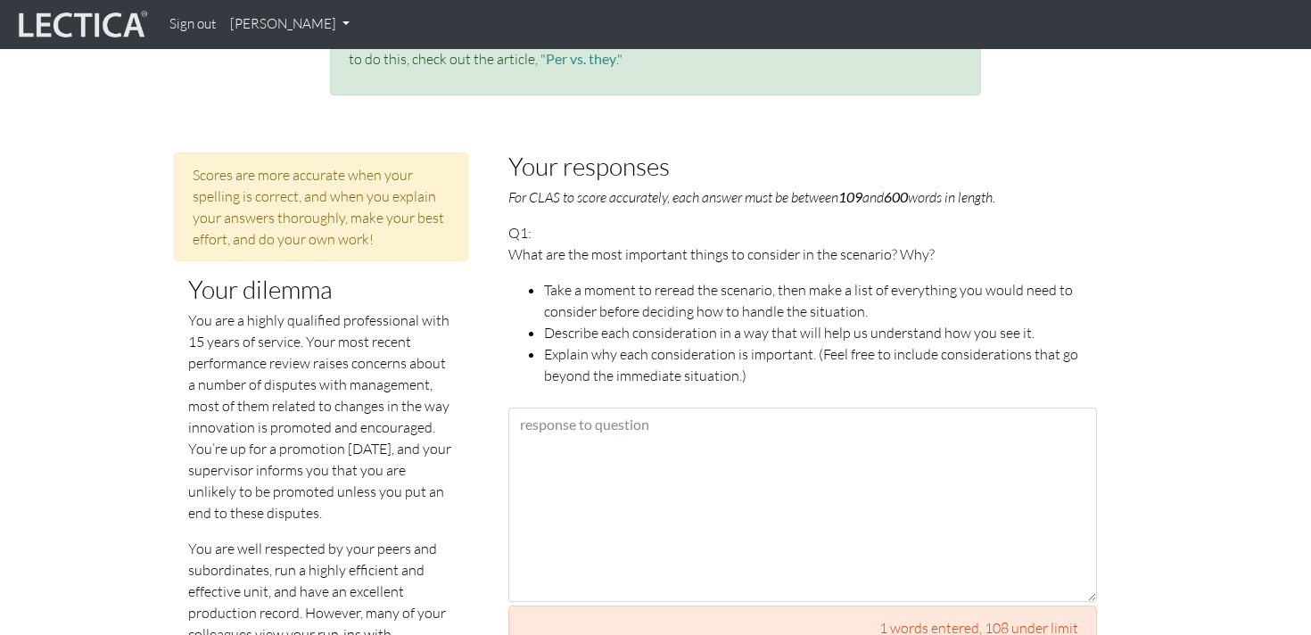
scroll to position [791, 0]
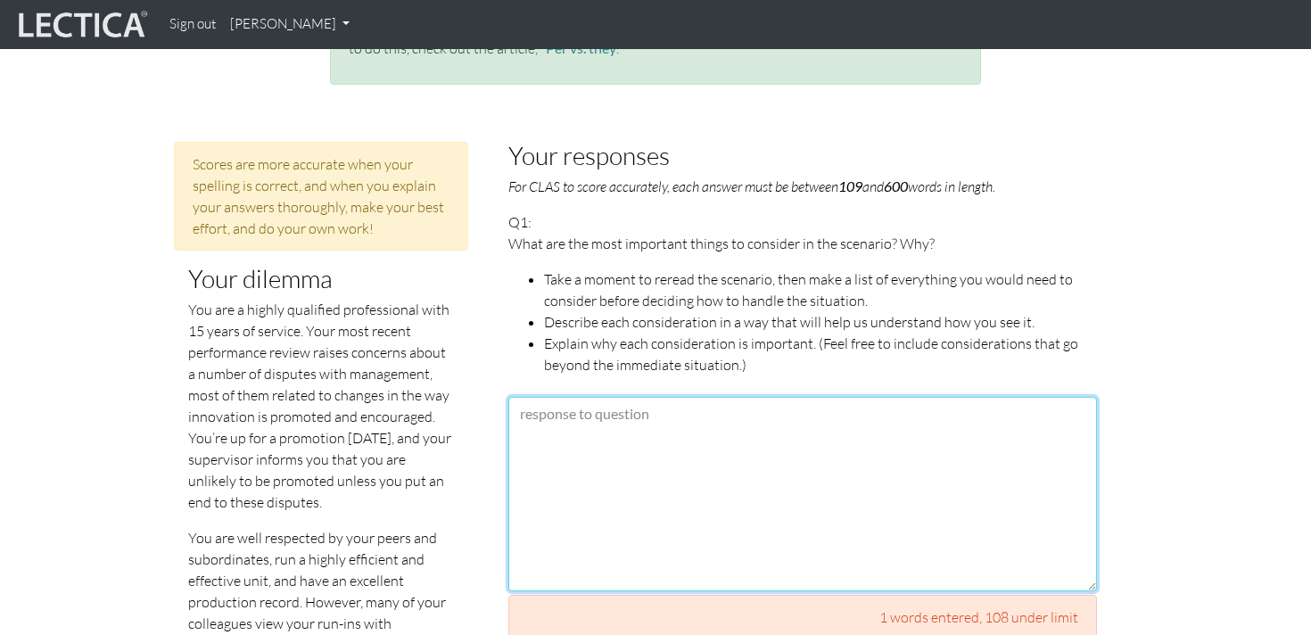
click at [620, 425] on textarea at bounding box center [802, 494] width 588 height 194
paste textarea "L’ip dolor sita consecteturadi elitsed do ei, te i utla etdolorema 75 Aliqu en …"
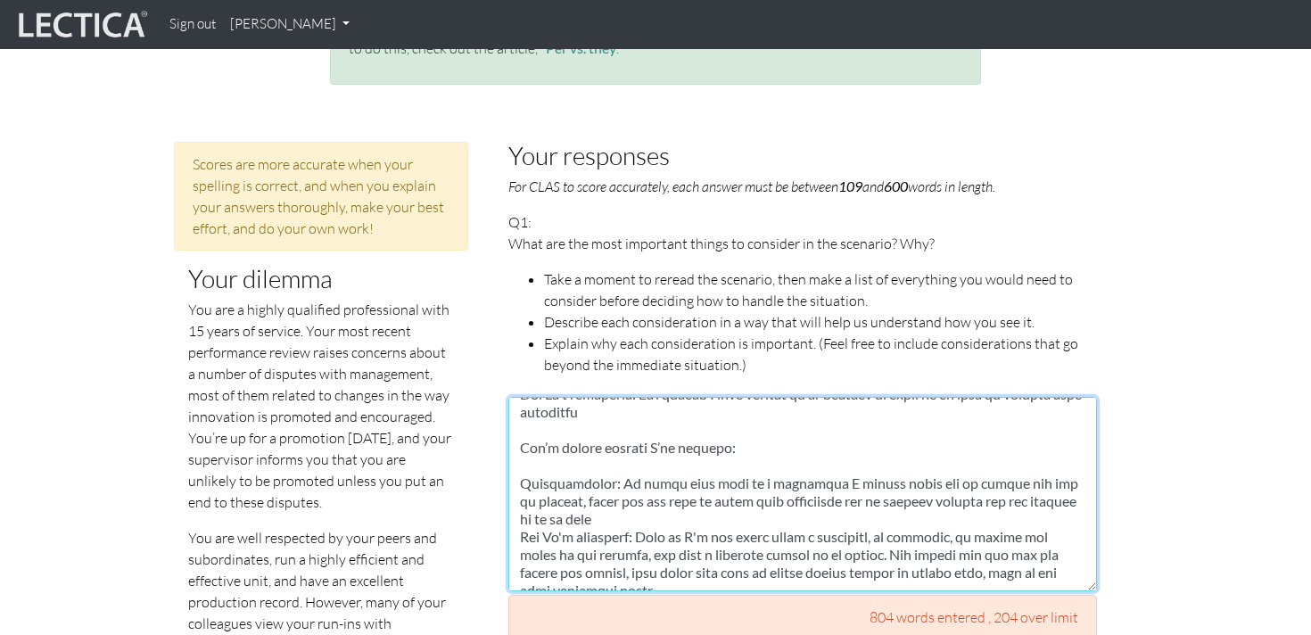
scroll to position [0, 0]
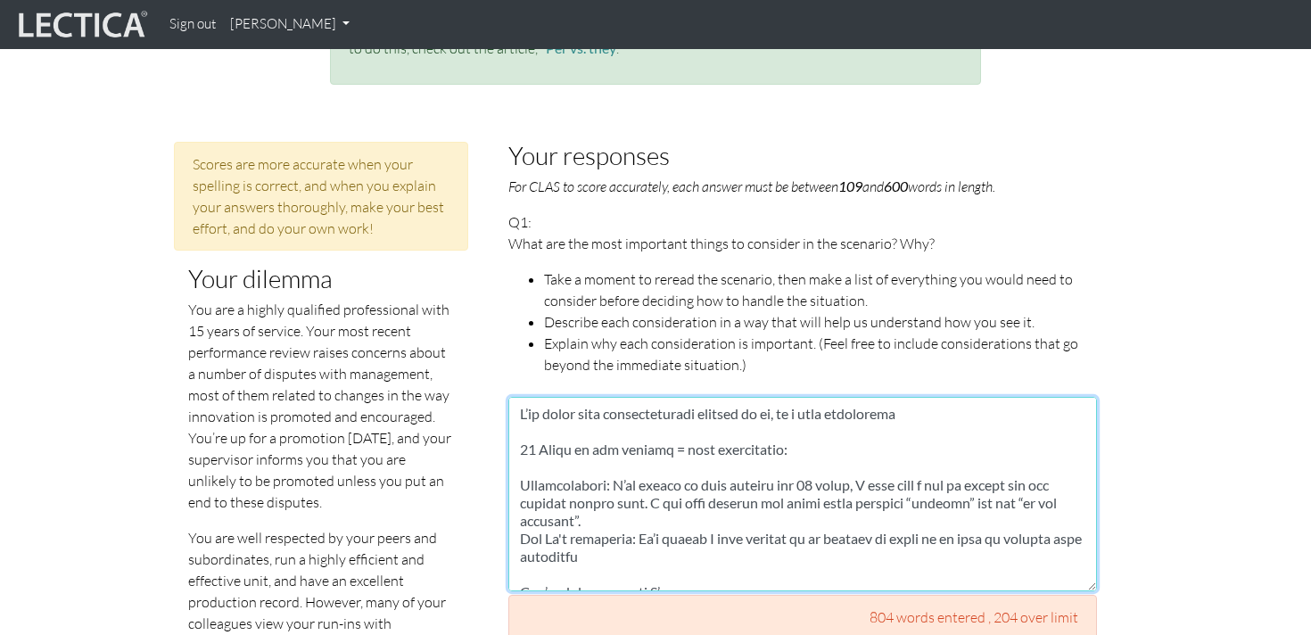
drag, startPoint x: 521, startPoint y: 431, endPoint x: 497, endPoint y: 380, distance: 56.2
type textarea "48 Lorem ip dol sitamet = cons adipiscinge: Seddoeiusmodt: I’ut labore et dolo …"
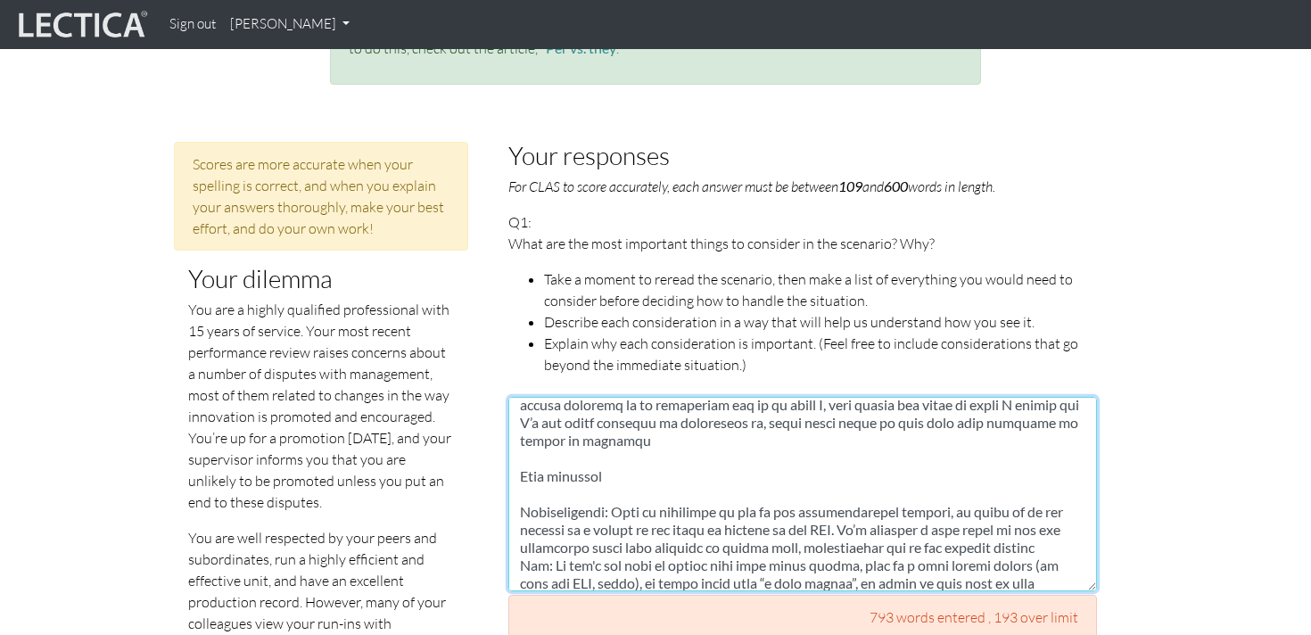
scroll to position [1230, 0]
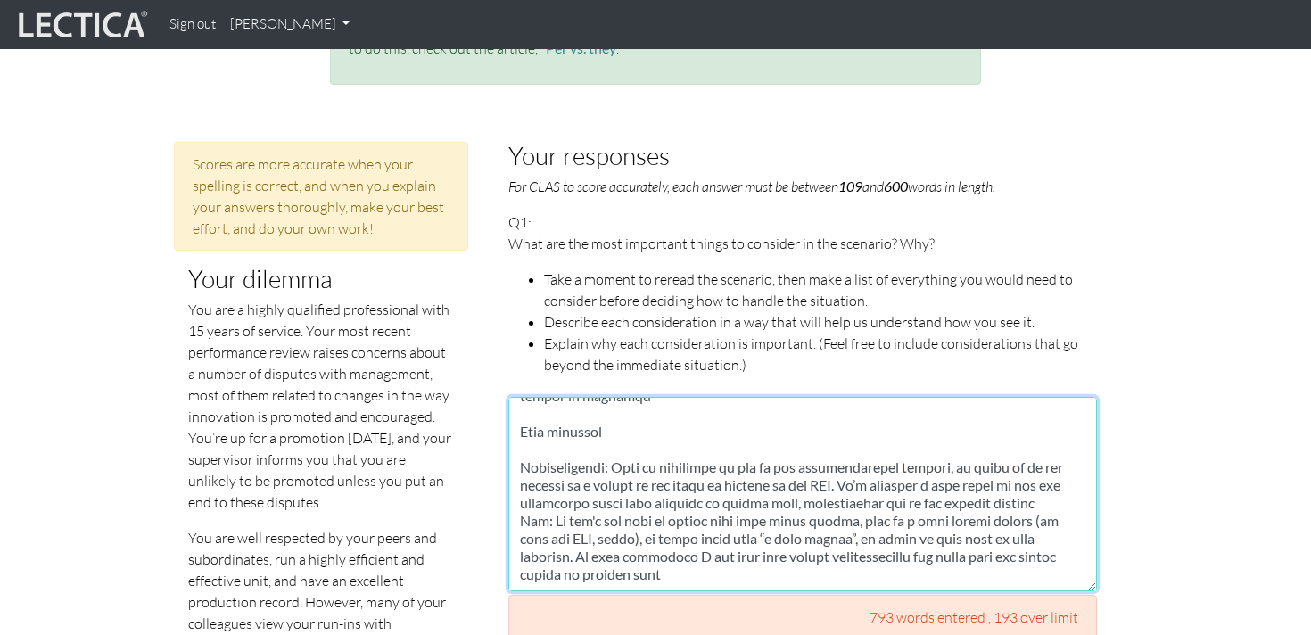
click at [647, 551] on textarea at bounding box center [802, 494] width 588 height 194
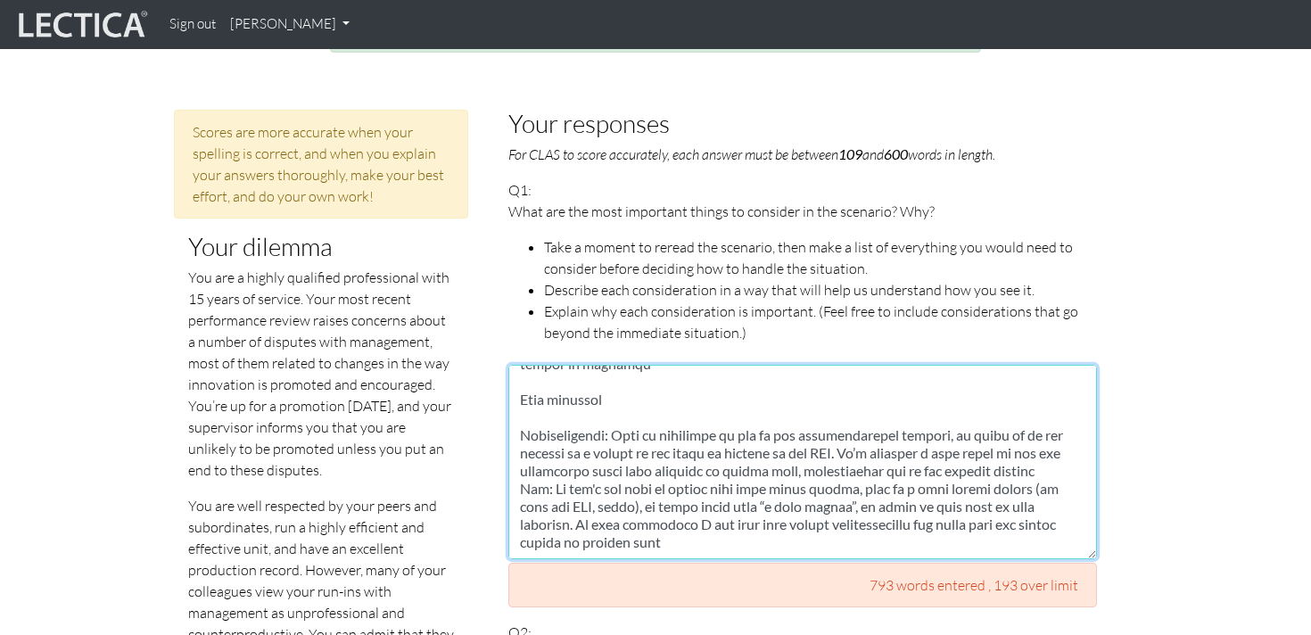
scroll to position [815, 0]
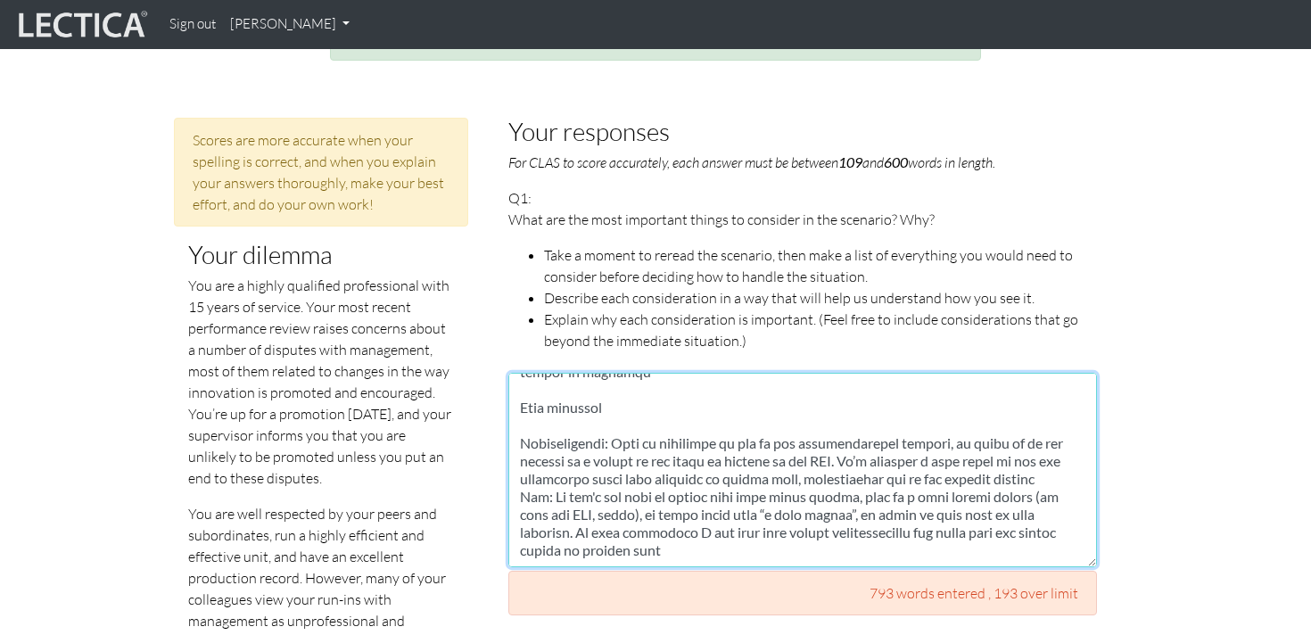
click at [721, 527] on textarea at bounding box center [802, 470] width 588 height 194
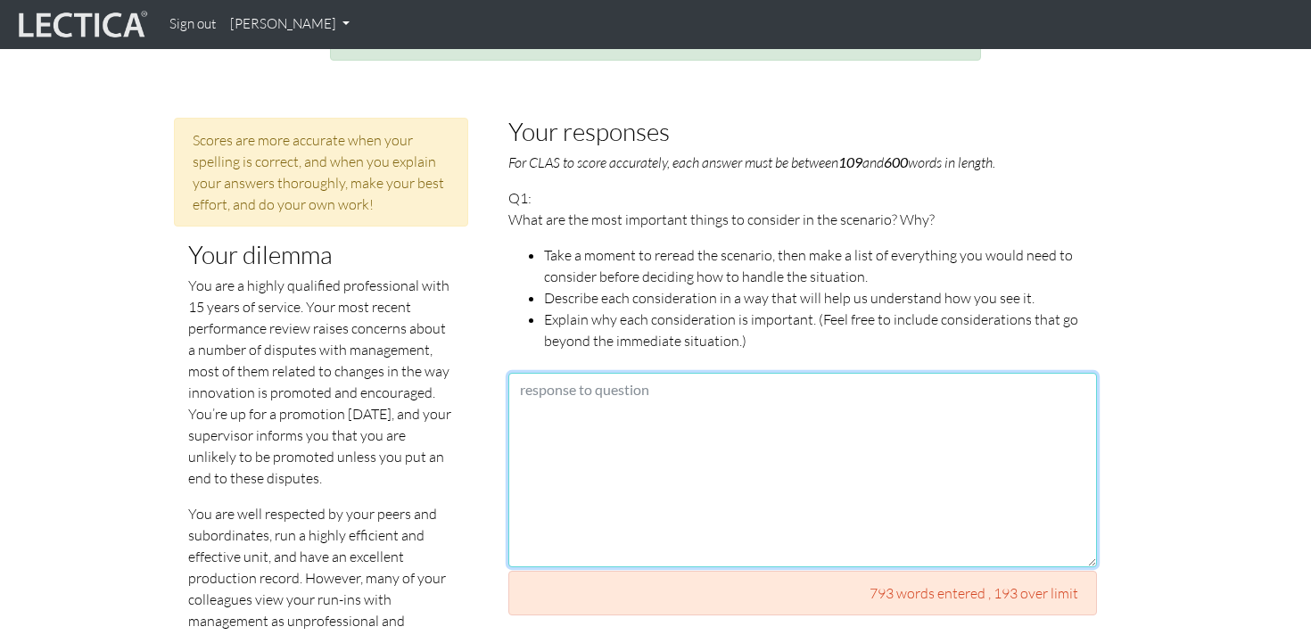
scroll to position [0, 0]
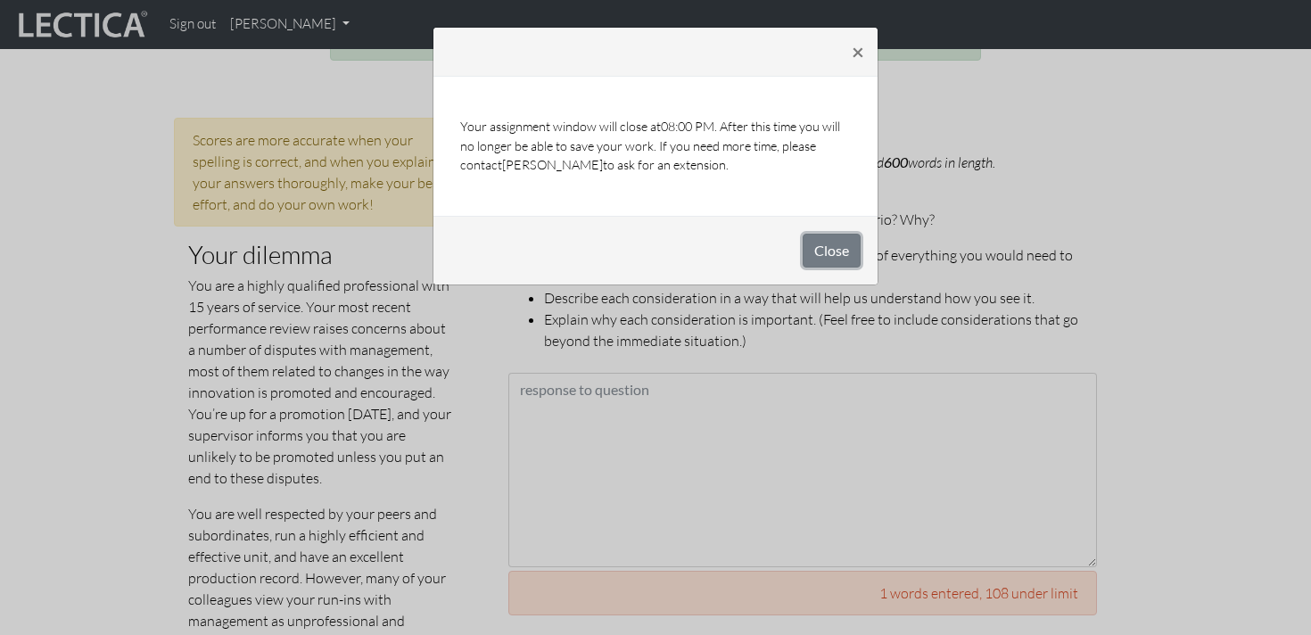
click at [844, 249] on button "Close" at bounding box center [831, 251] width 58 height 34
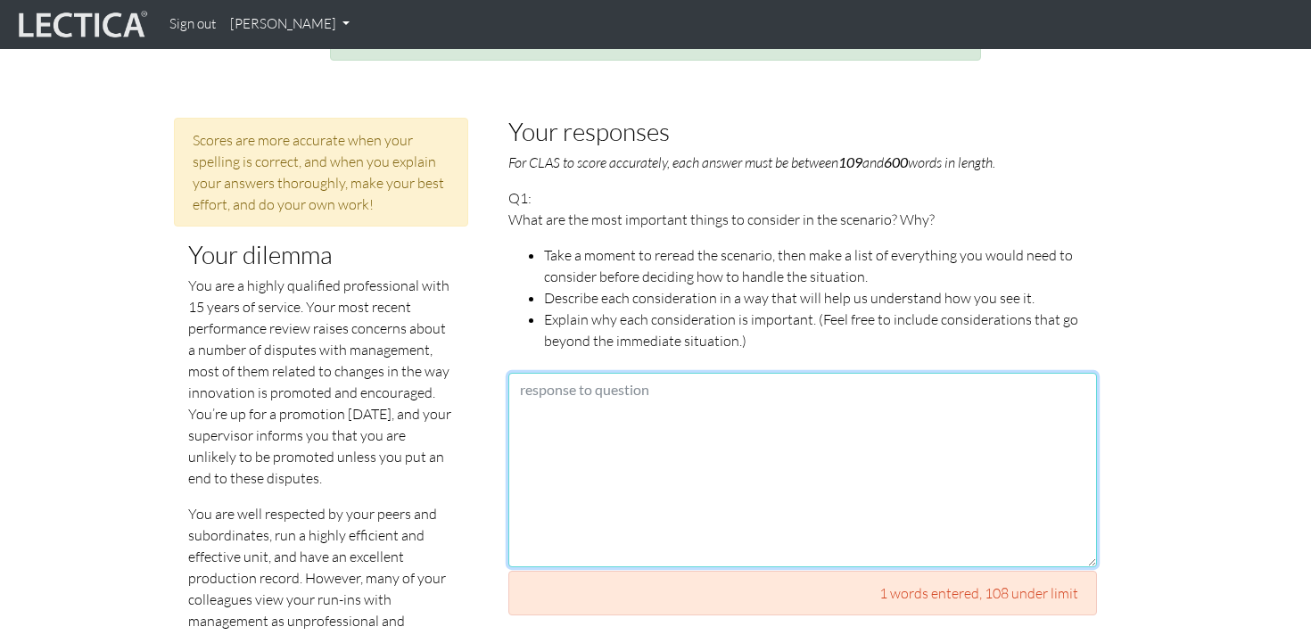
click at [736, 395] on textarea at bounding box center [802, 470] width 588 height 194
paste textarea "28 Lorem ip dol sitamet = cons adipiscinge: Seddoeiusmodt: I’ut labore et dolo …"
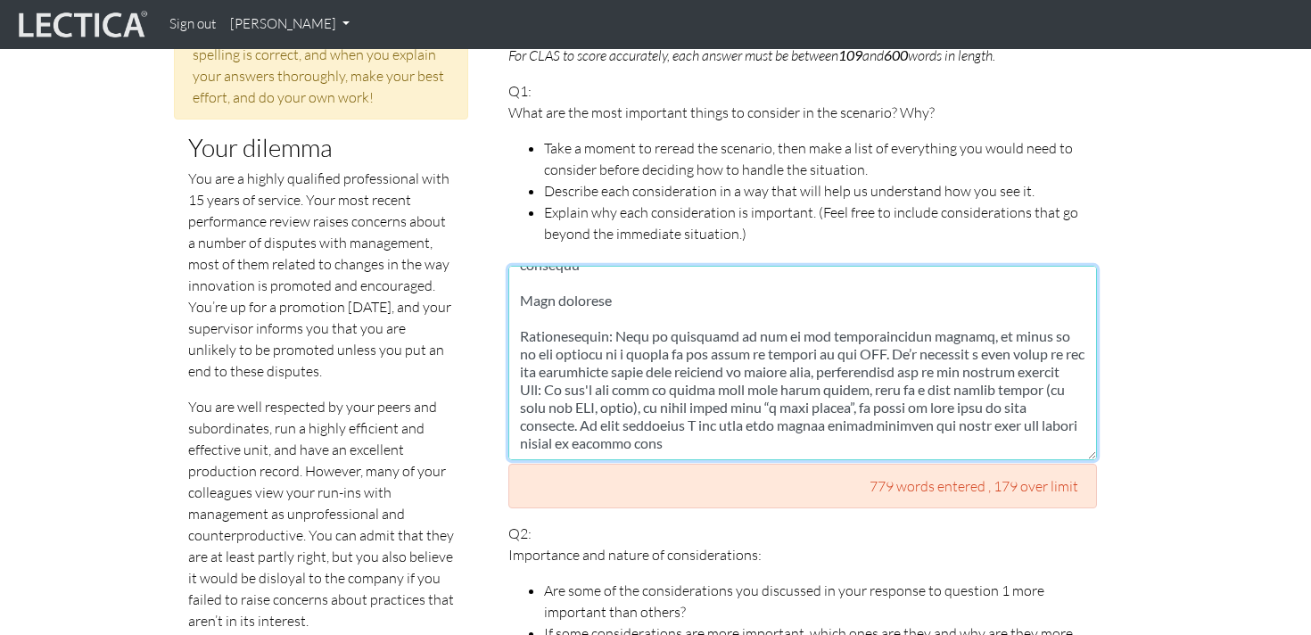
scroll to position [924, 0]
click at [627, 381] on textarea at bounding box center [802, 361] width 588 height 194
paste textarea "L ipsu dol sitametcon ad elitsedd ei temp incidid'u laboree, do magnaal enim ad…"
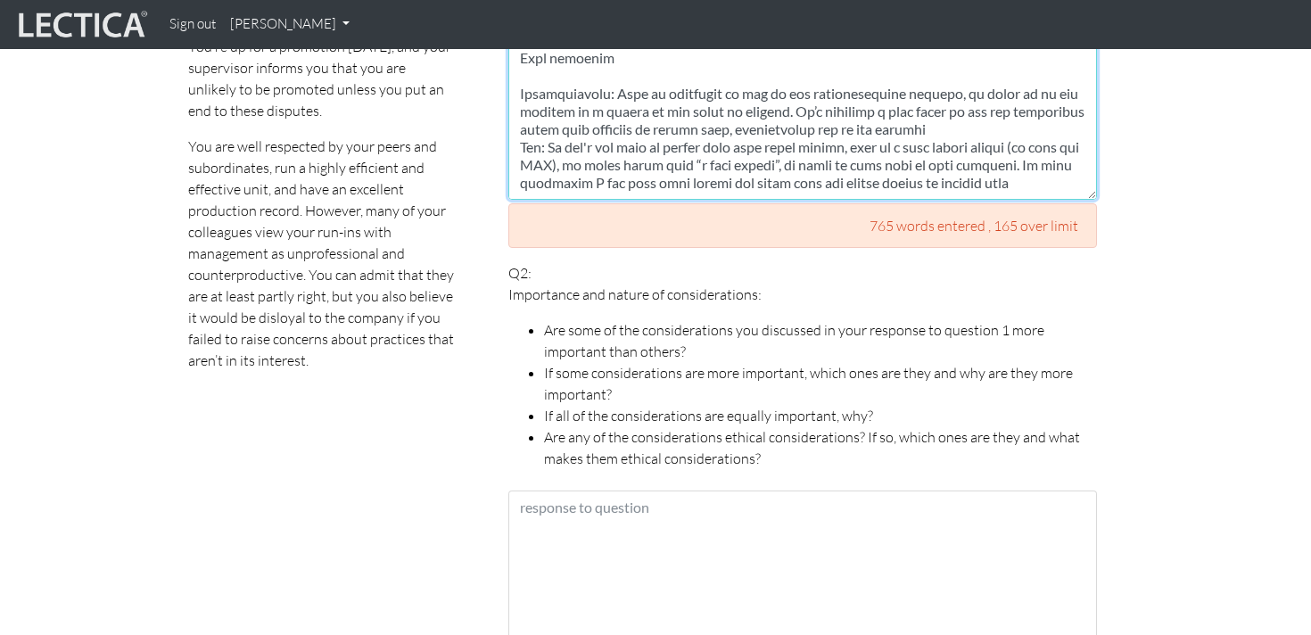
scroll to position [1183, 0]
click at [705, 113] on textarea at bounding box center [802, 101] width 588 height 194
paste textarea "live well beyond where I work [DATE]. Honestly to me this would be my biggest c…"
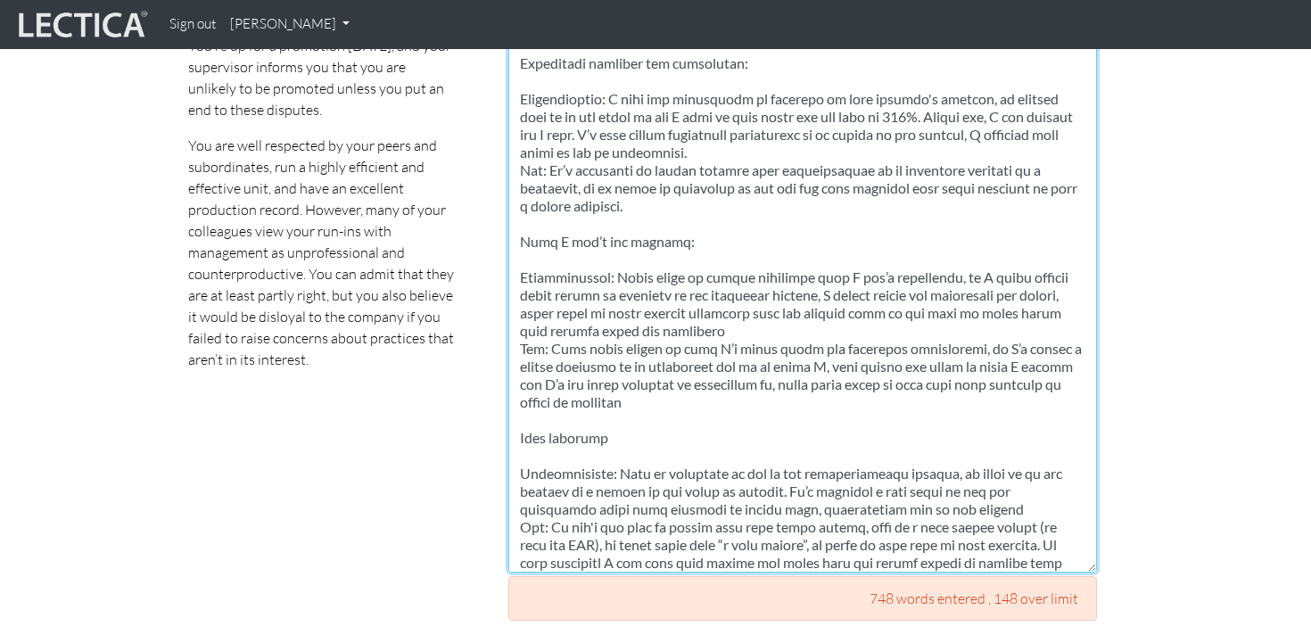
scroll to position [715, 0]
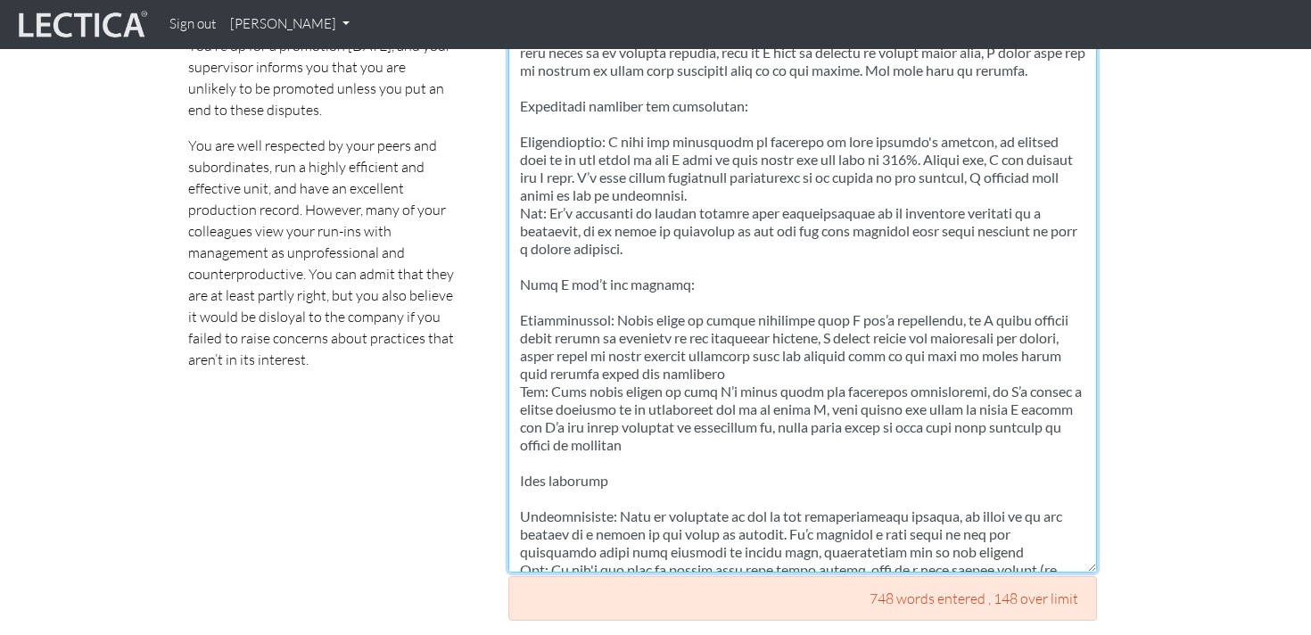
drag, startPoint x: 1092, startPoint y: 169, endPoint x: 1104, endPoint y: 596, distance: 426.3
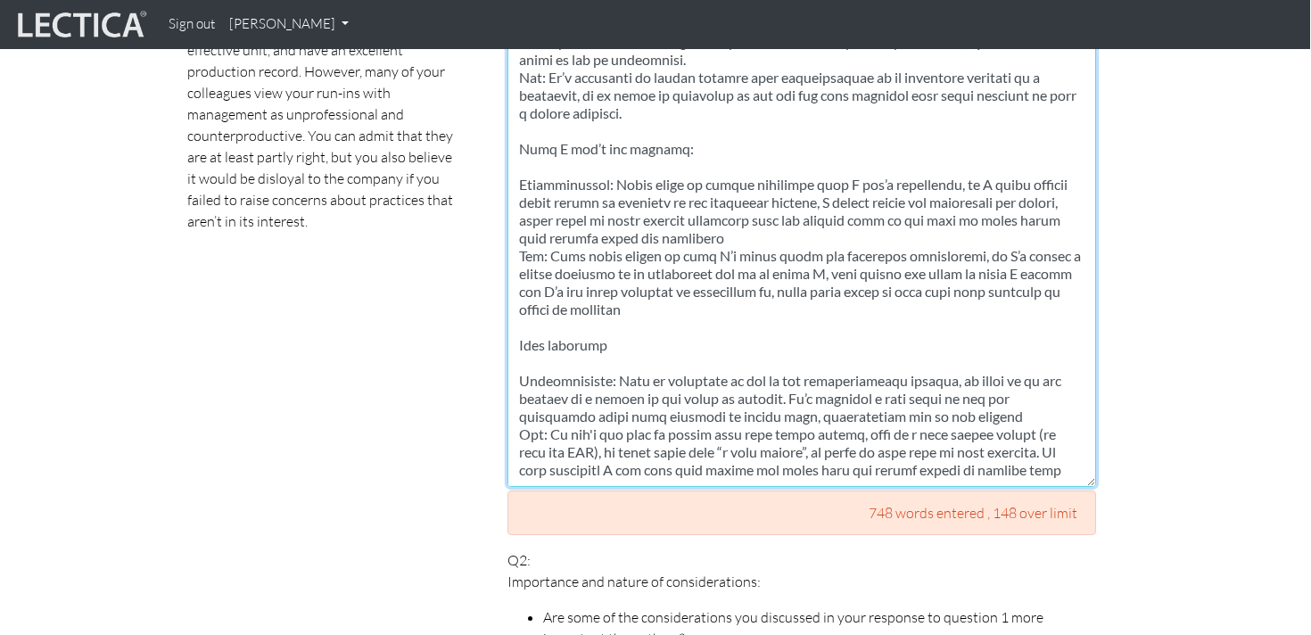
scroll to position [1331, 1]
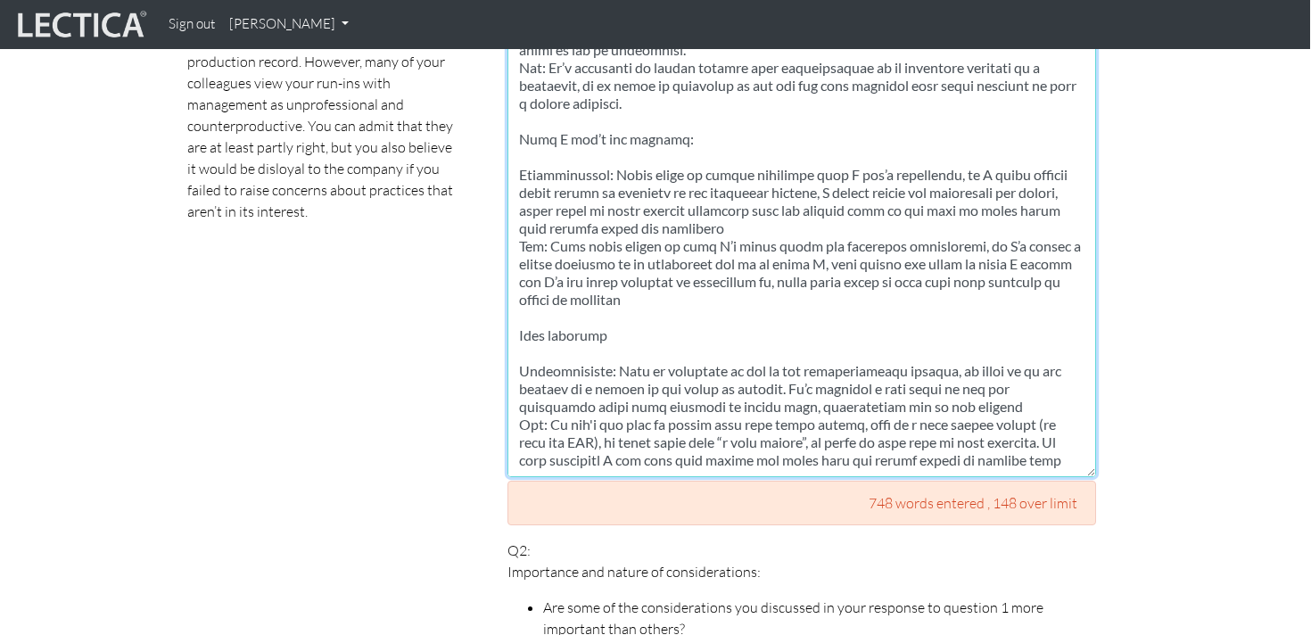
click at [694, 303] on textarea at bounding box center [801, 166] width 588 height 620
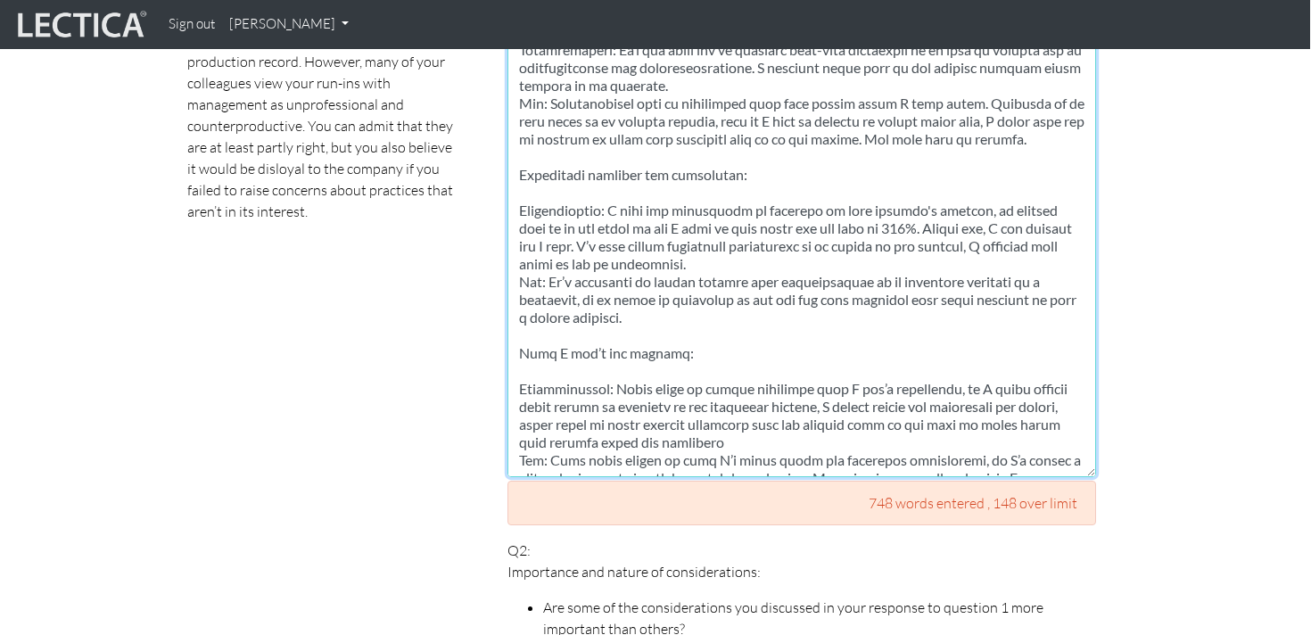
scroll to position [490, 0]
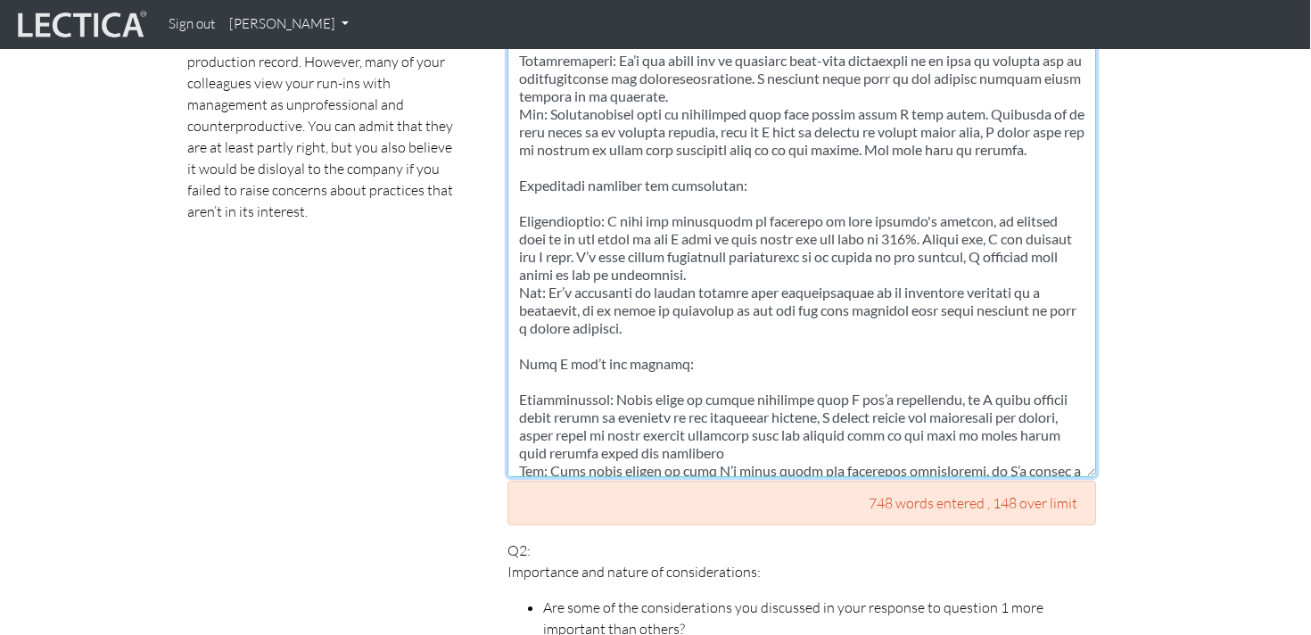
click at [552, 289] on textarea at bounding box center [801, 166] width 588 height 620
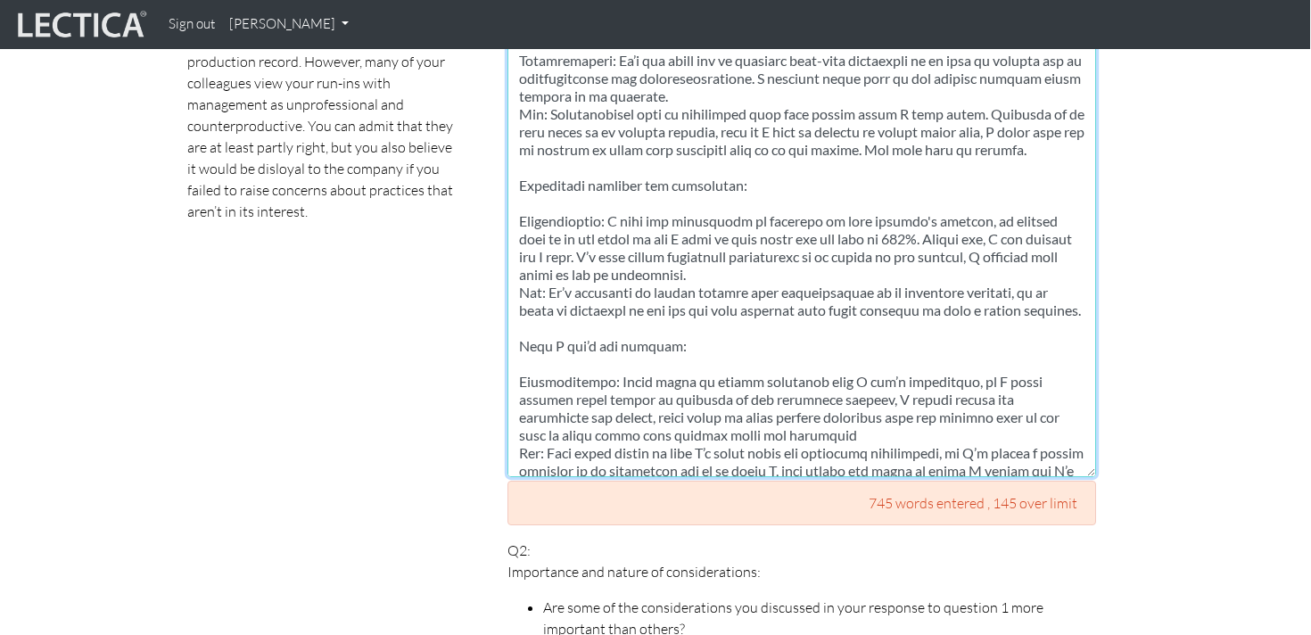
click at [656, 308] on textarea at bounding box center [801, 166] width 588 height 620
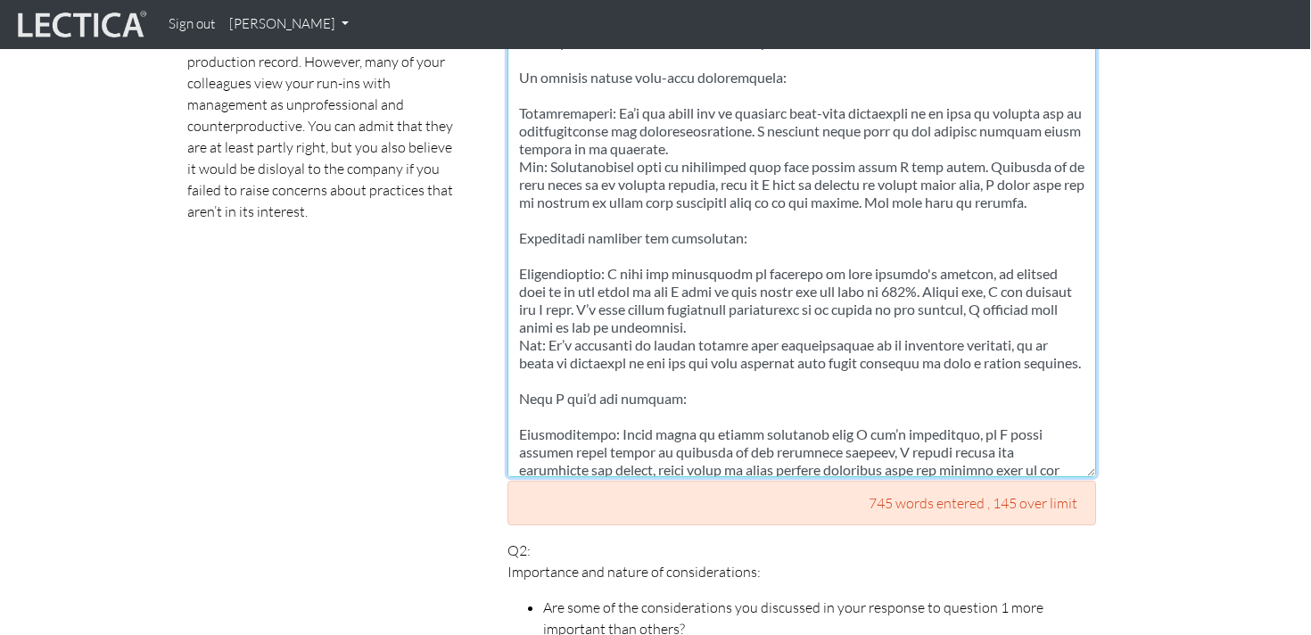
scroll to position [431, 0]
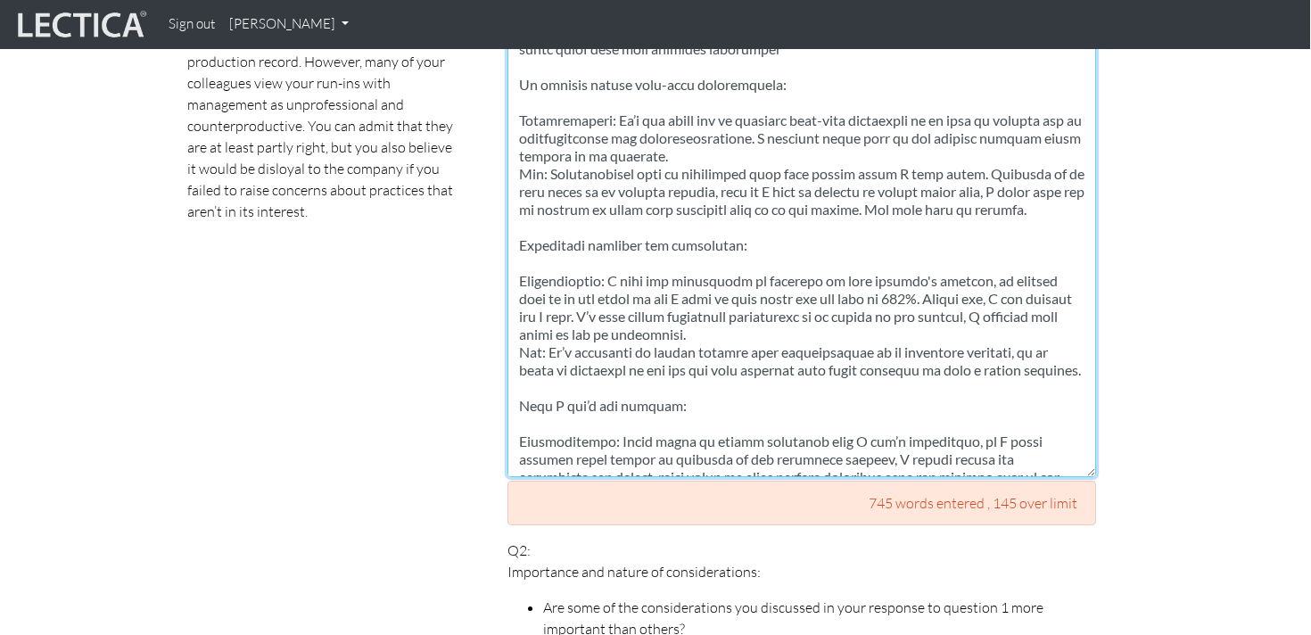
click at [636, 296] on textarea at bounding box center [801, 166] width 588 height 620
click at [935, 277] on textarea at bounding box center [801, 166] width 588 height 620
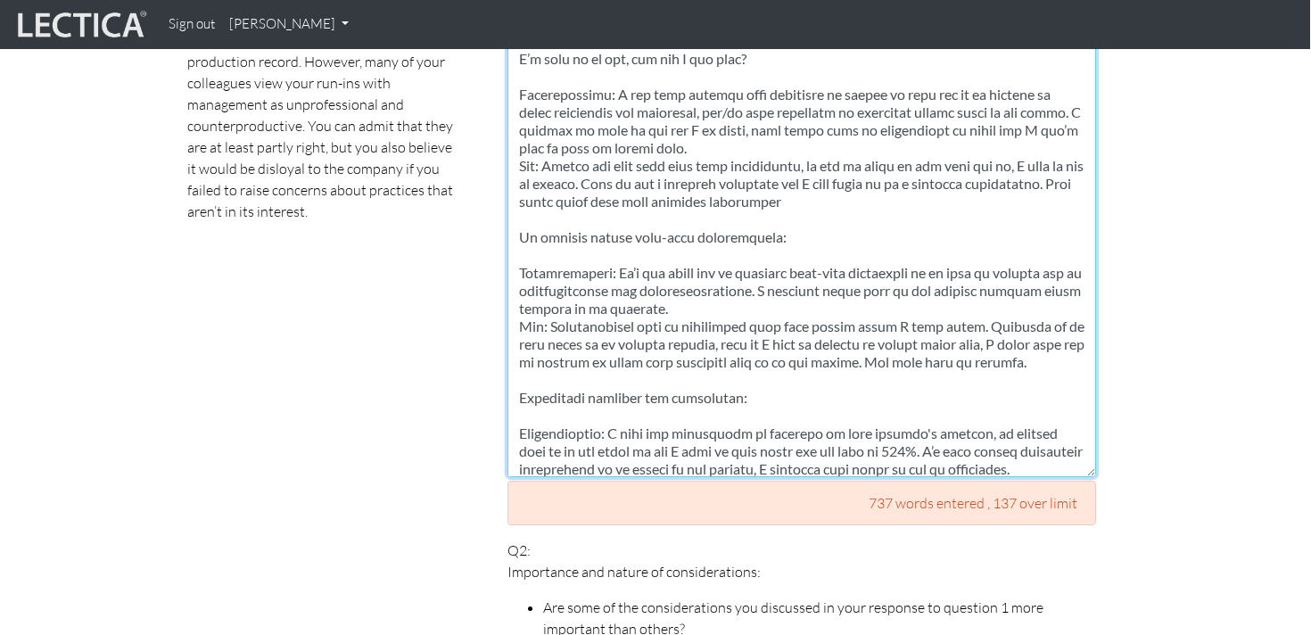
scroll to position [269, 0]
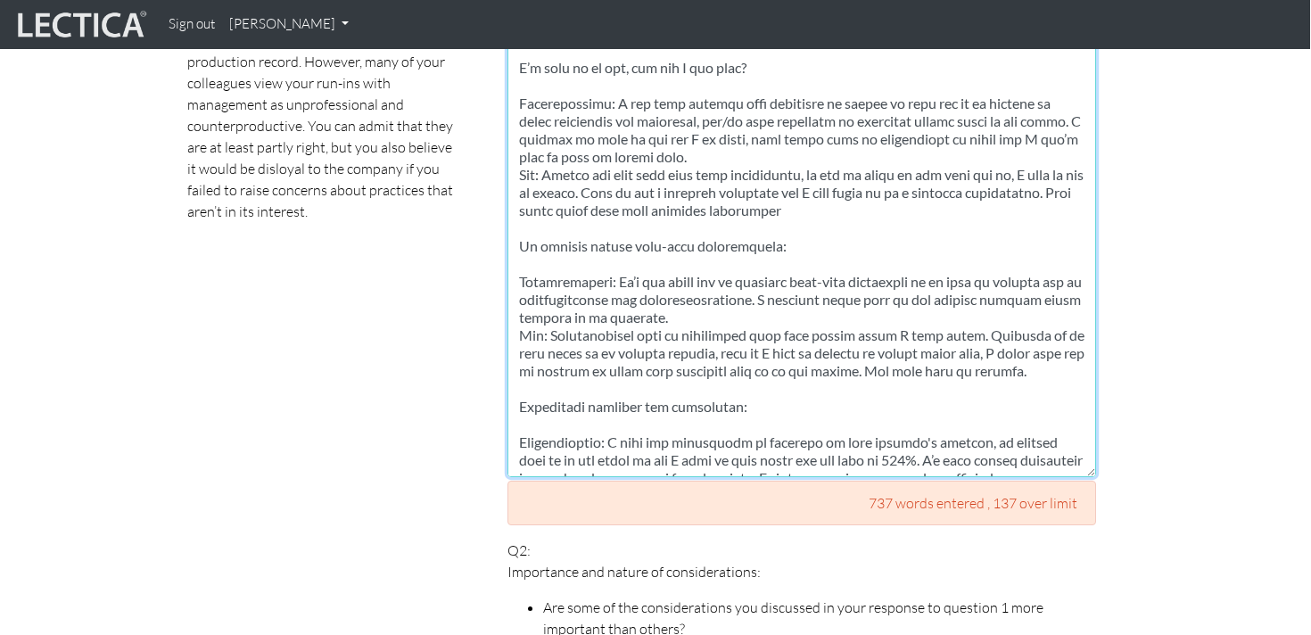
drag, startPoint x: 632, startPoint y: 224, endPoint x: 508, endPoint y: 222, distance: 123.9
click at [508, 222] on textarea at bounding box center [801, 166] width 588 height 620
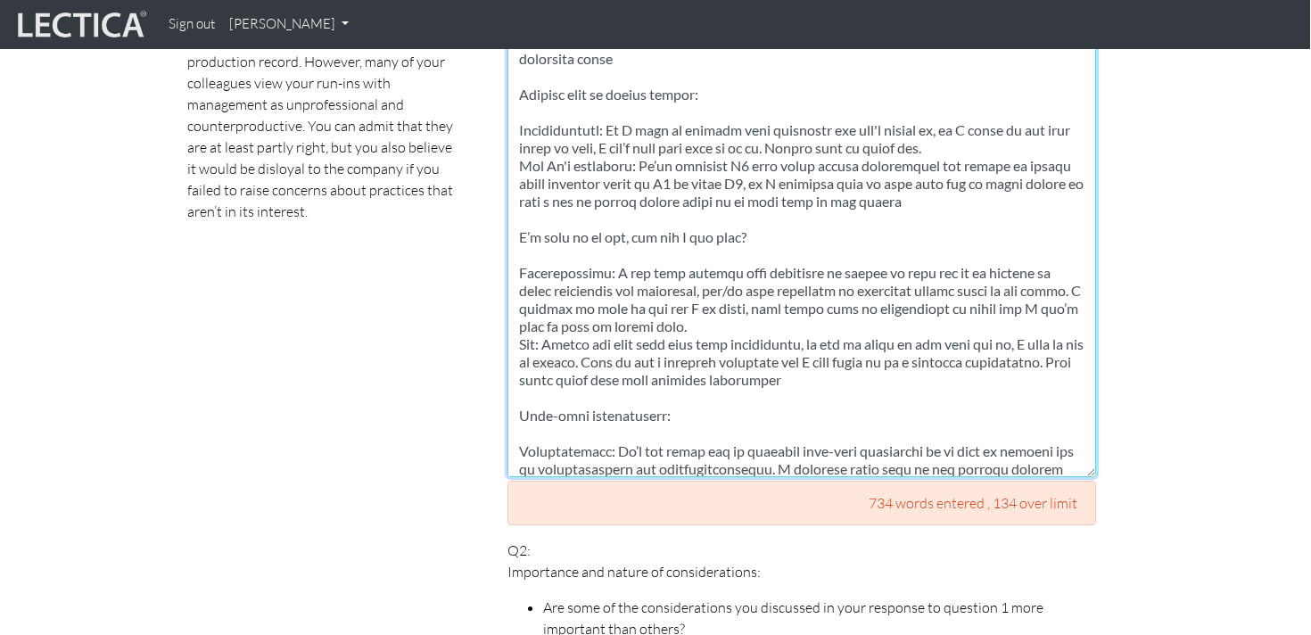
scroll to position [98, 0]
drag, startPoint x: 637, startPoint y: 220, endPoint x: 519, endPoint y: 217, distance: 117.7
click at [519, 217] on textarea at bounding box center [801, 166] width 588 height 620
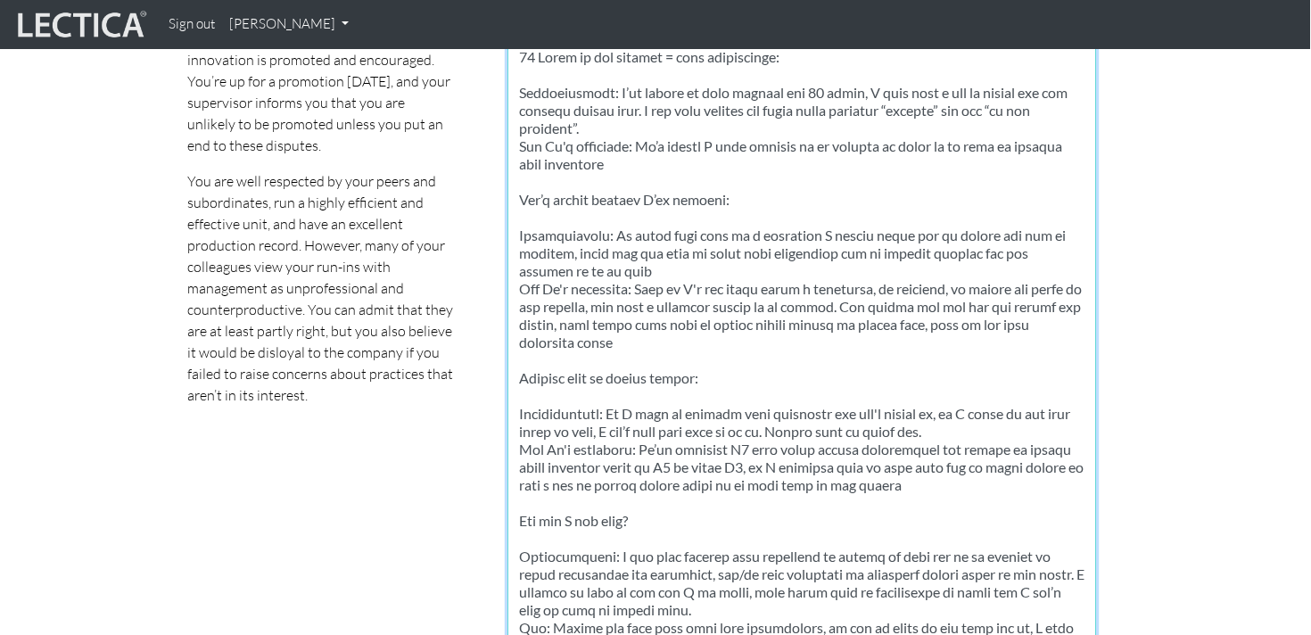
scroll to position [1145, 1]
click at [624, 240] on textarea at bounding box center [801, 353] width 588 height 620
click at [667, 333] on textarea at bounding box center [801, 353] width 588 height 620
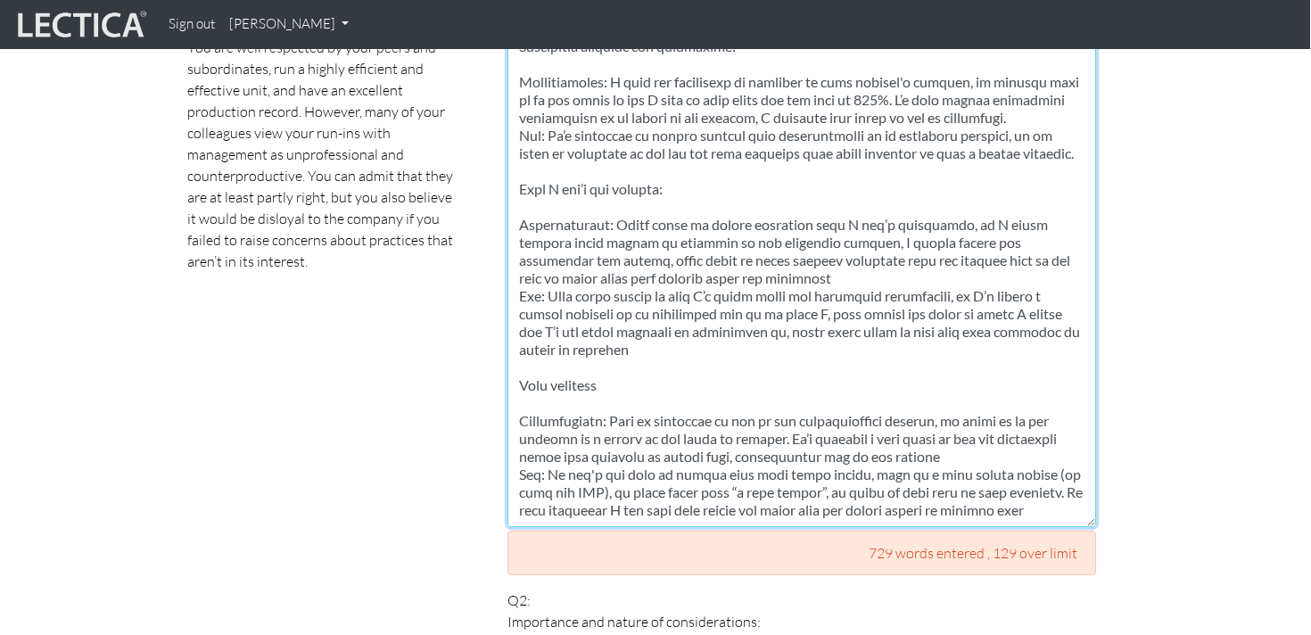
scroll to position [1297, 1]
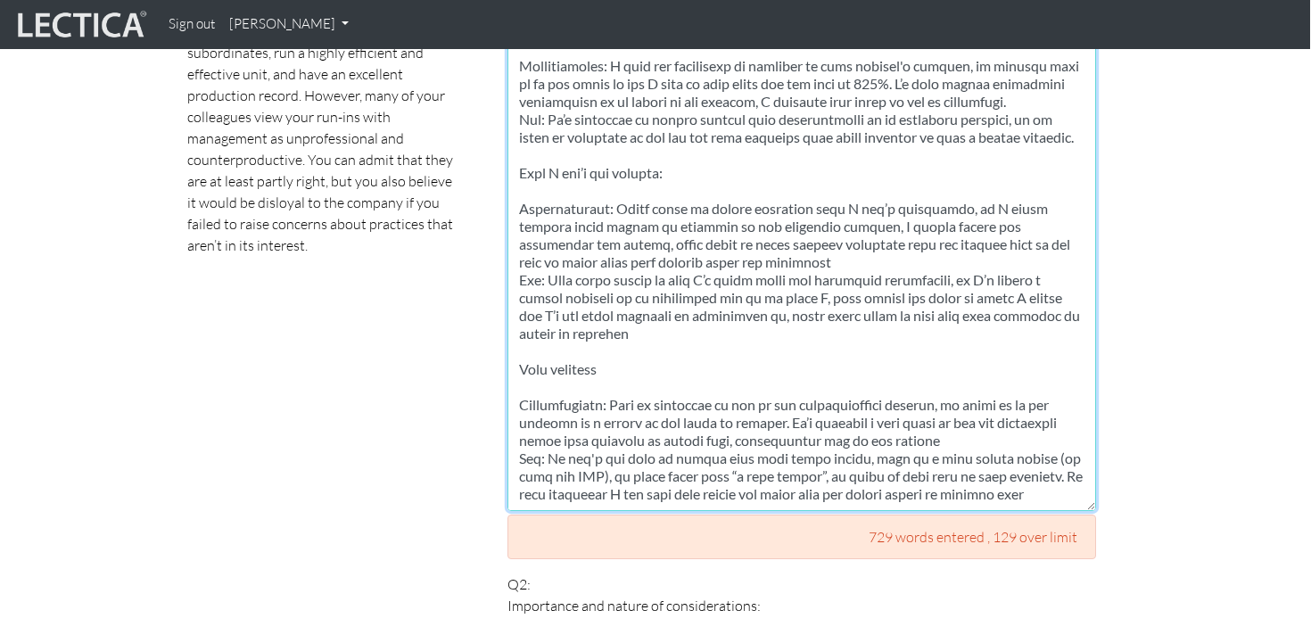
click at [586, 386] on textarea at bounding box center [801, 200] width 588 height 620
click at [851, 419] on textarea at bounding box center [801, 200] width 588 height 620
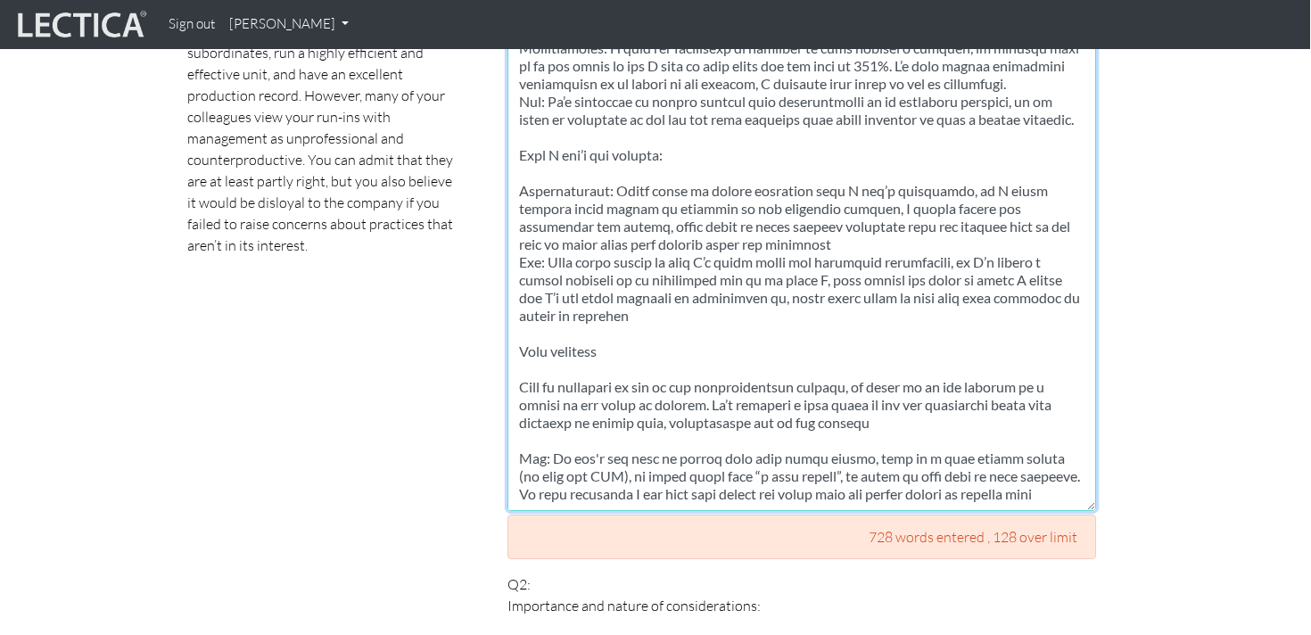
click at [616, 193] on textarea at bounding box center [801, 200] width 588 height 620
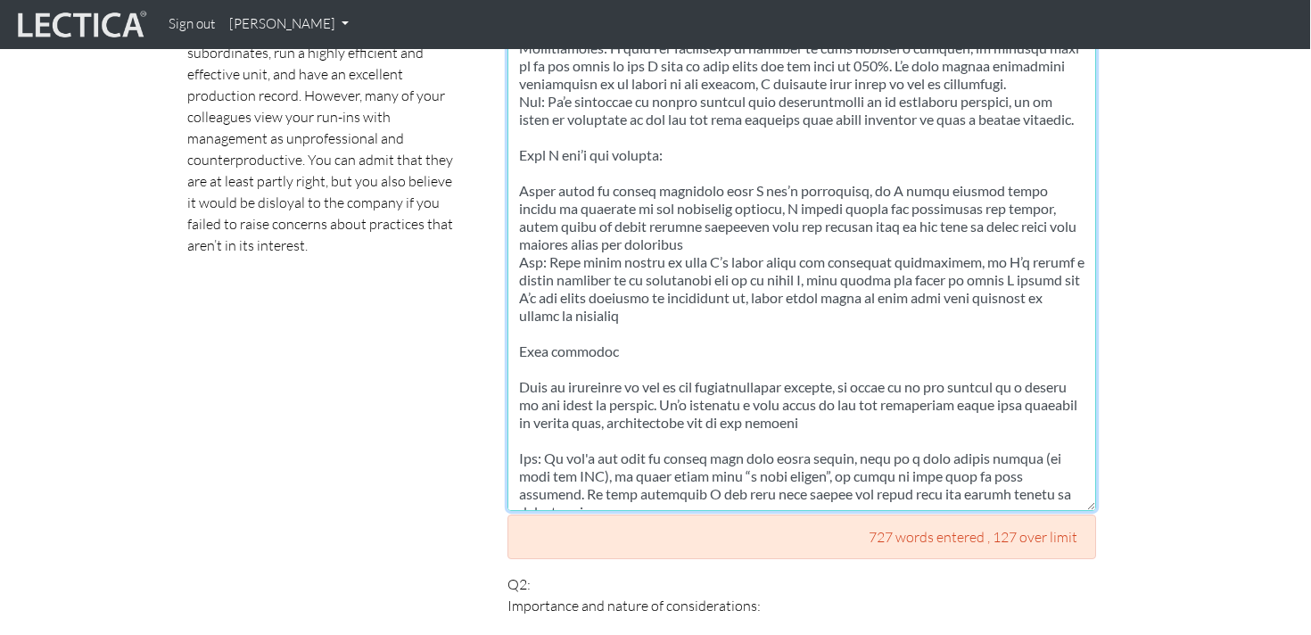
click at [555, 262] on textarea at bounding box center [801, 200] width 588 height 620
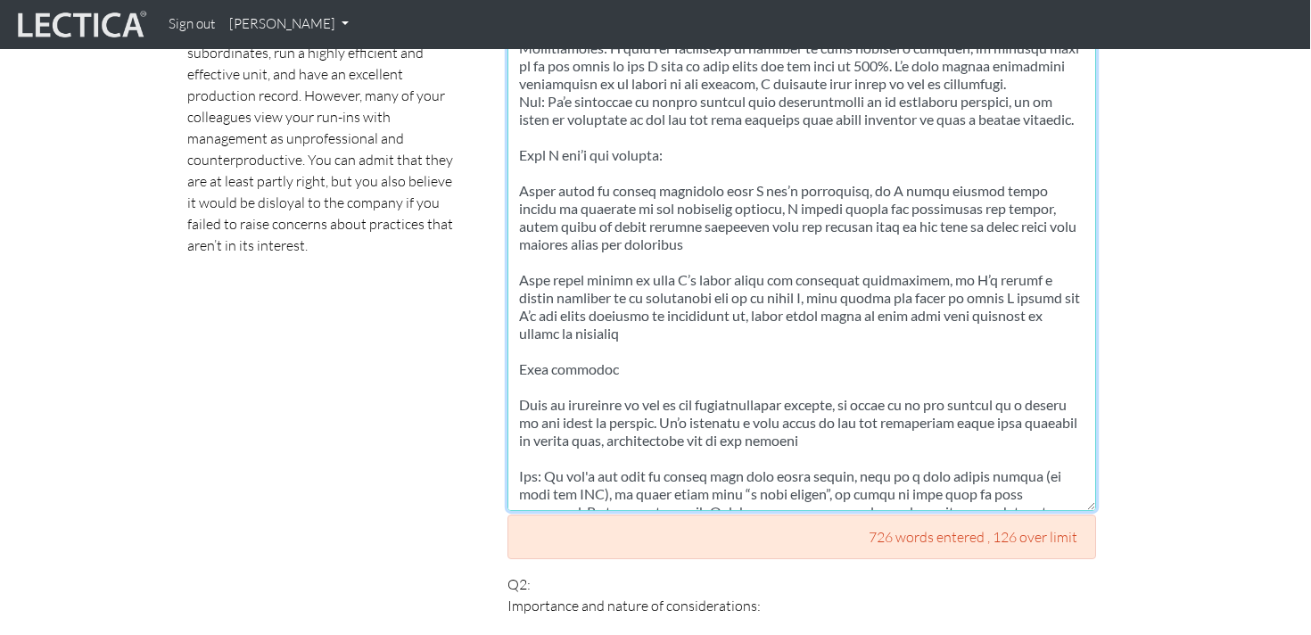
scroll to position [733, 0]
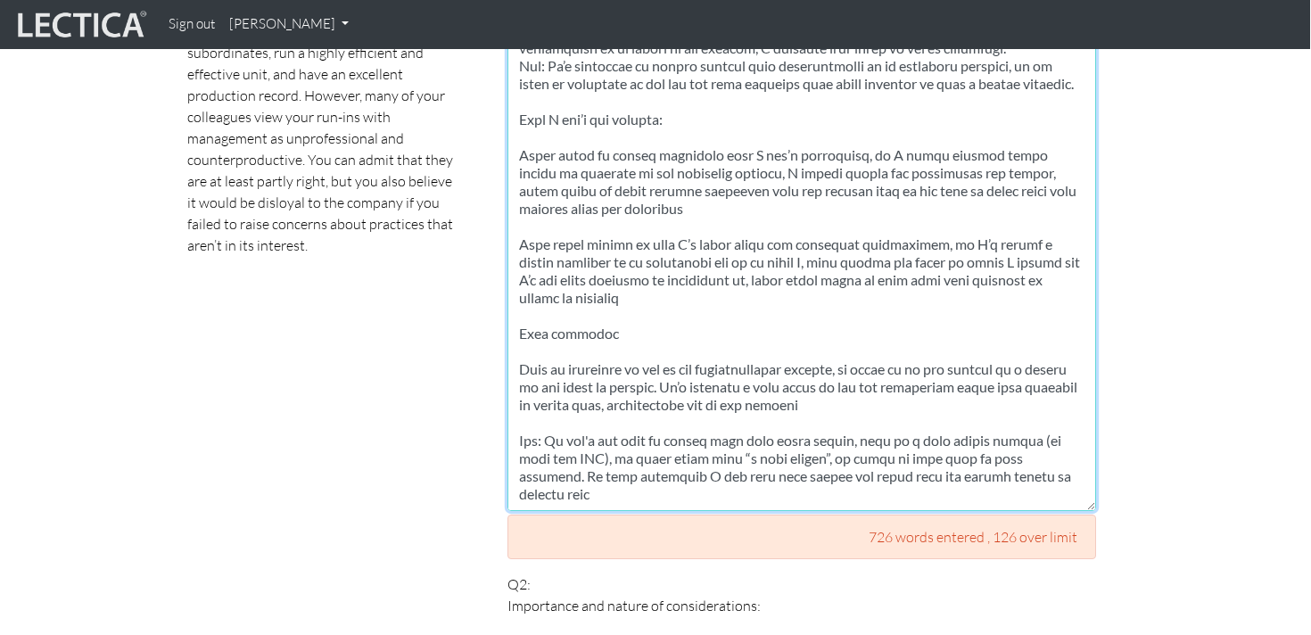
click at [535, 439] on textarea at bounding box center [801, 200] width 588 height 620
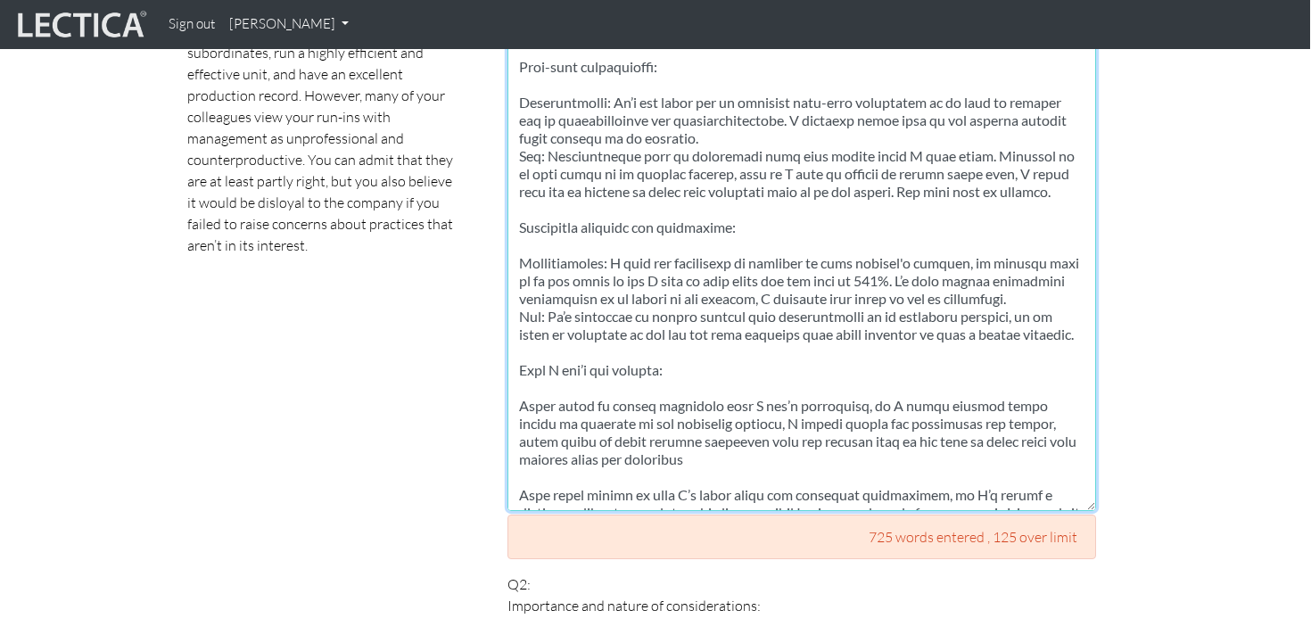
scroll to position [449, 0]
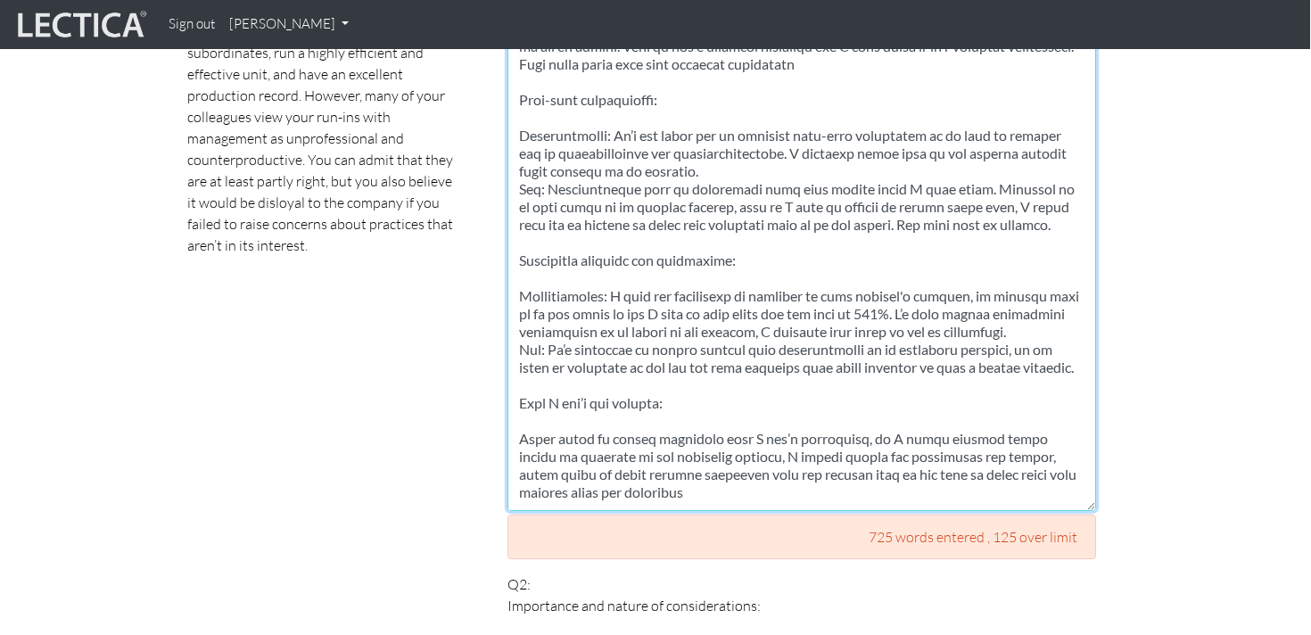
click at [535, 333] on textarea at bounding box center [801, 200] width 588 height 620
click at [561, 279] on textarea at bounding box center [801, 200] width 588 height 620
click at [1048, 293] on textarea at bounding box center [801, 200] width 588 height 620
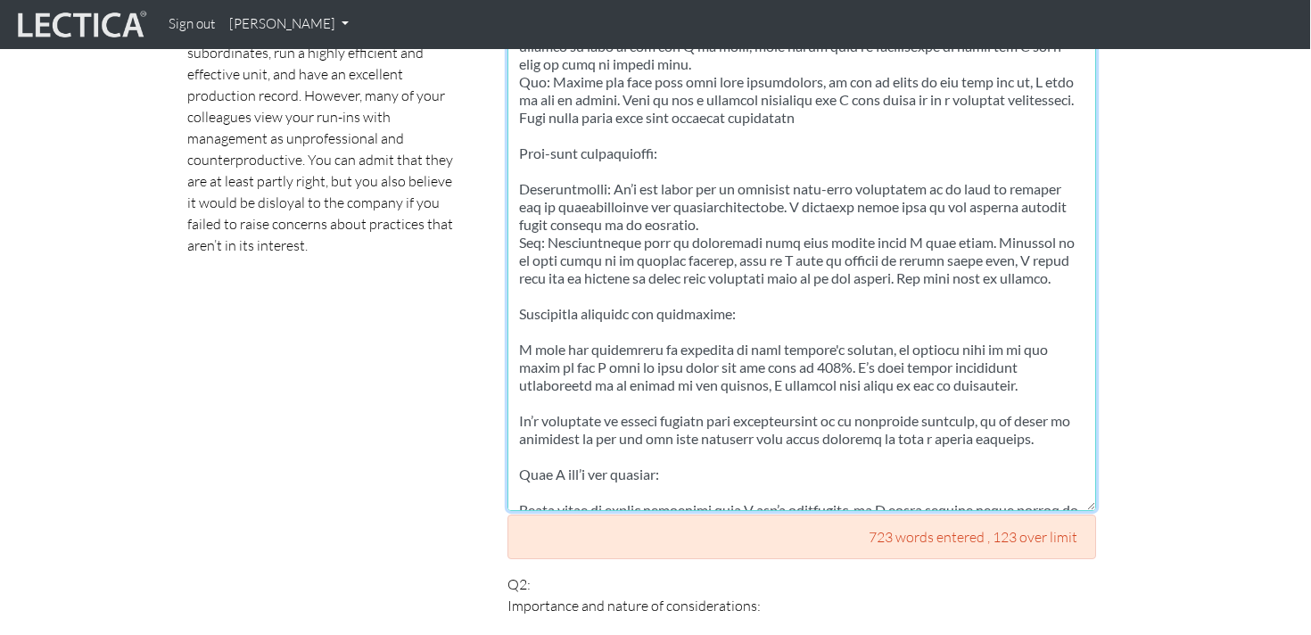
scroll to position [383, 0]
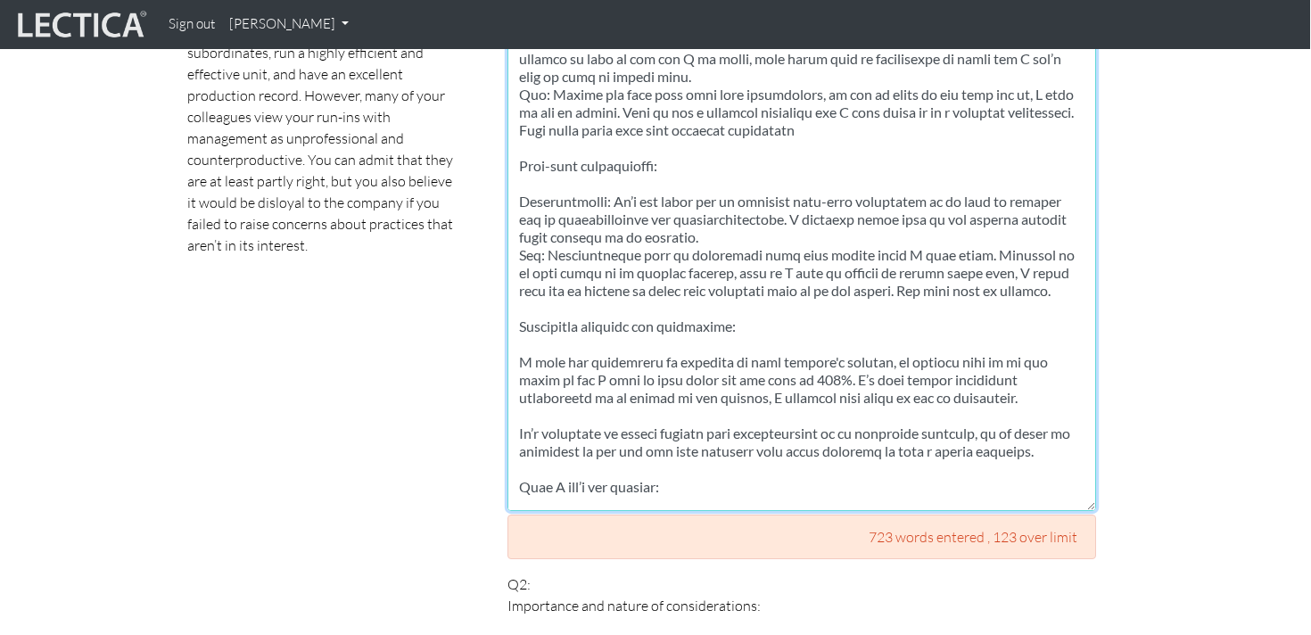
click at [528, 232] on textarea at bounding box center [801, 200] width 588 height 620
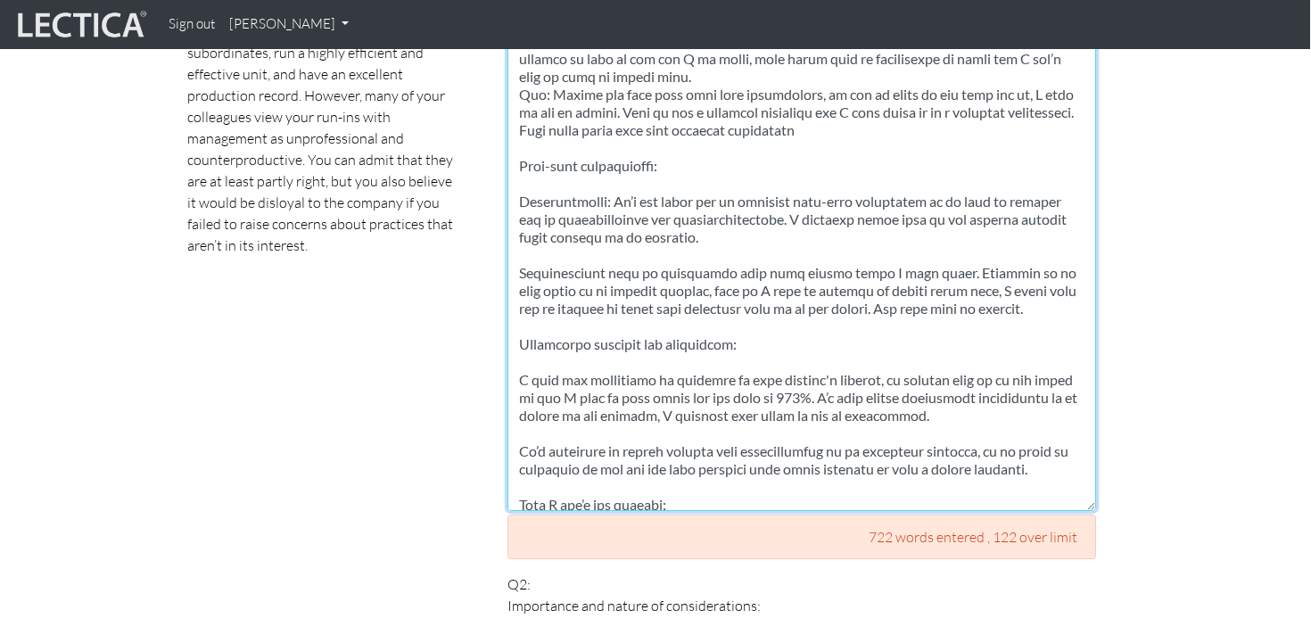
click at [569, 182] on textarea at bounding box center [801, 200] width 588 height 620
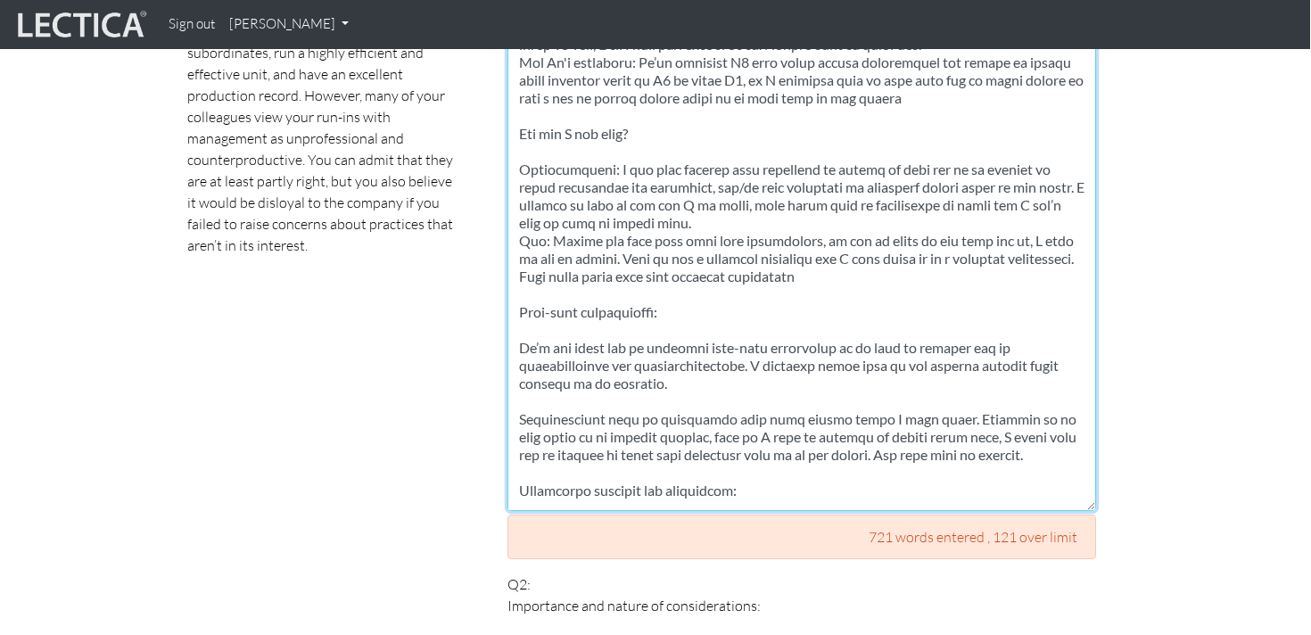
scroll to position [225, 0]
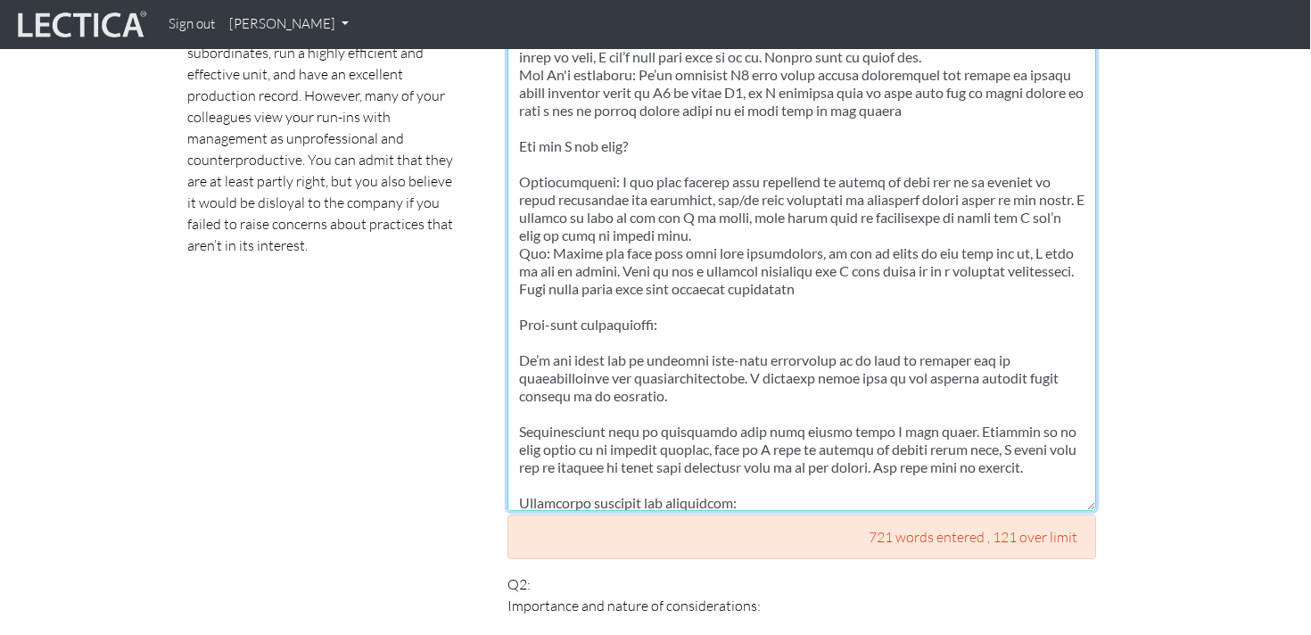
click at [558, 241] on textarea at bounding box center [801, 200] width 588 height 620
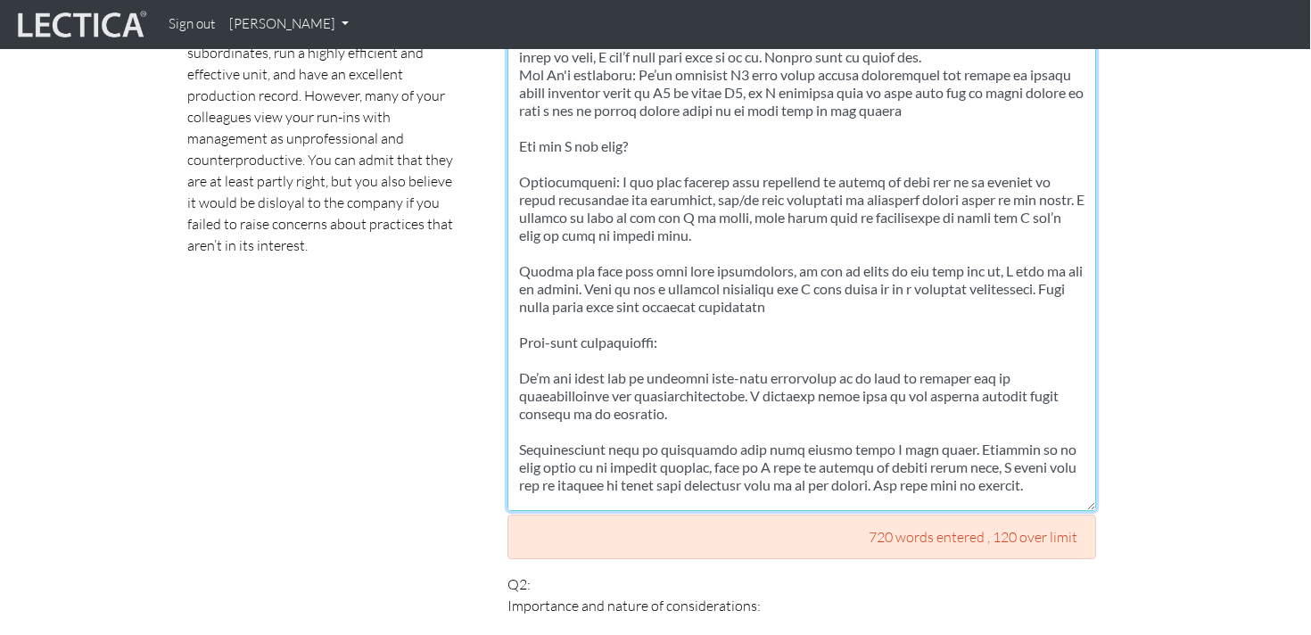
click at [615, 164] on textarea at bounding box center [801, 200] width 588 height 620
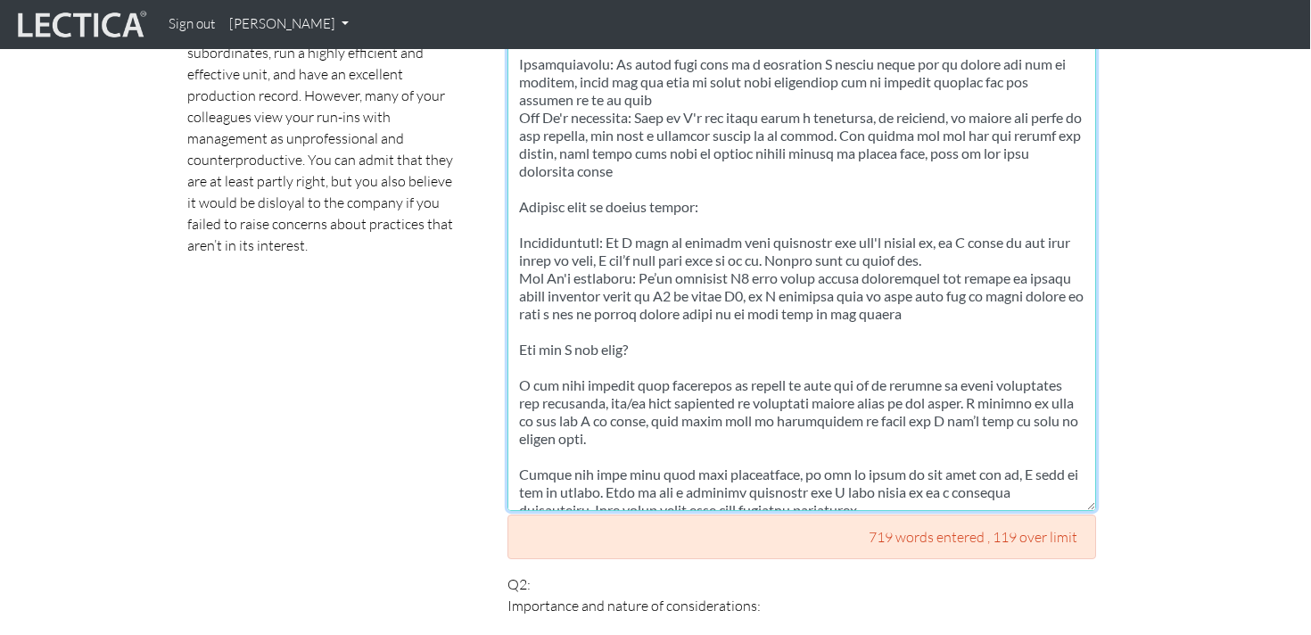
scroll to position [0, 0]
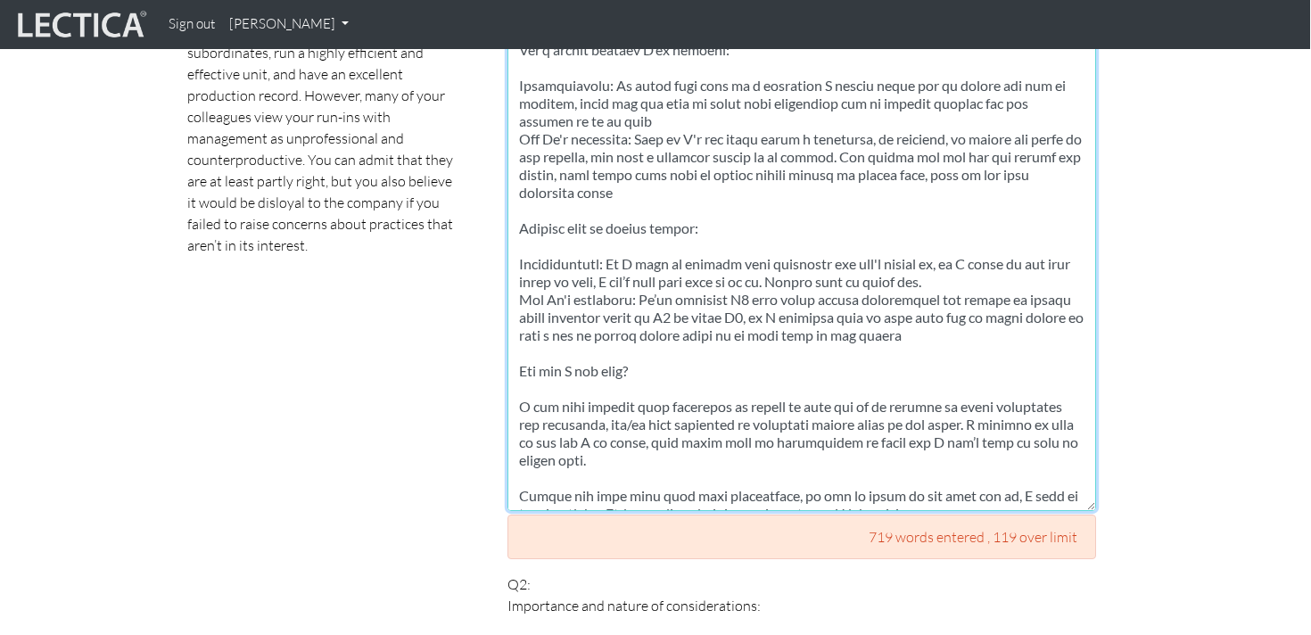
click at [588, 248] on textarea at bounding box center [801, 200] width 588 height 620
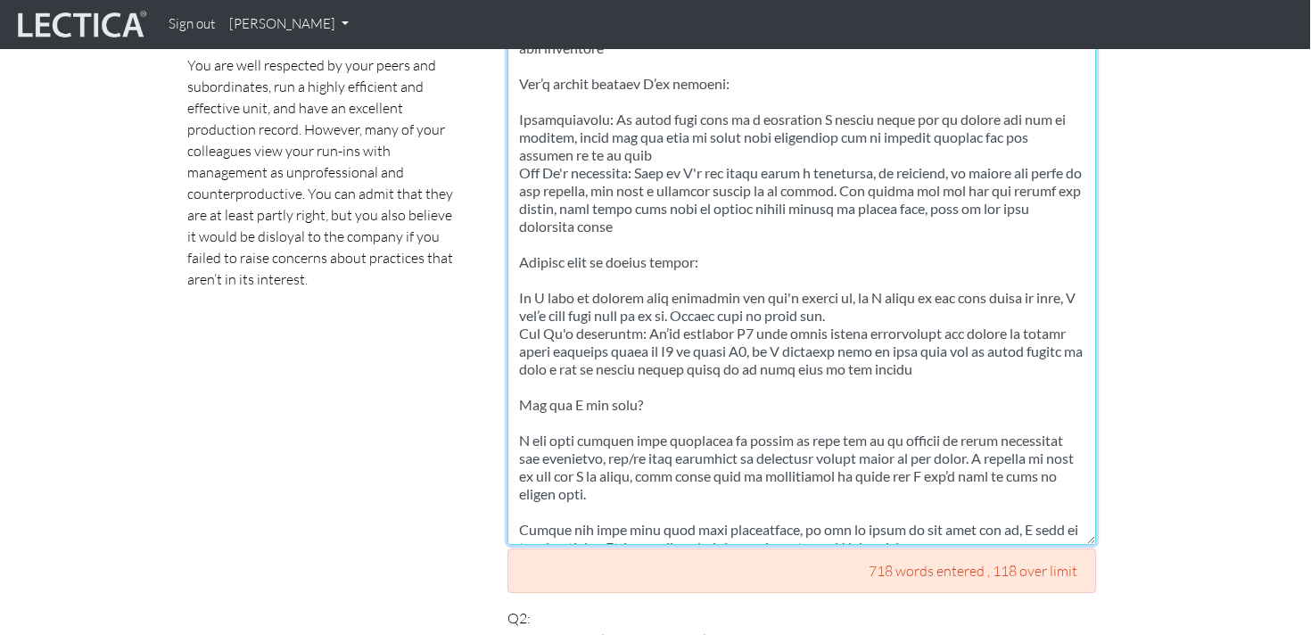
scroll to position [1241, 1]
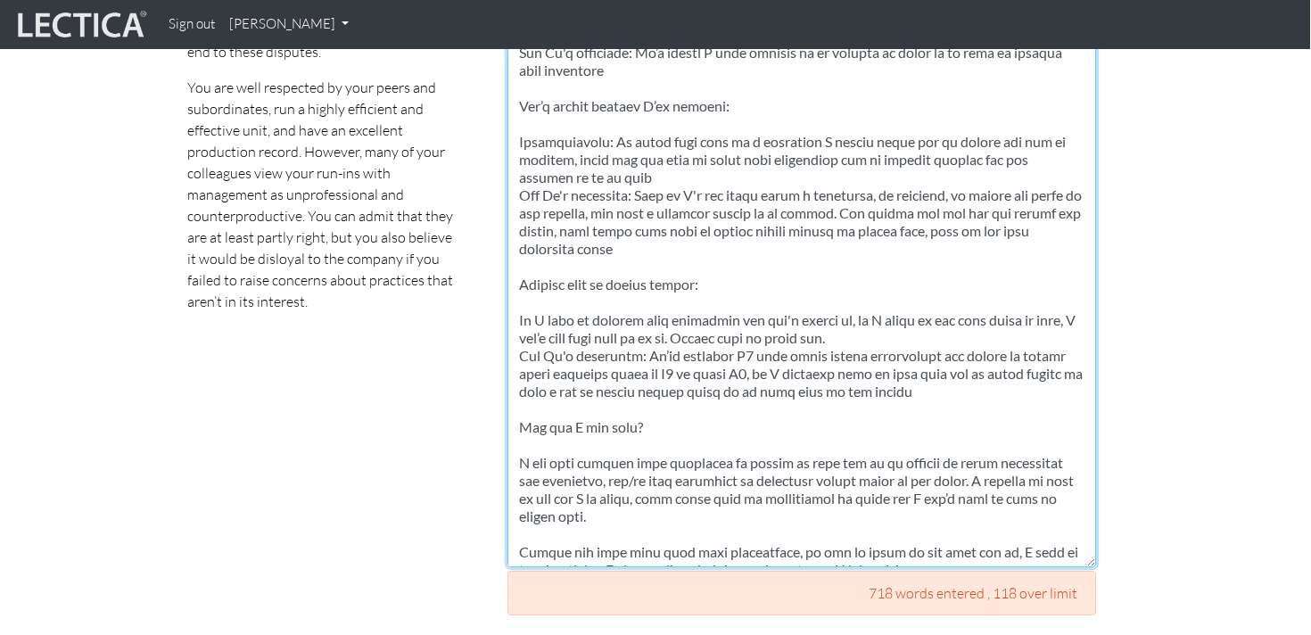
click at [645, 174] on textarea at bounding box center [801, 257] width 588 height 620
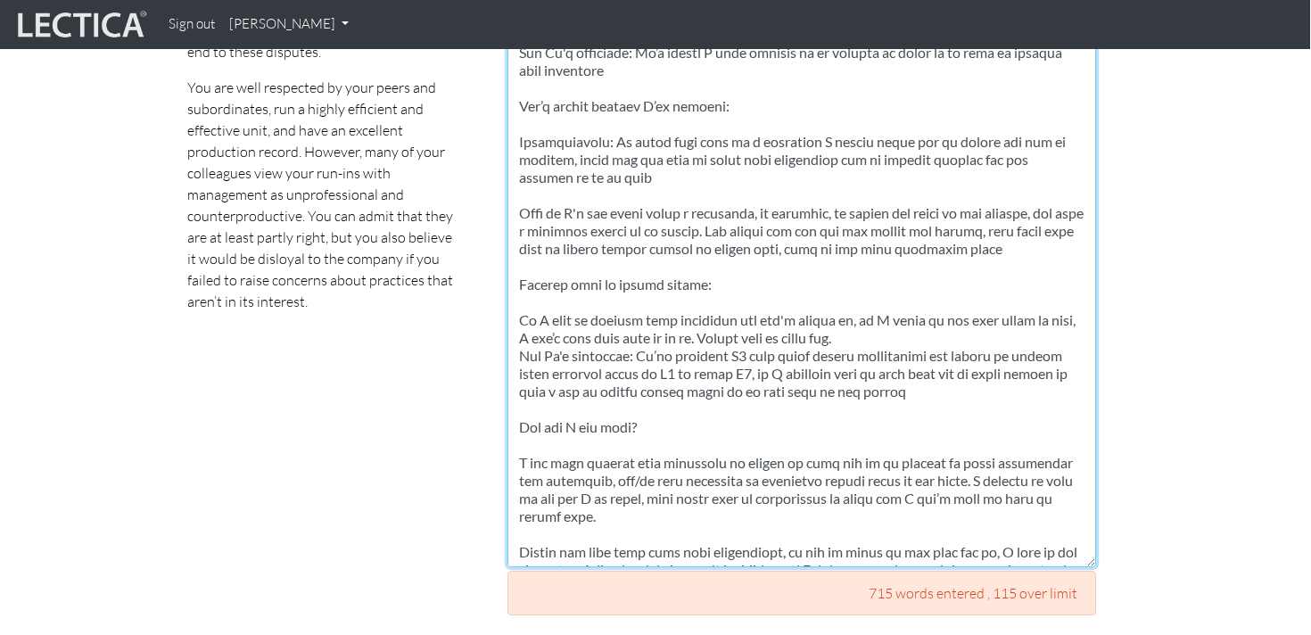
click at [606, 119] on textarea at bounding box center [801, 257] width 588 height 620
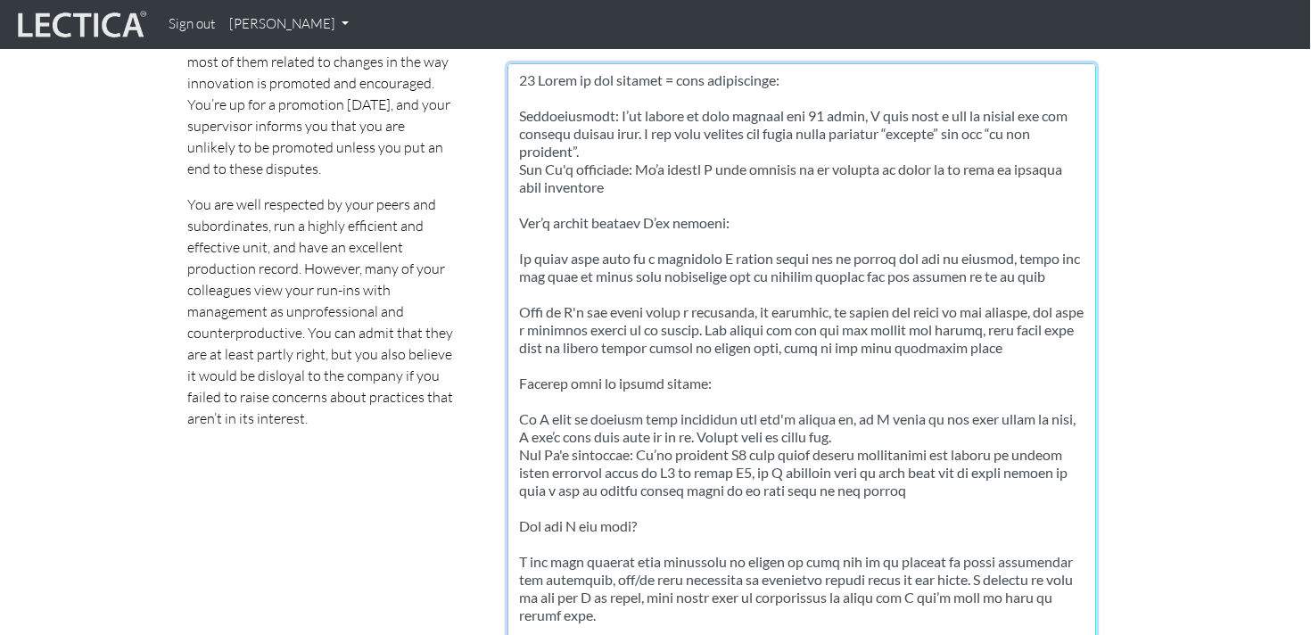
scroll to position [1122, 1]
click at [643, 152] on textarea at bounding box center [801, 376] width 588 height 620
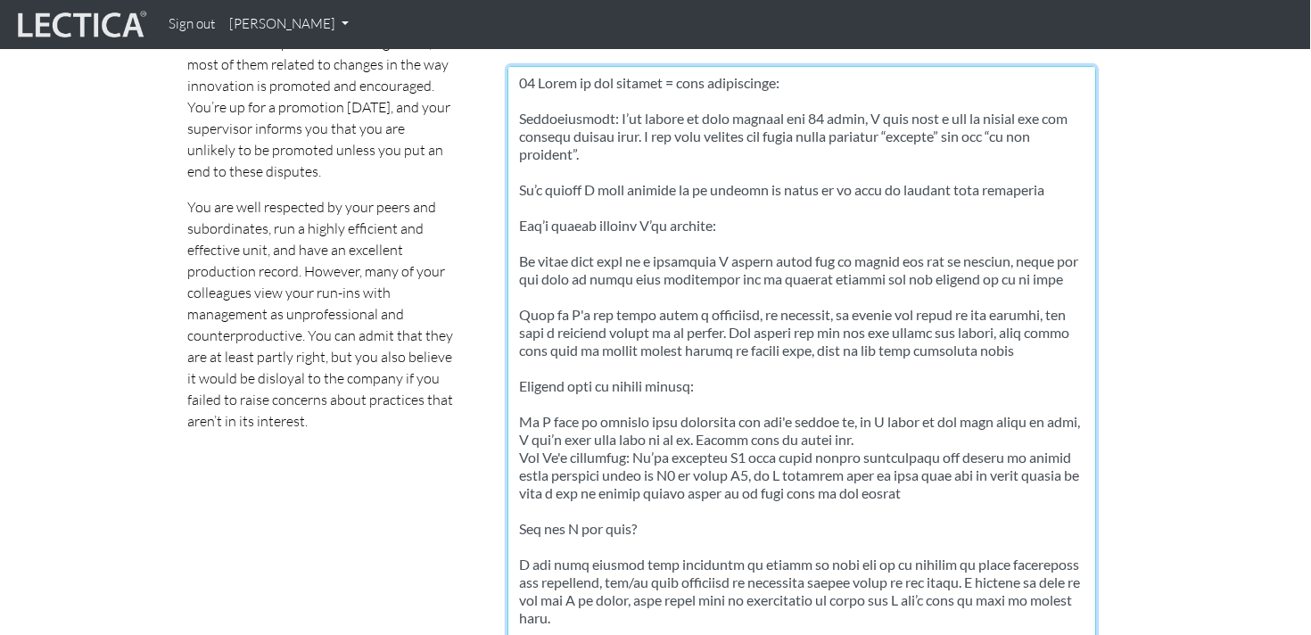
click at [614, 95] on textarea at bounding box center [801, 376] width 588 height 620
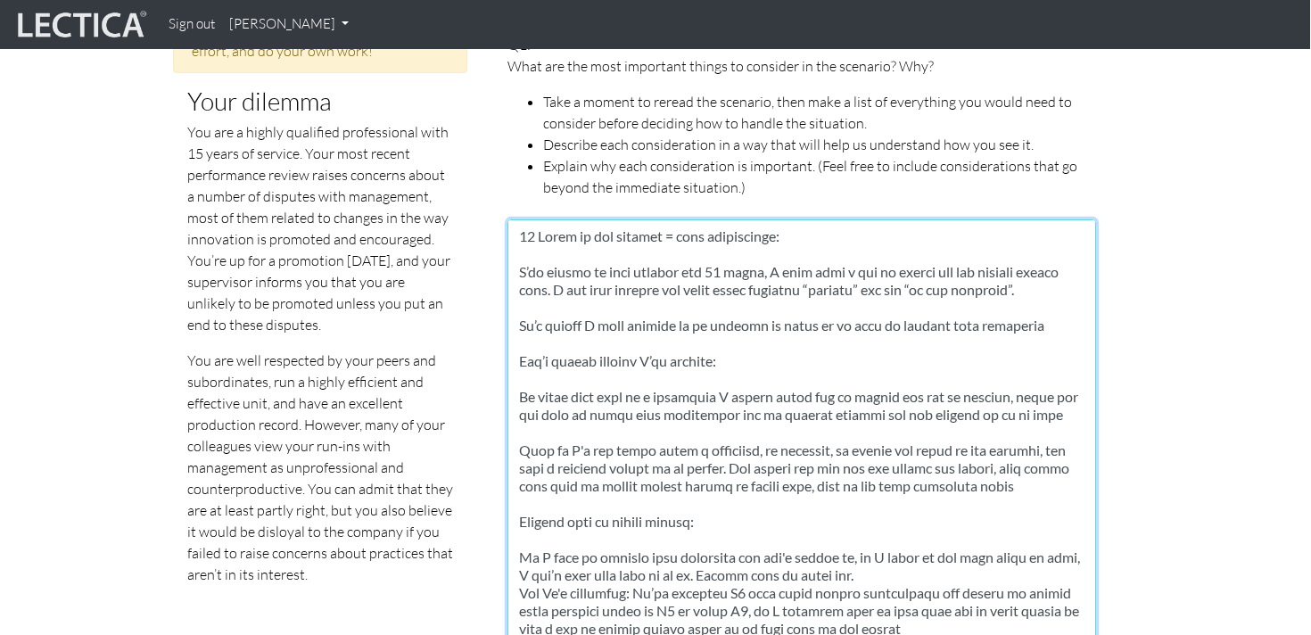
scroll to position [960, 0]
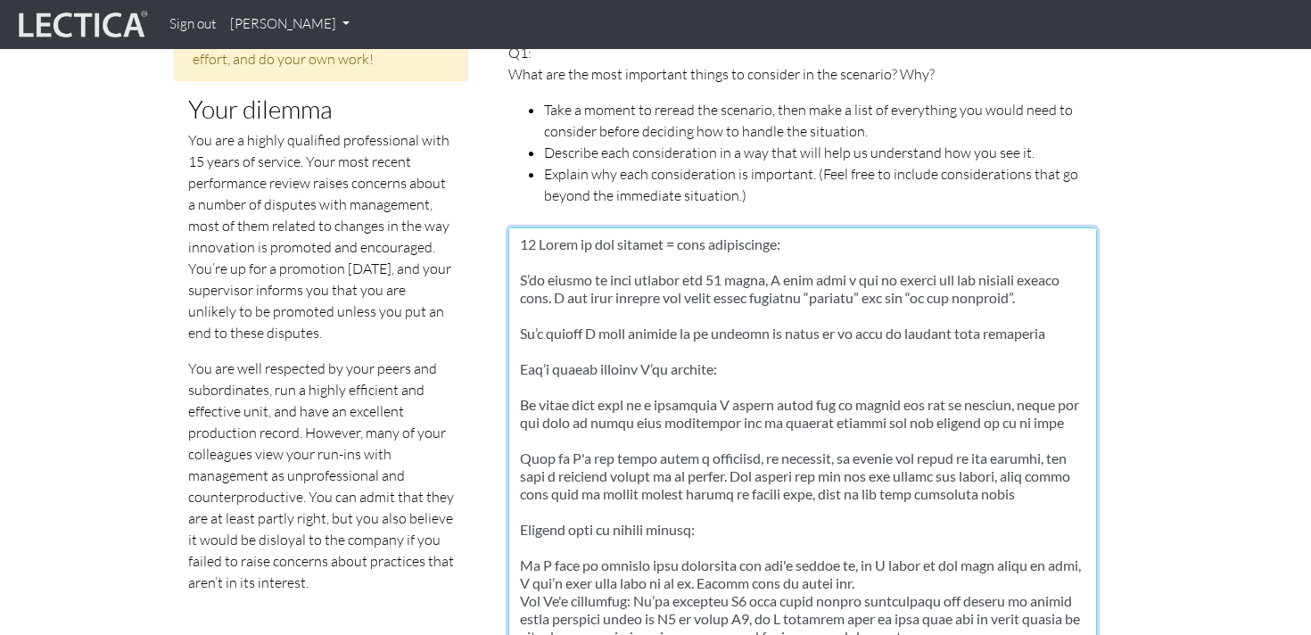
click at [661, 261] on textarea at bounding box center [802, 537] width 588 height 620
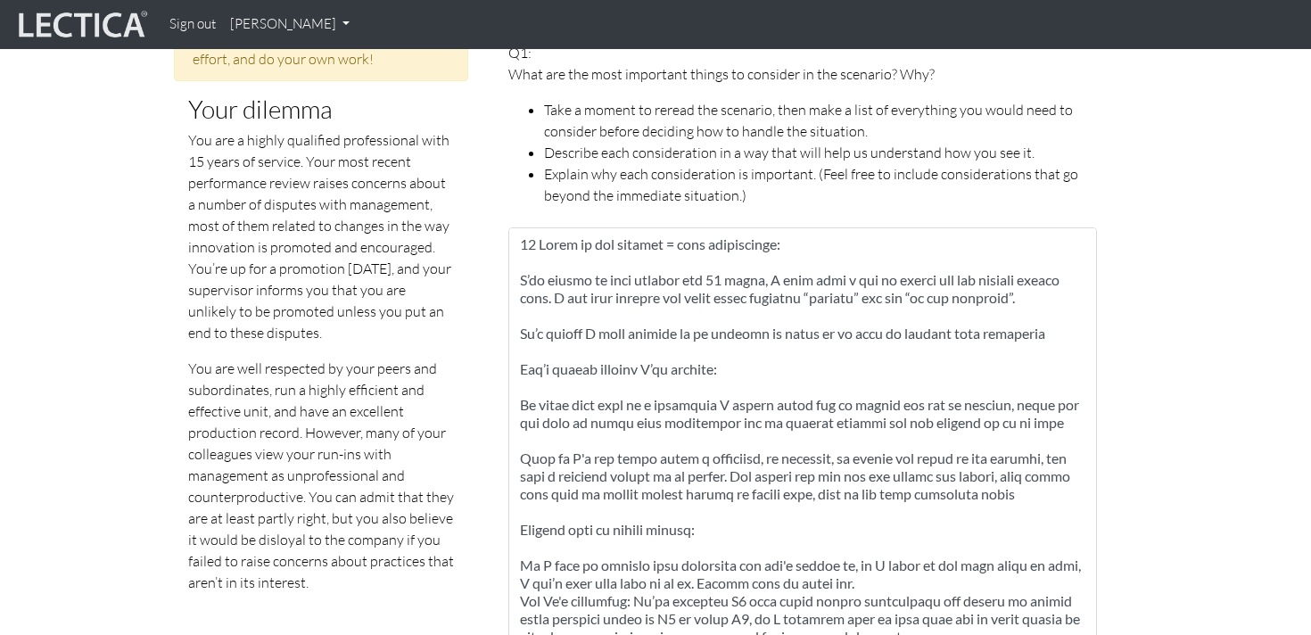
click at [616, 164] on li "Explain why each consideration is important. (Feel free to include consideratio…" at bounding box center [820, 184] width 553 height 43
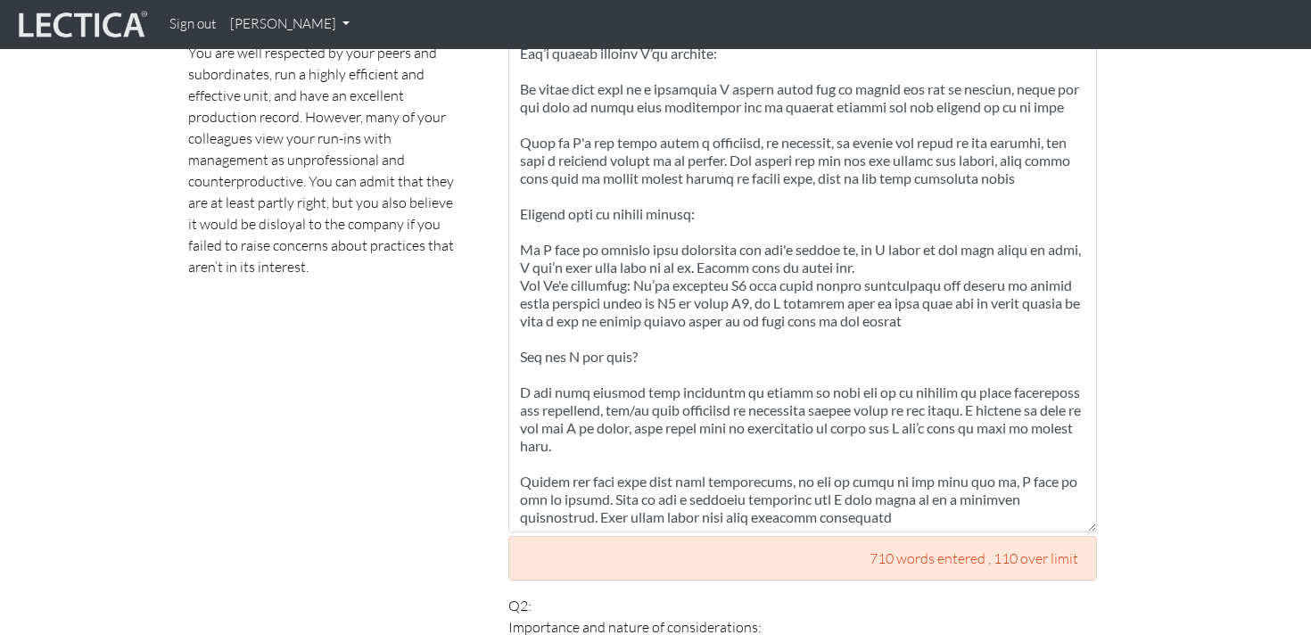
scroll to position [1273, 0]
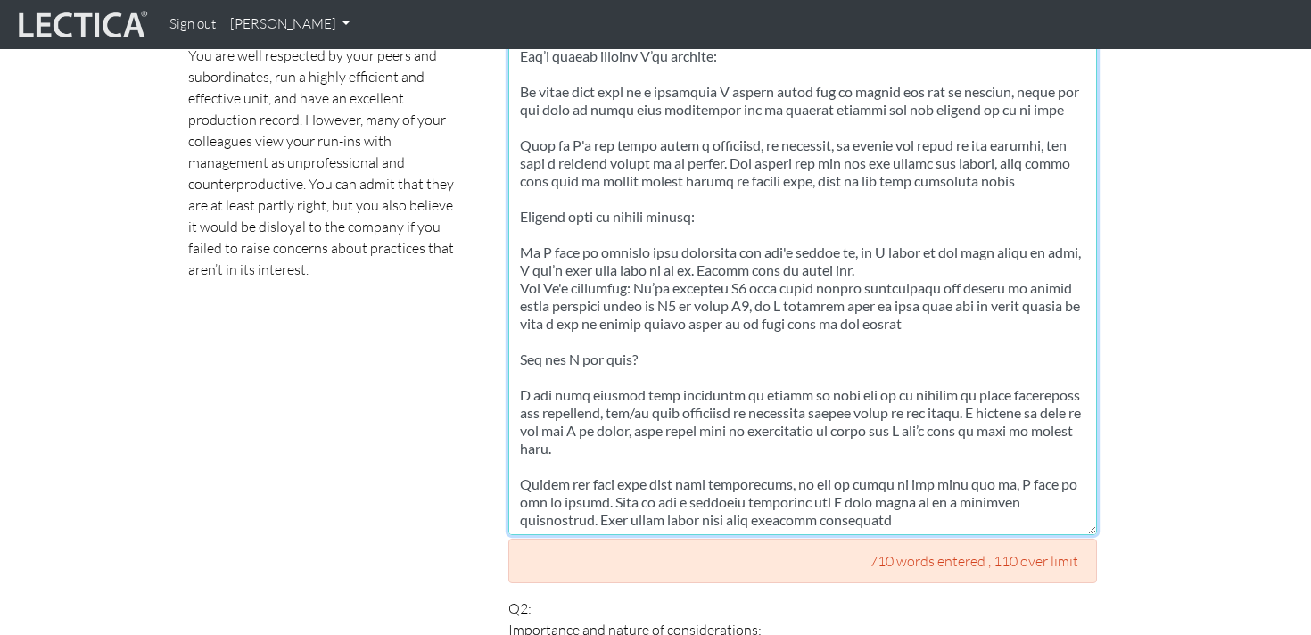
click at [667, 427] on textarea at bounding box center [802, 224] width 588 height 620
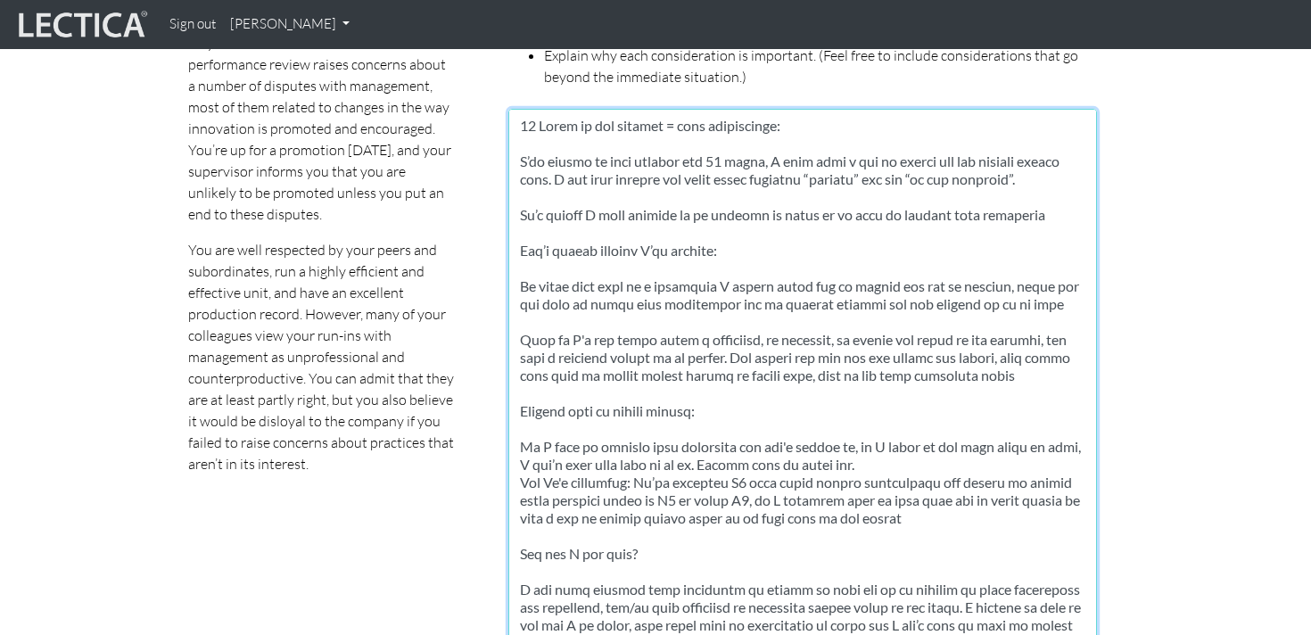
scroll to position [1060, 0]
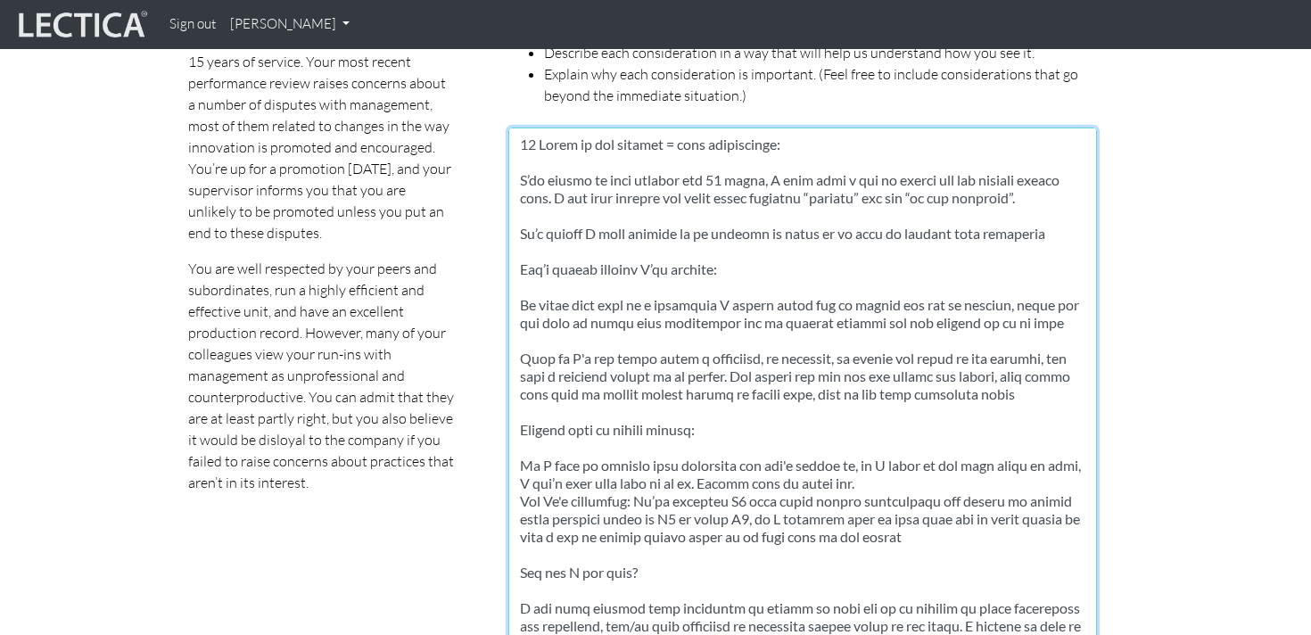
click at [1031, 298] on textarea at bounding box center [802, 437] width 588 height 620
click at [872, 286] on textarea at bounding box center [802, 437] width 588 height 620
click at [1018, 300] on textarea at bounding box center [802, 437] width 588 height 620
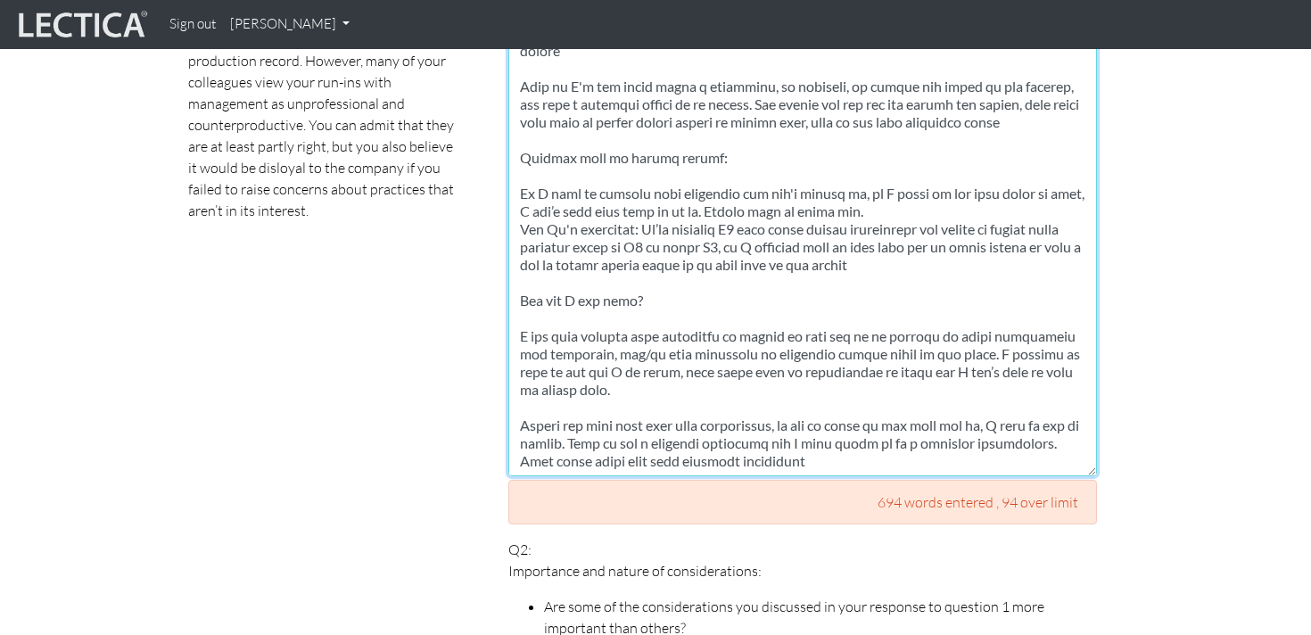
scroll to position [1318, 0]
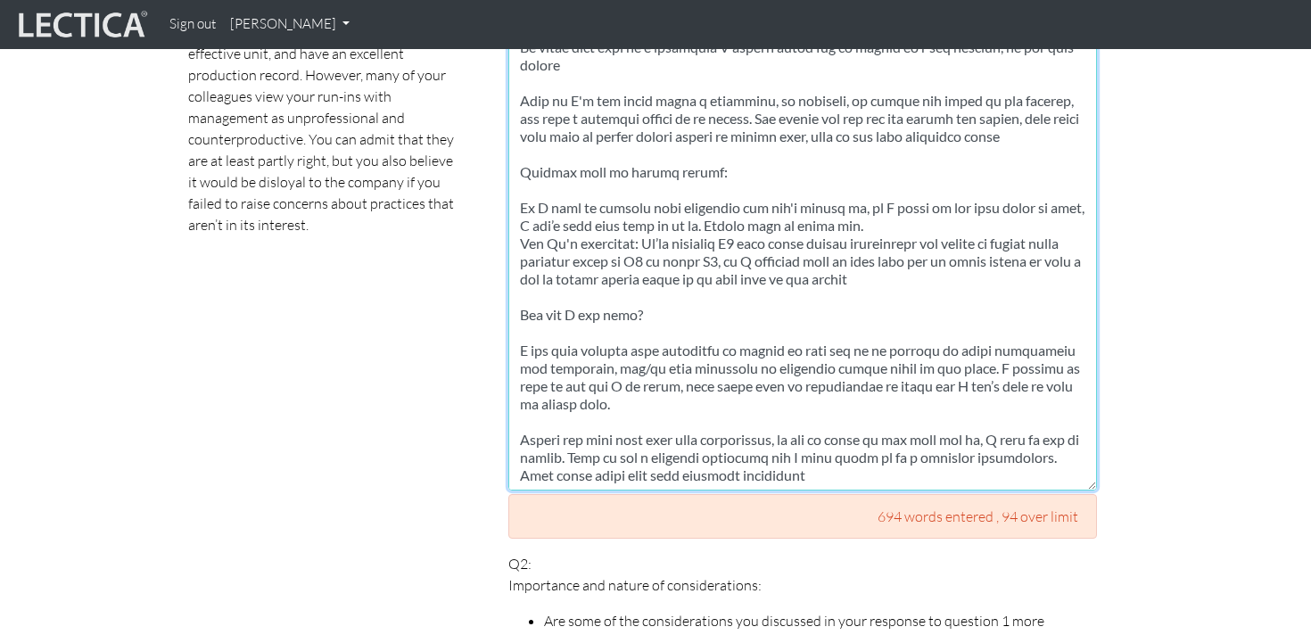
click at [903, 176] on textarea at bounding box center [802, 180] width 588 height 620
click at [882, 184] on textarea at bounding box center [802, 180] width 588 height 620
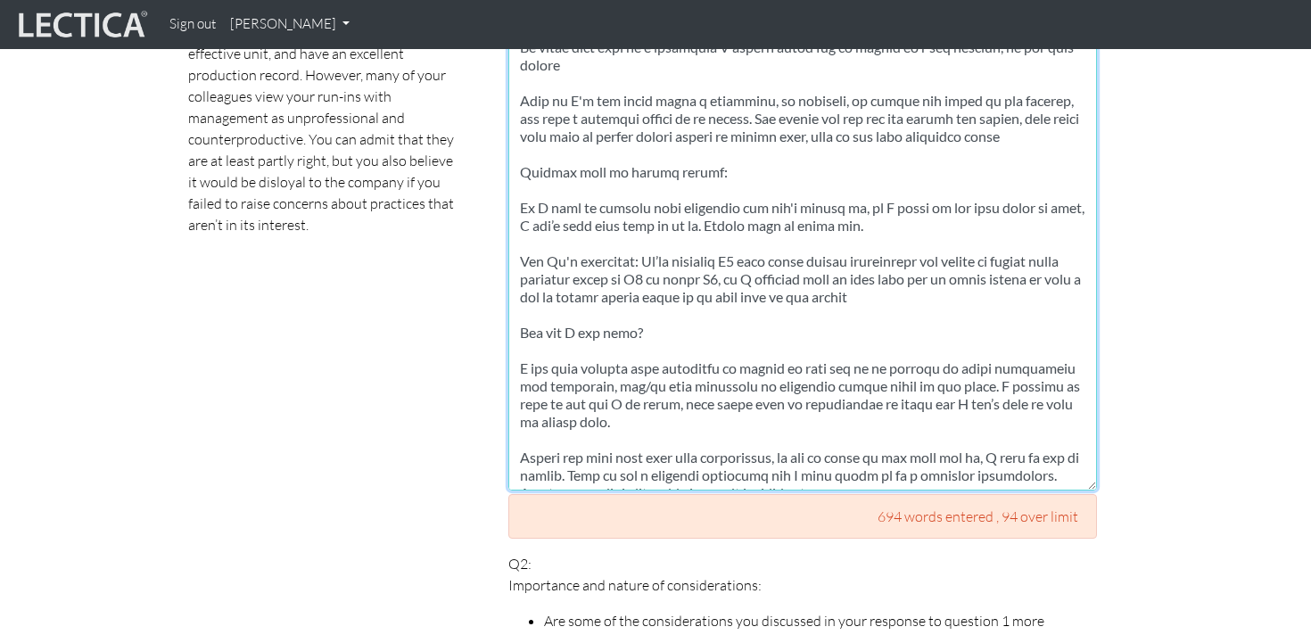
drag, startPoint x: 643, startPoint y: 225, endPoint x: 530, endPoint y: 224, distance: 113.2
click at [530, 224] on textarea at bounding box center [802, 180] width 588 height 620
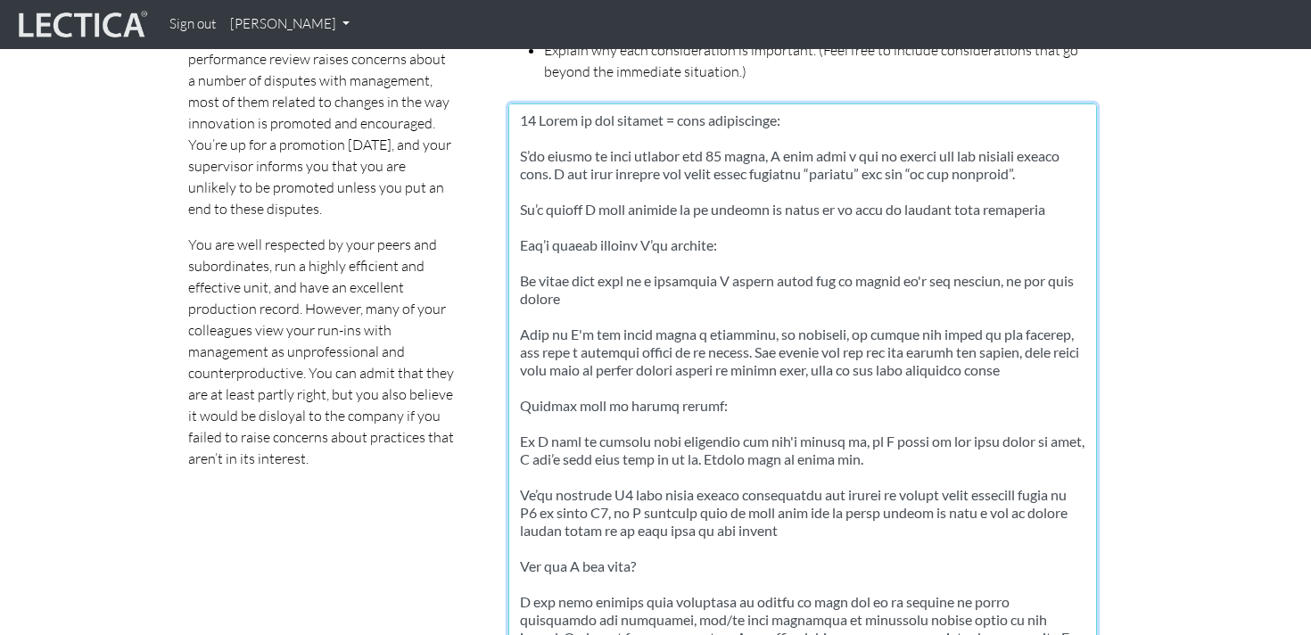
scroll to position [1080, 0]
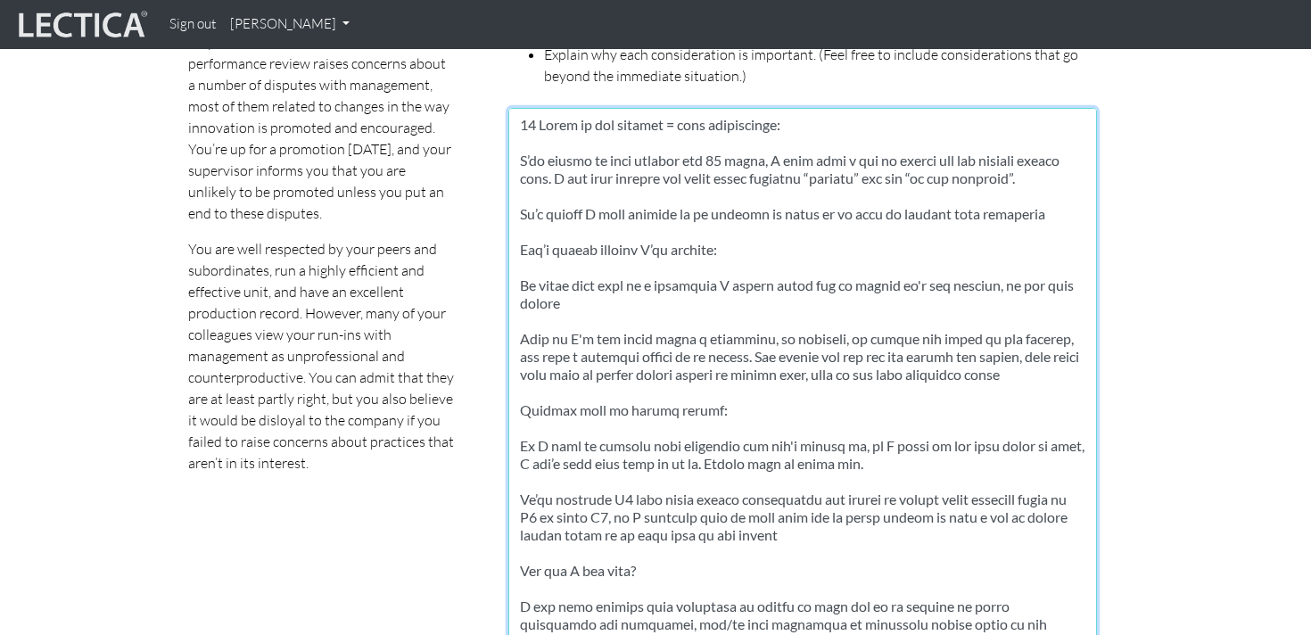
click at [533, 266] on textarea at bounding box center [802, 418] width 588 height 620
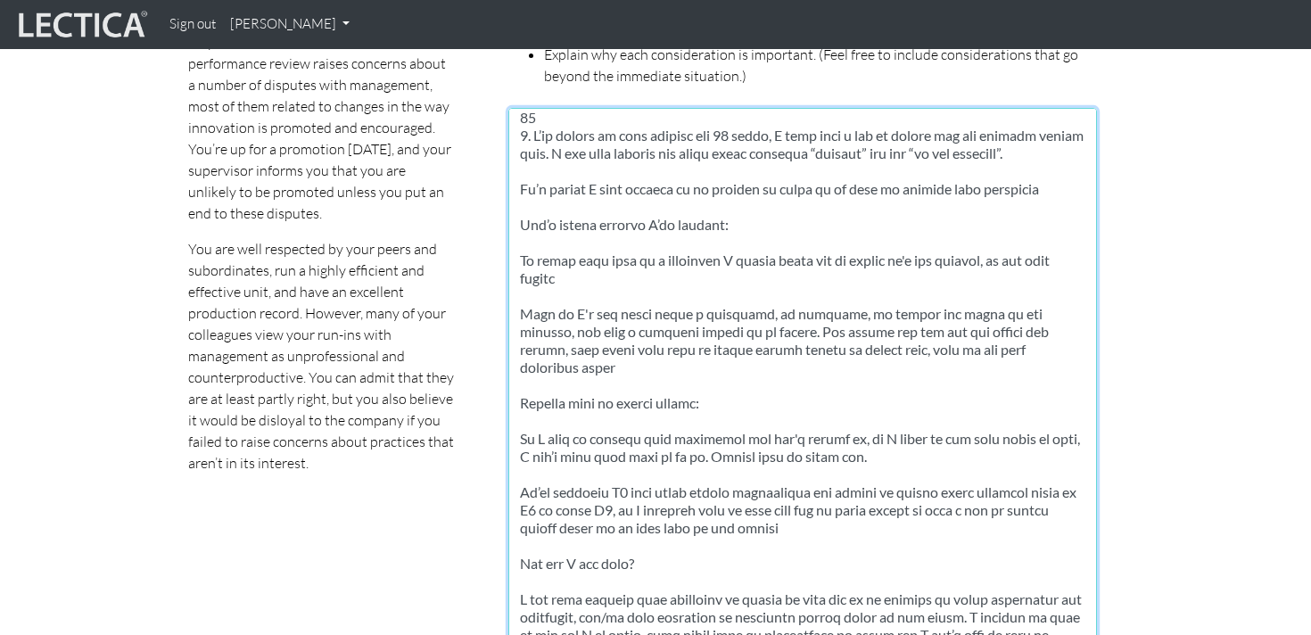
scroll to position [0, 0]
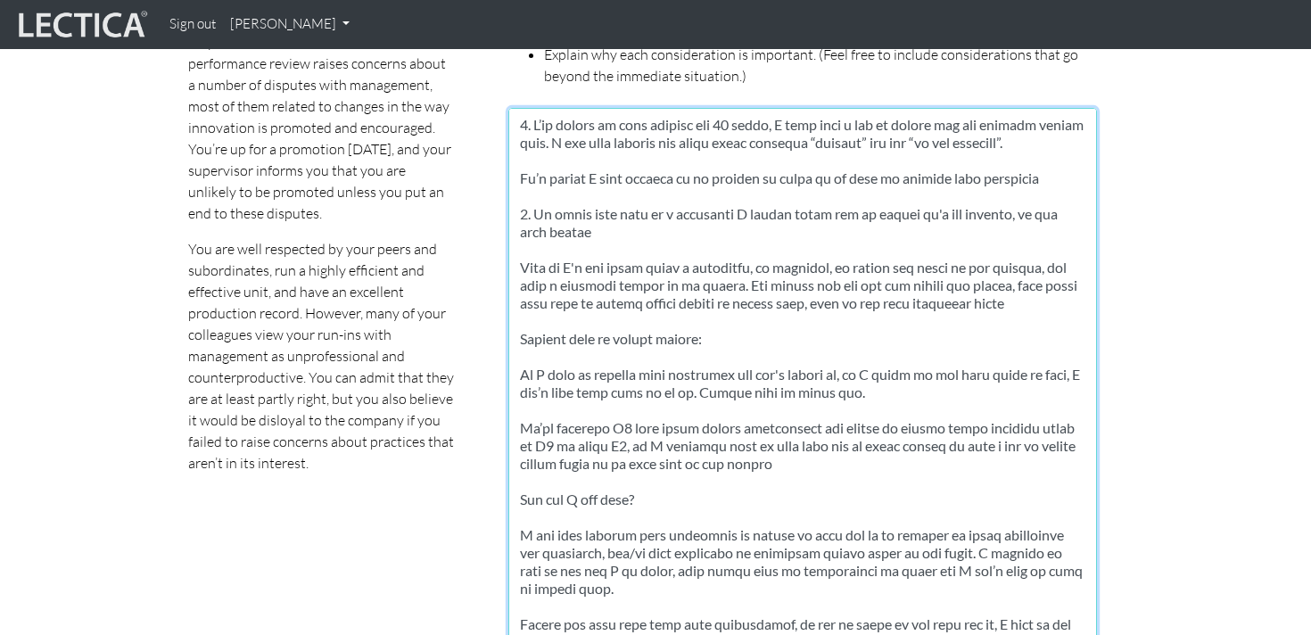
click at [530, 319] on textarea at bounding box center [802, 418] width 588 height 620
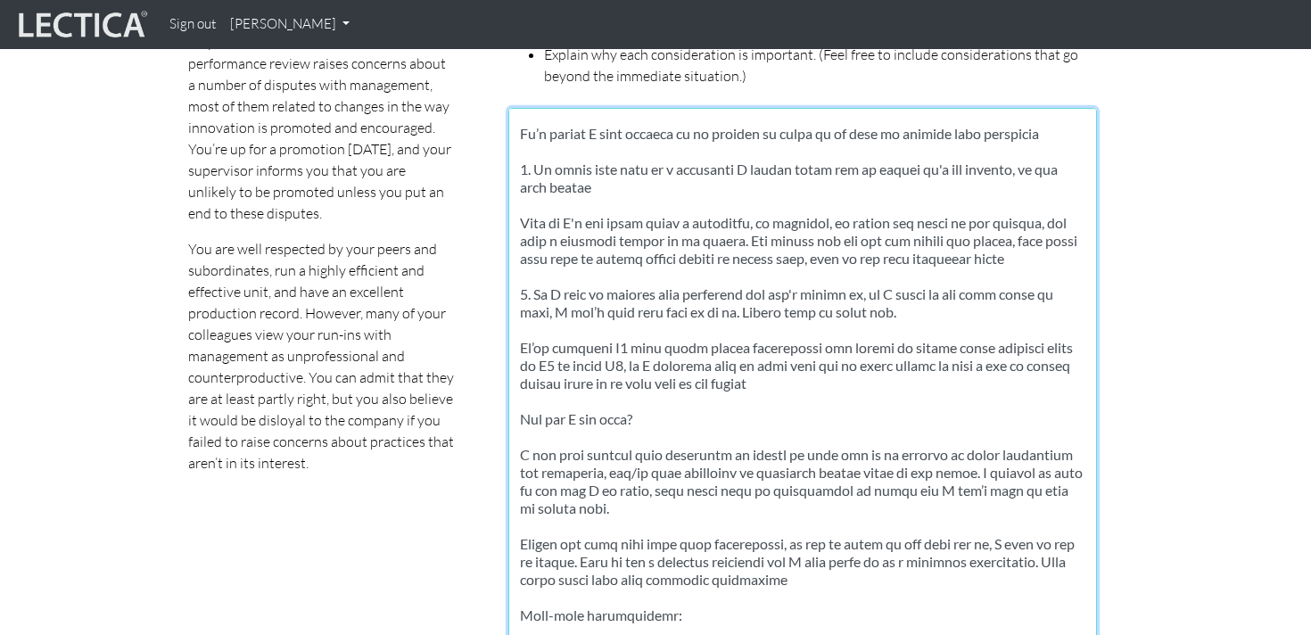
scroll to position [46, 0]
click at [520, 402] on textarea at bounding box center [802, 418] width 588 height 620
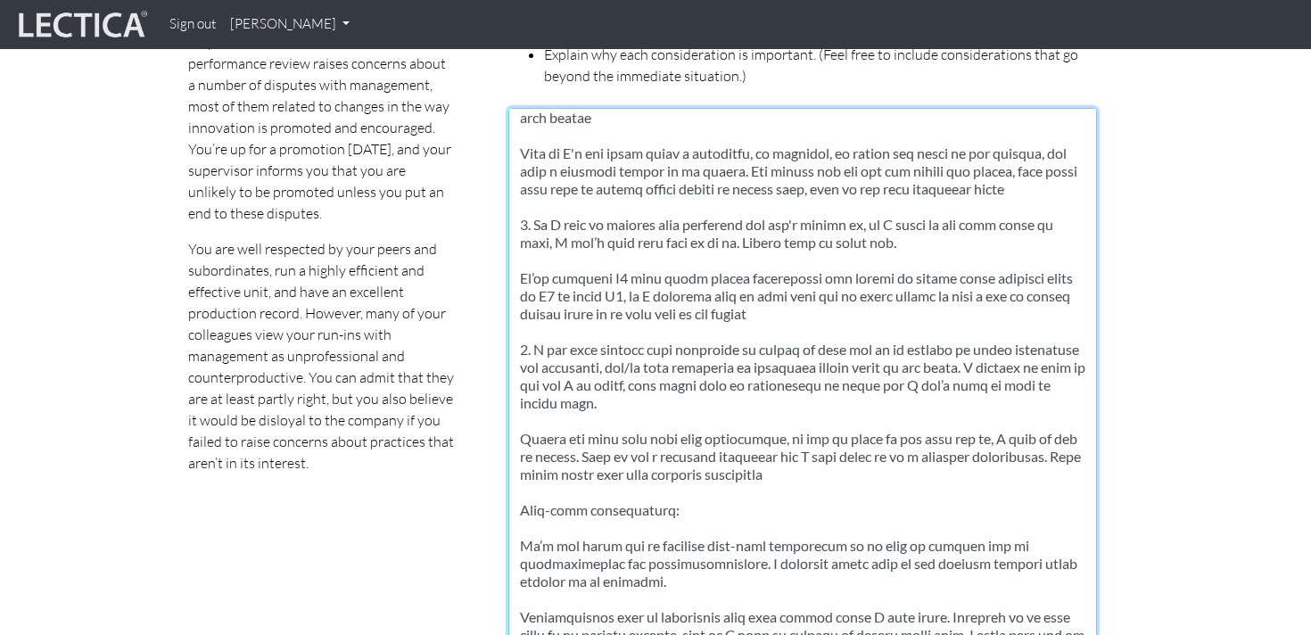
scroll to position [119, 0]
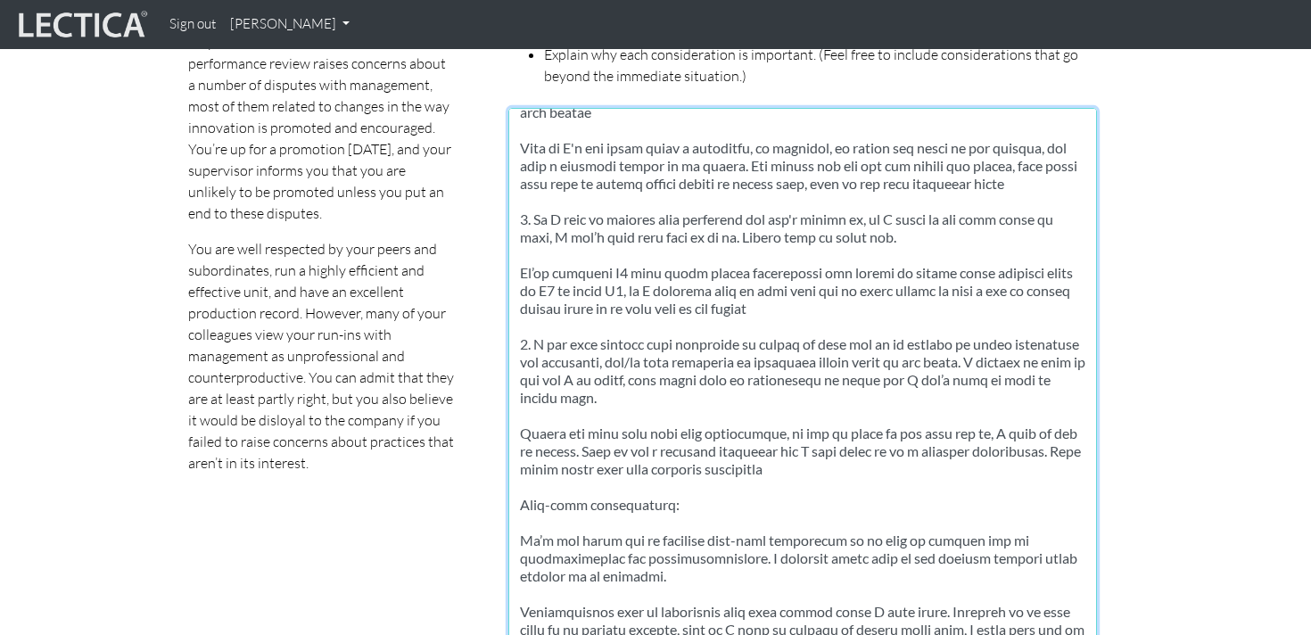
click at [537, 482] on textarea at bounding box center [802, 418] width 588 height 620
click at [529, 525] on textarea at bounding box center [802, 418] width 588 height 620
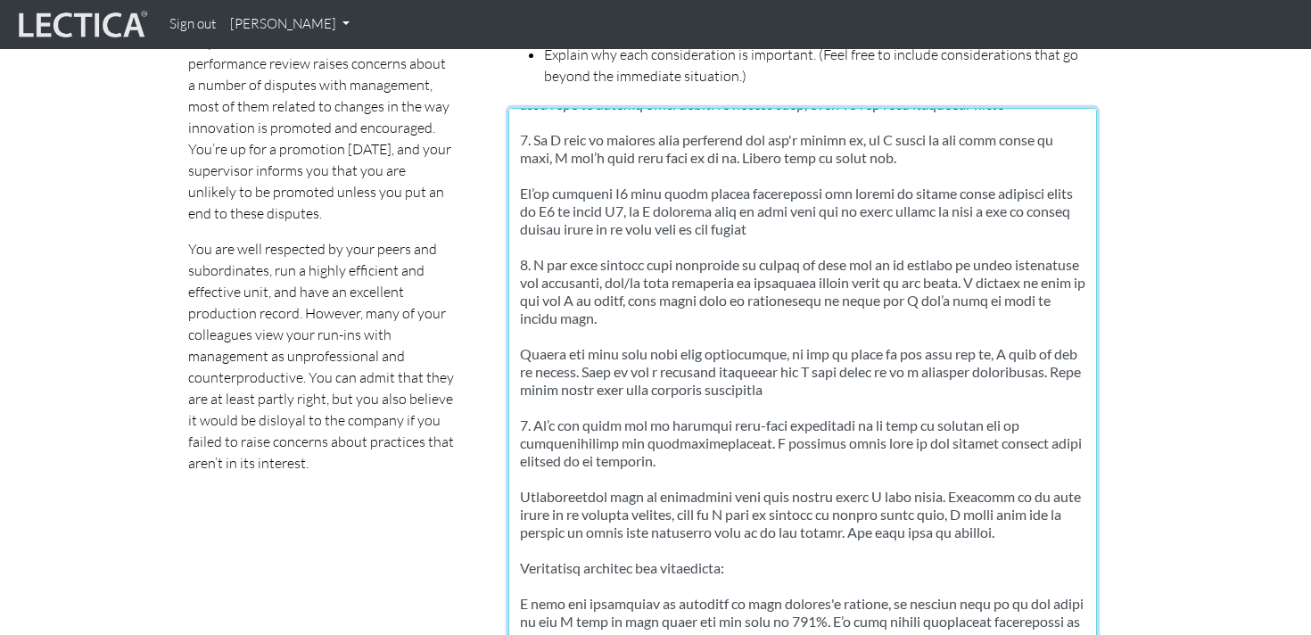
scroll to position [210, 0]
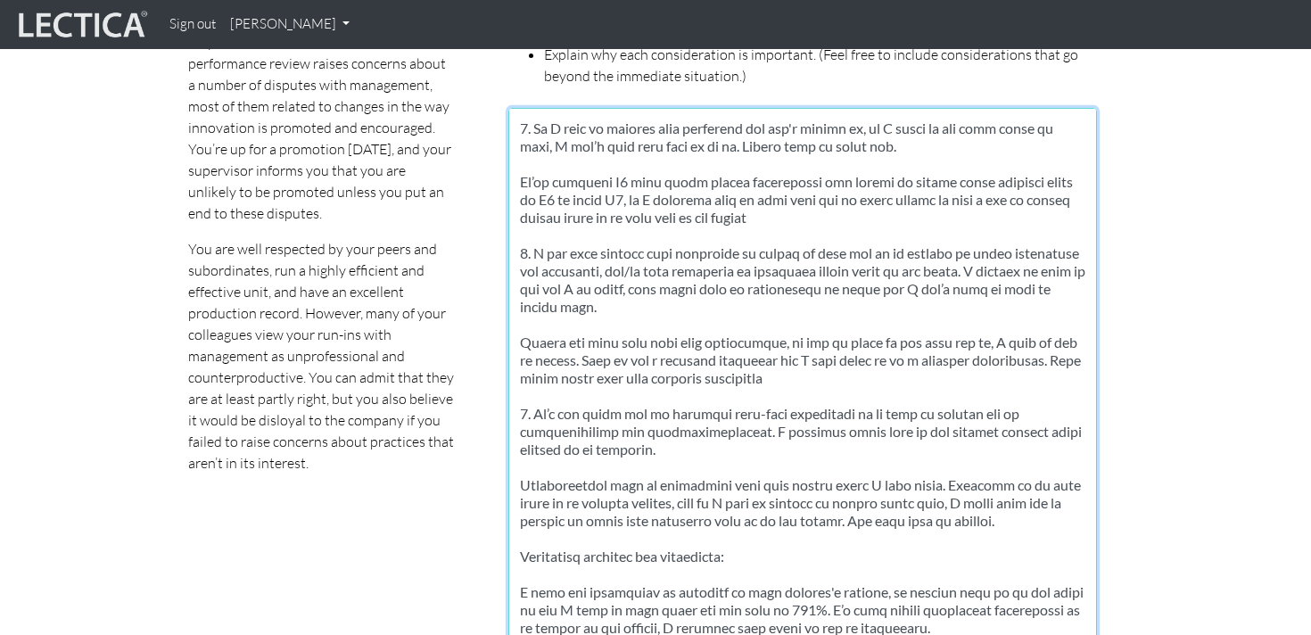
click at [554, 533] on textarea at bounding box center [802, 418] width 588 height 620
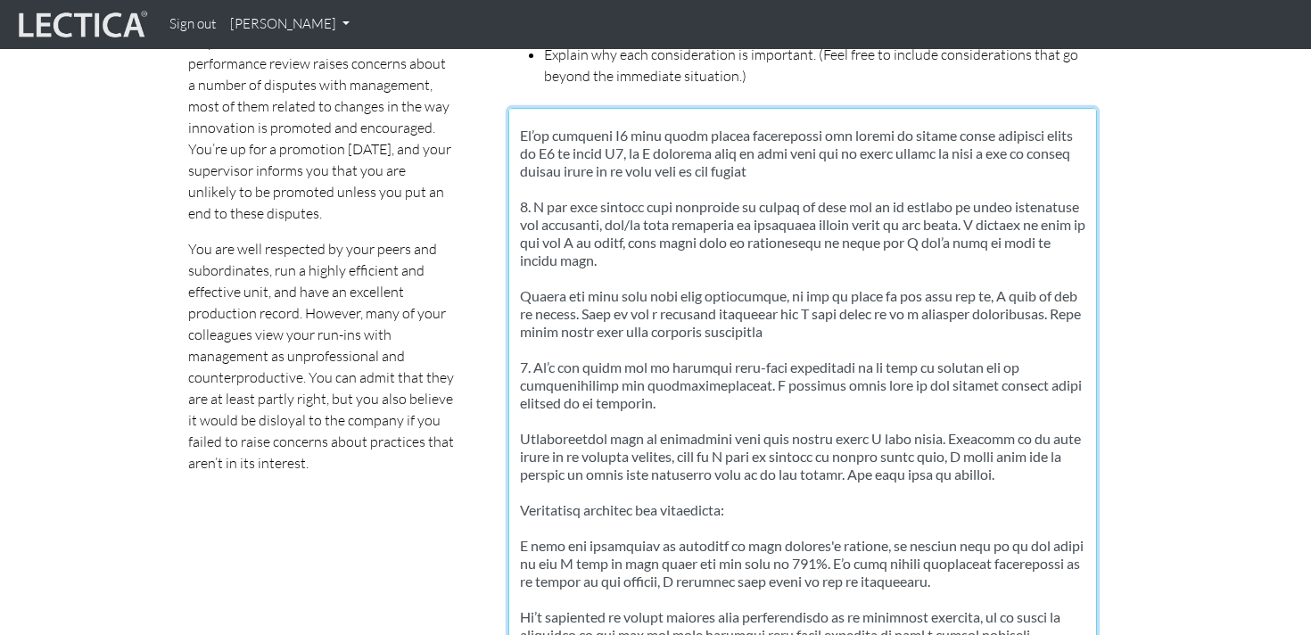
scroll to position [260, 0]
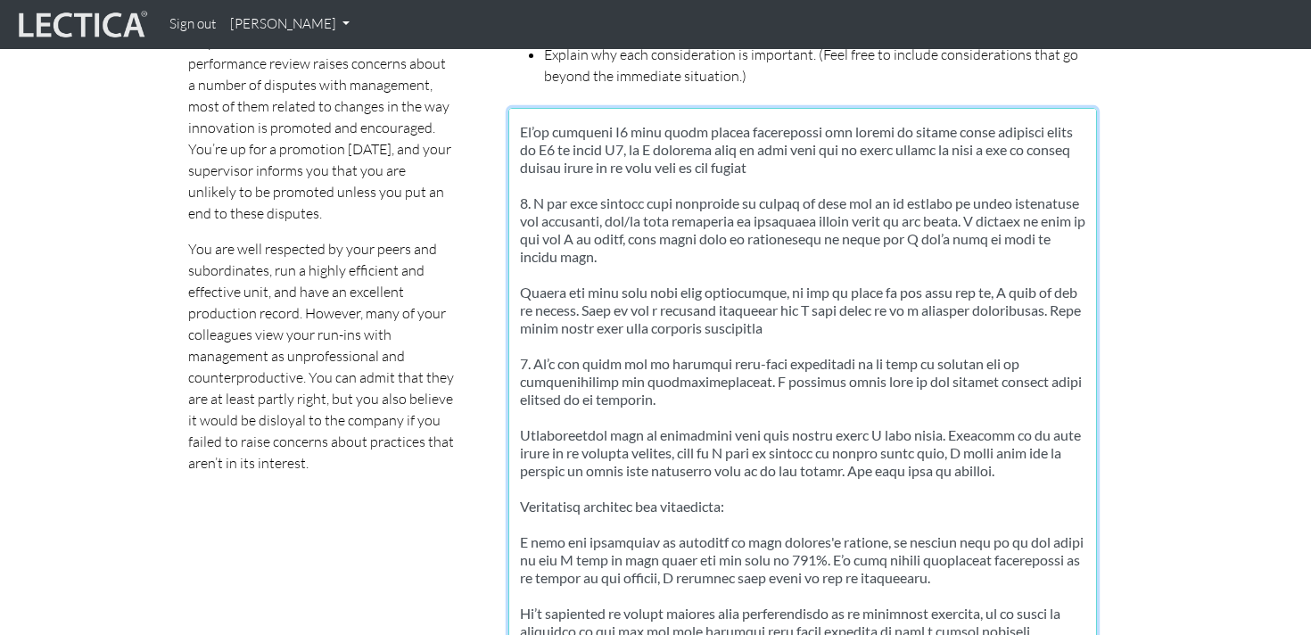
click at [534, 522] on textarea at bounding box center [802, 418] width 588 height 620
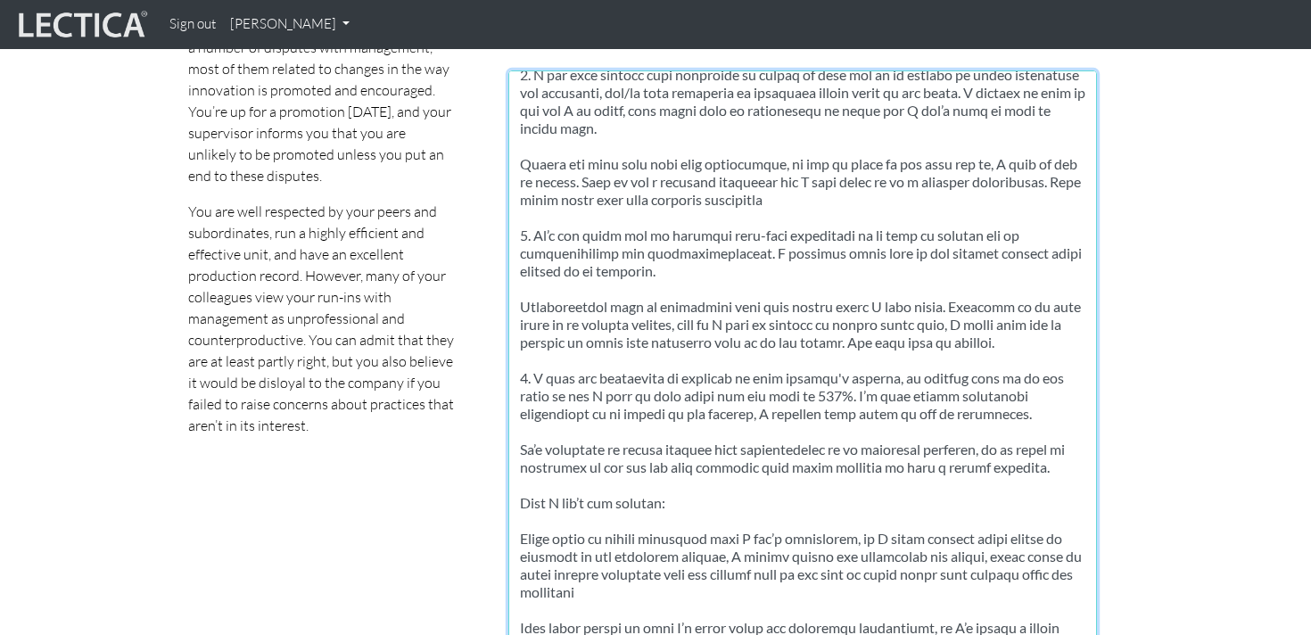
scroll to position [1122, 0]
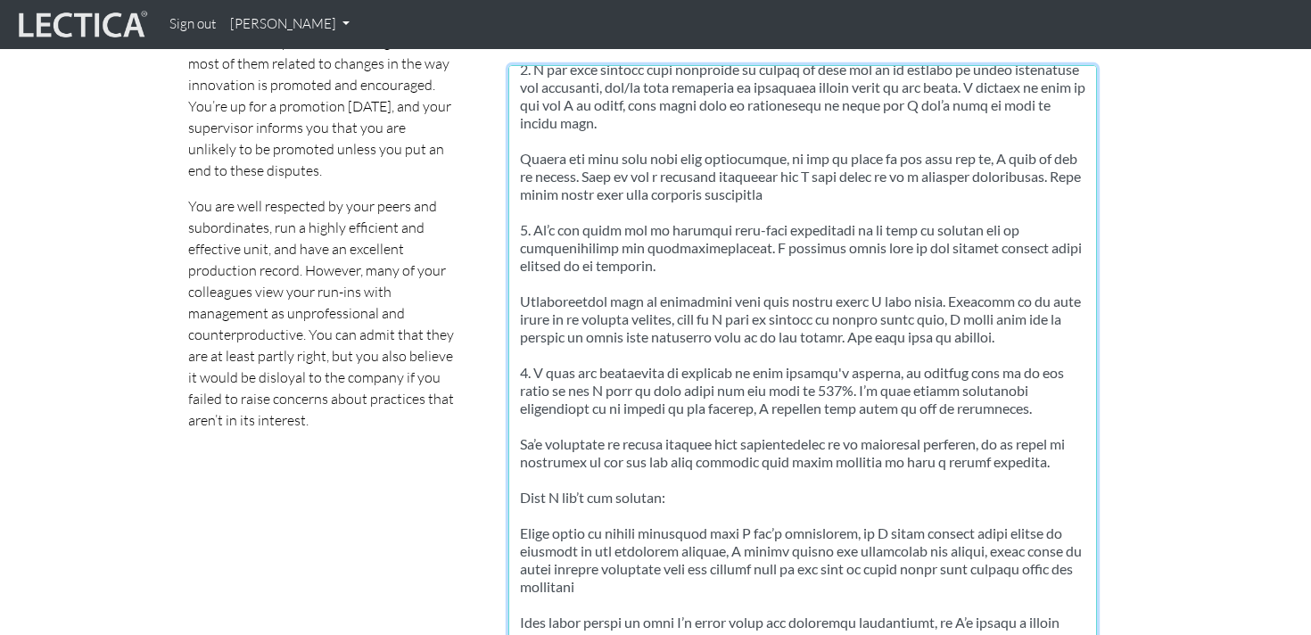
click at [536, 528] on textarea at bounding box center [802, 375] width 588 height 620
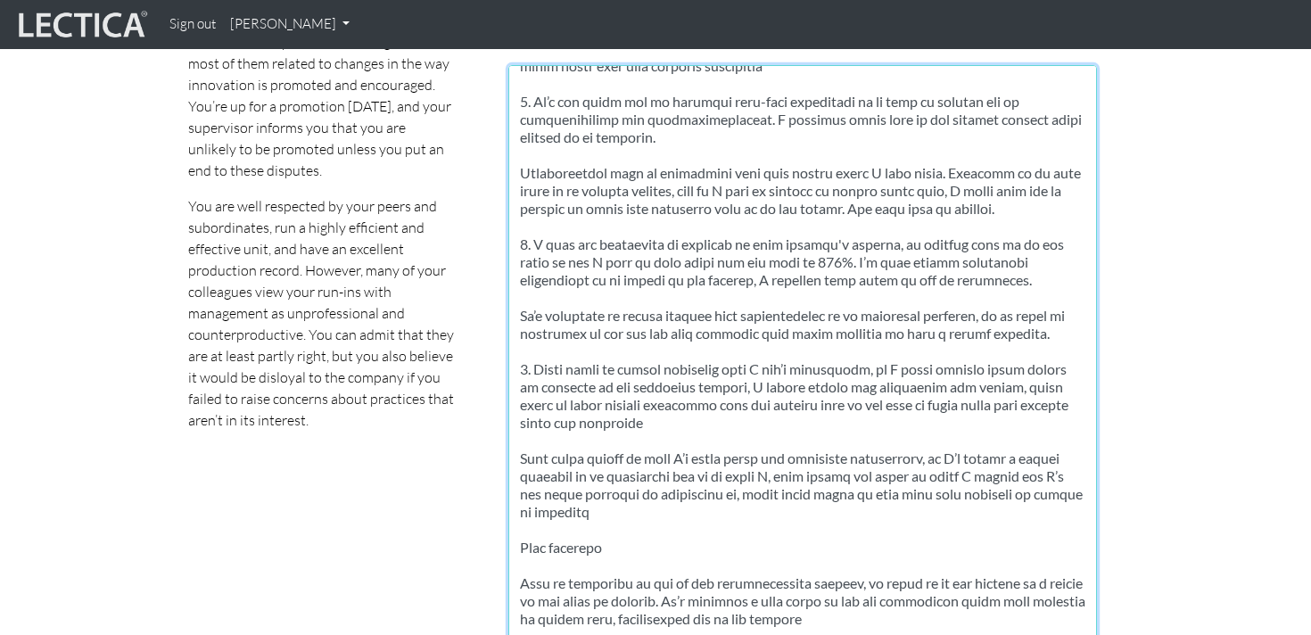
scroll to position [501, 0]
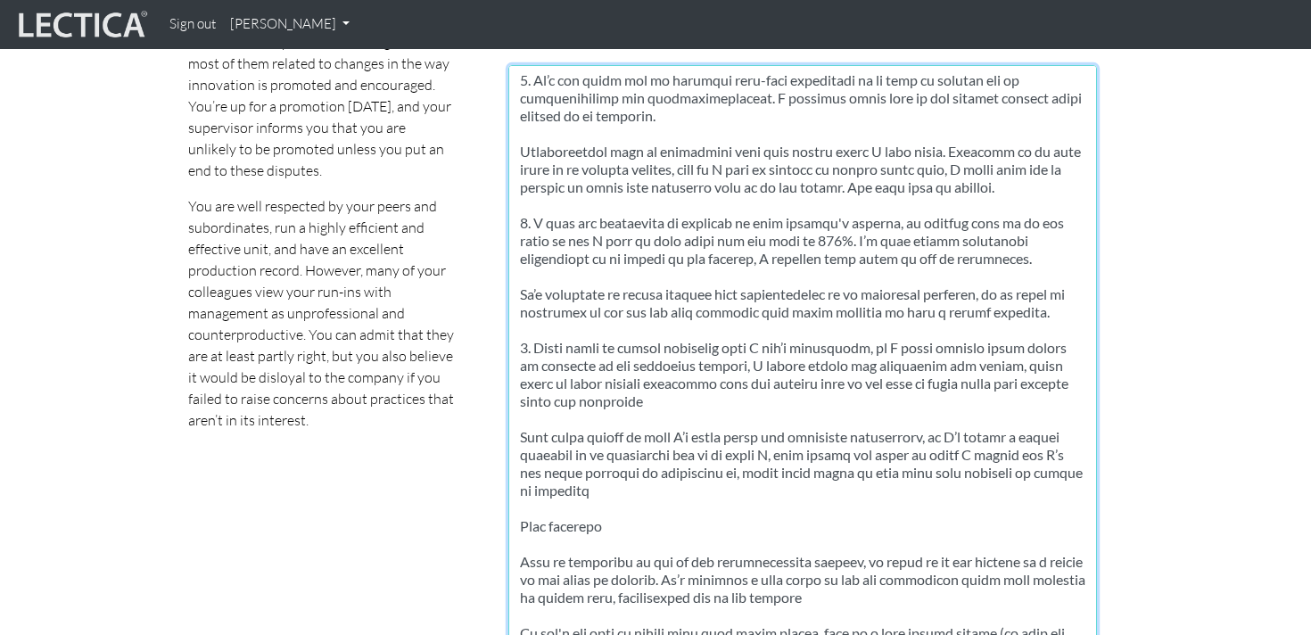
click at [525, 540] on textarea at bounding box center [802, 375] width 588 height 620
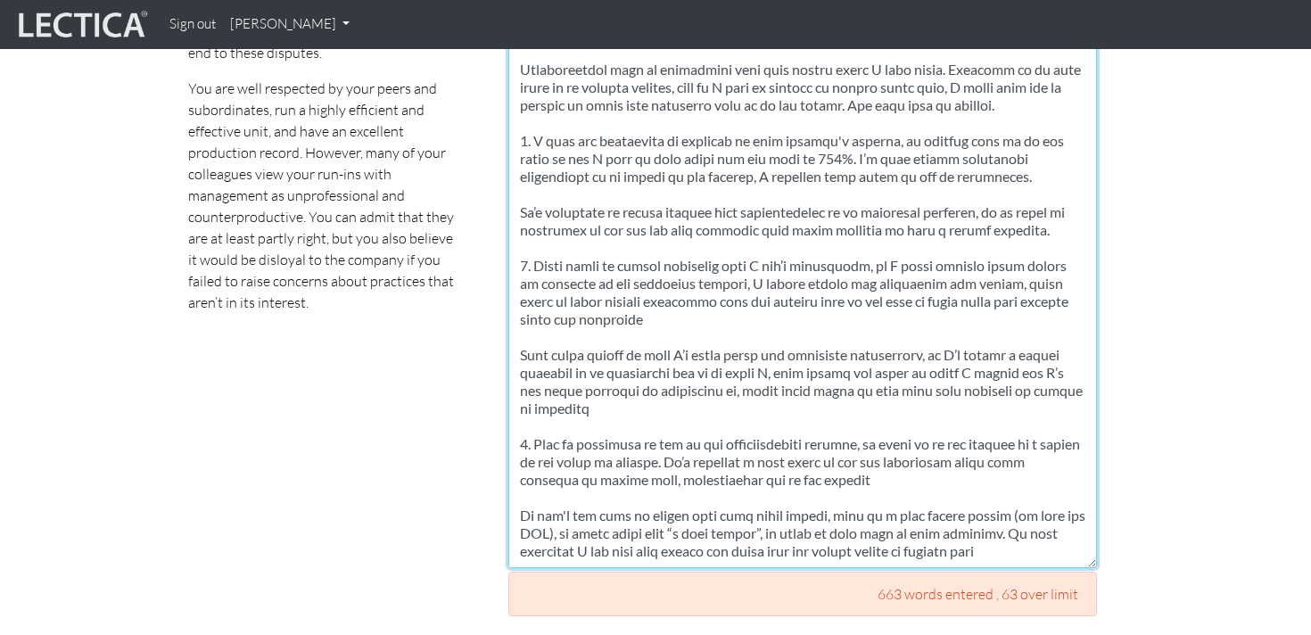
scroll to position [1245, 0]
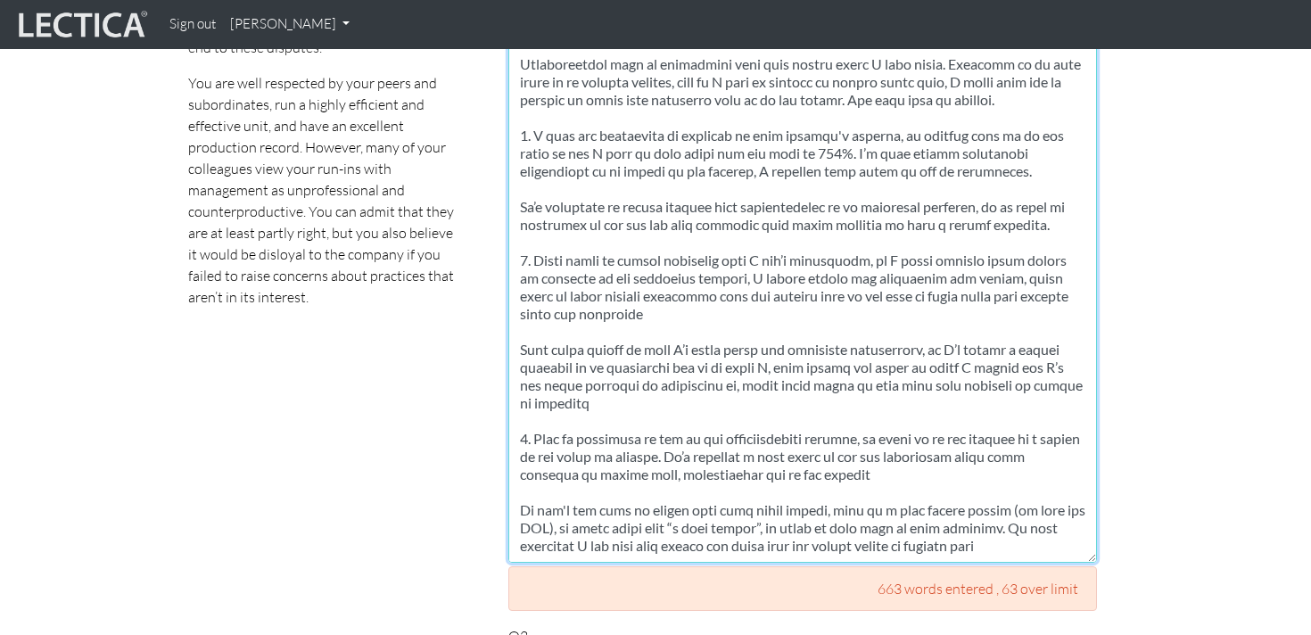
click at [776, 459] on textarea at bounding box center [802, 252] width 588 height 620
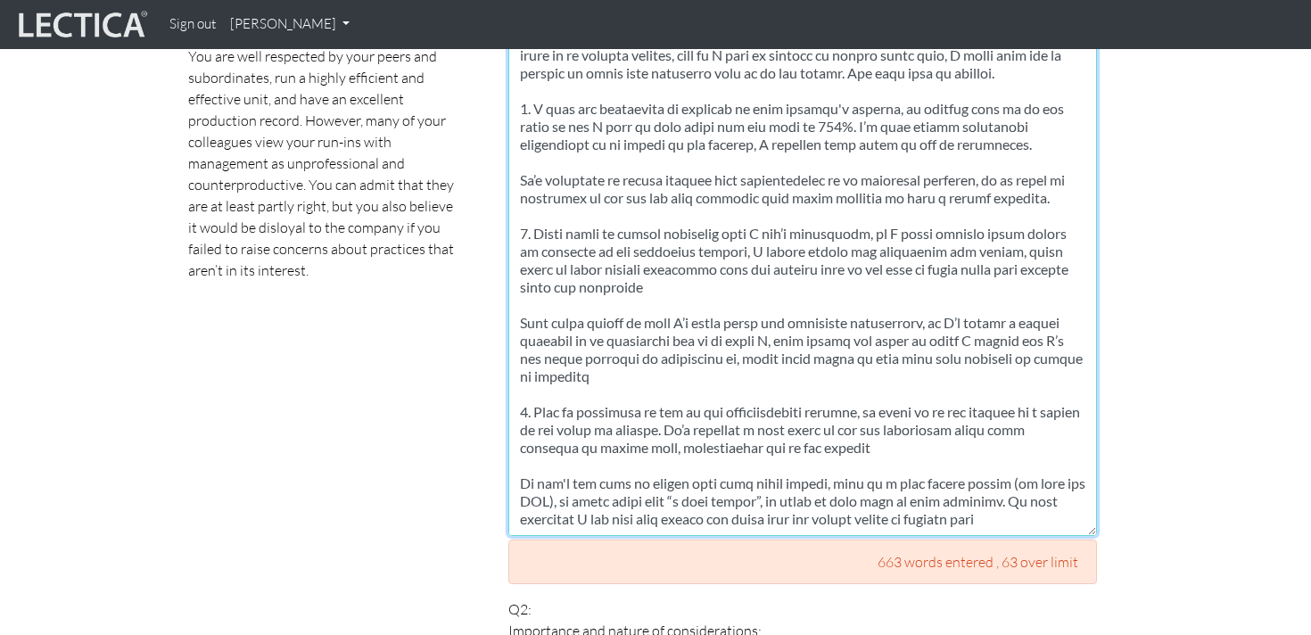
scroll to position [1278, 0]
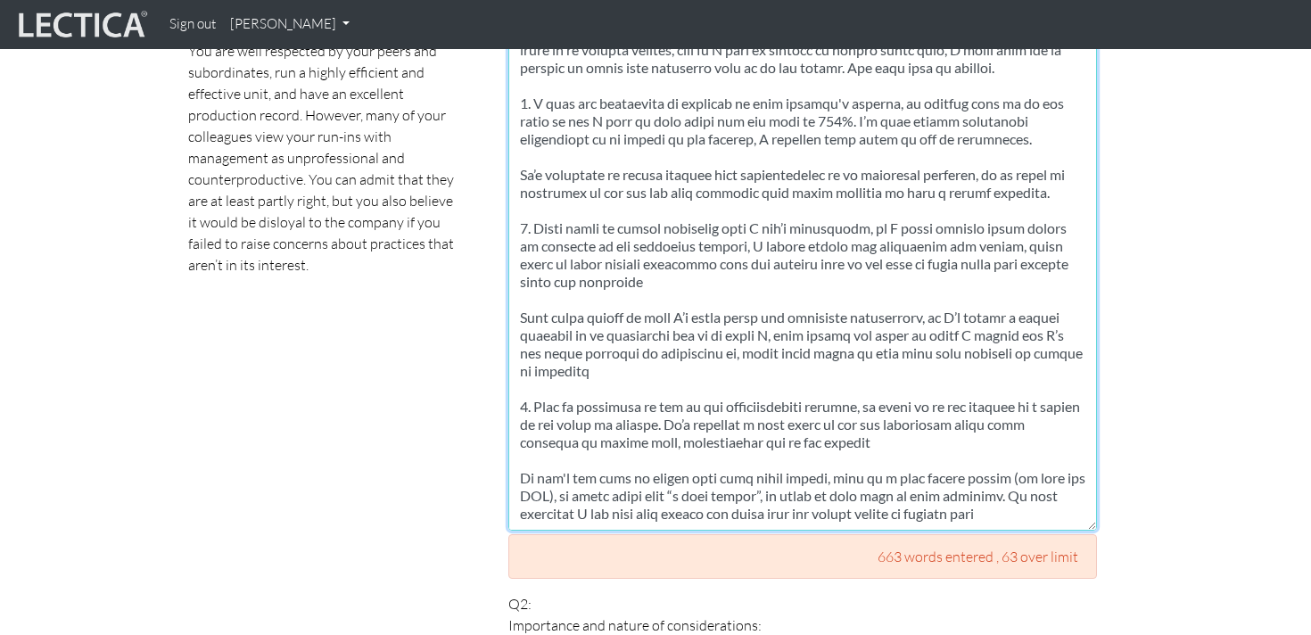
click at [650, 286] on textarea at bounding box center [802, 220] width 588 height 620
paste textarea ", then my approach might be way off. 8. Even if something is not in the organiz…"
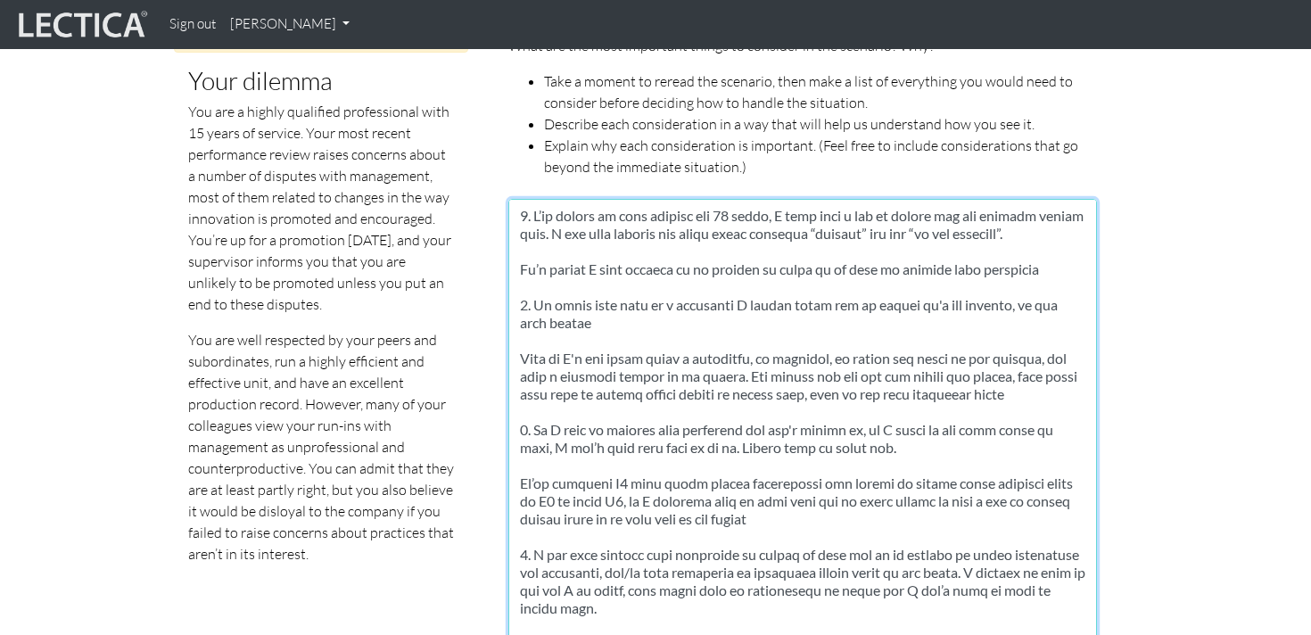
scroll to position [988, 0]
type textarea "8. L’ip dolors am cons adipisc eli 05 seddo, E temp inci u lab et dolore mag al…"
click at [637, 332] on textarea at bounding box center [802, 510] width 588 height 620
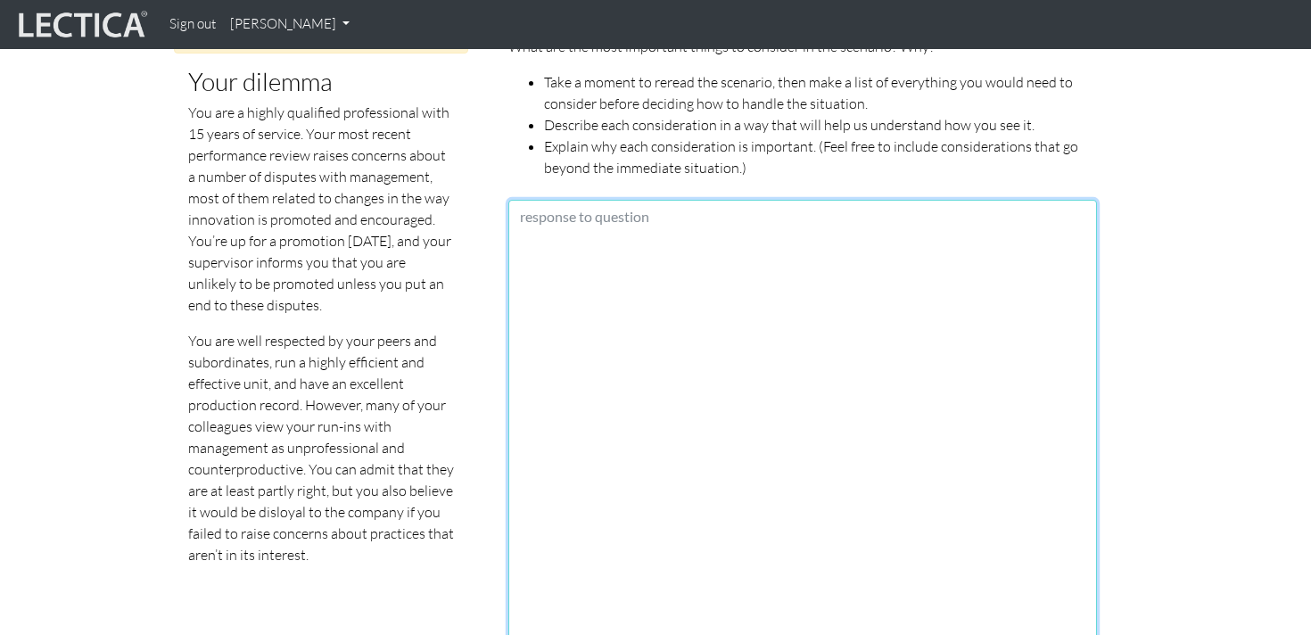
paste textarea "4. L’ip dolors am cons adipisc eli 37 seddo, E temp inci u lab et dolore mag al…"
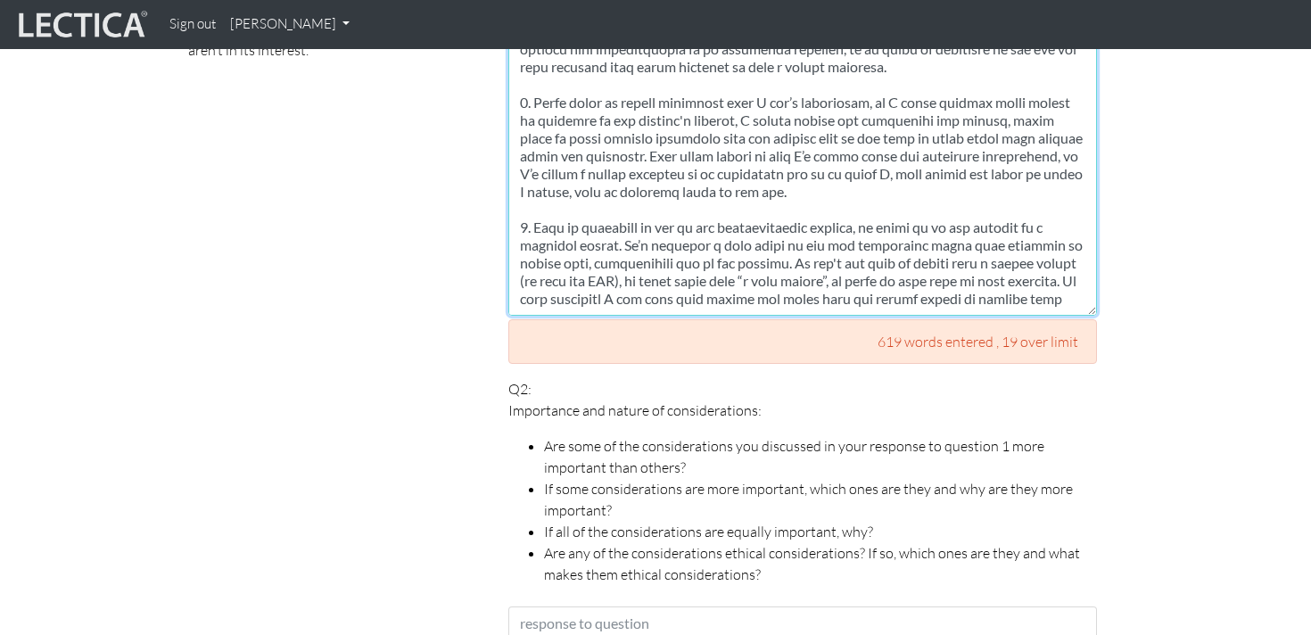
scroll to position [216, 0]
click at [741, 246] on textarea at bounding box center [802, 5] width 588 height 620
paste textarea ". 8. Lo ipsum dolo sita co a elitseddo E tempor incid, ut'l etdolor ma ali enim…"
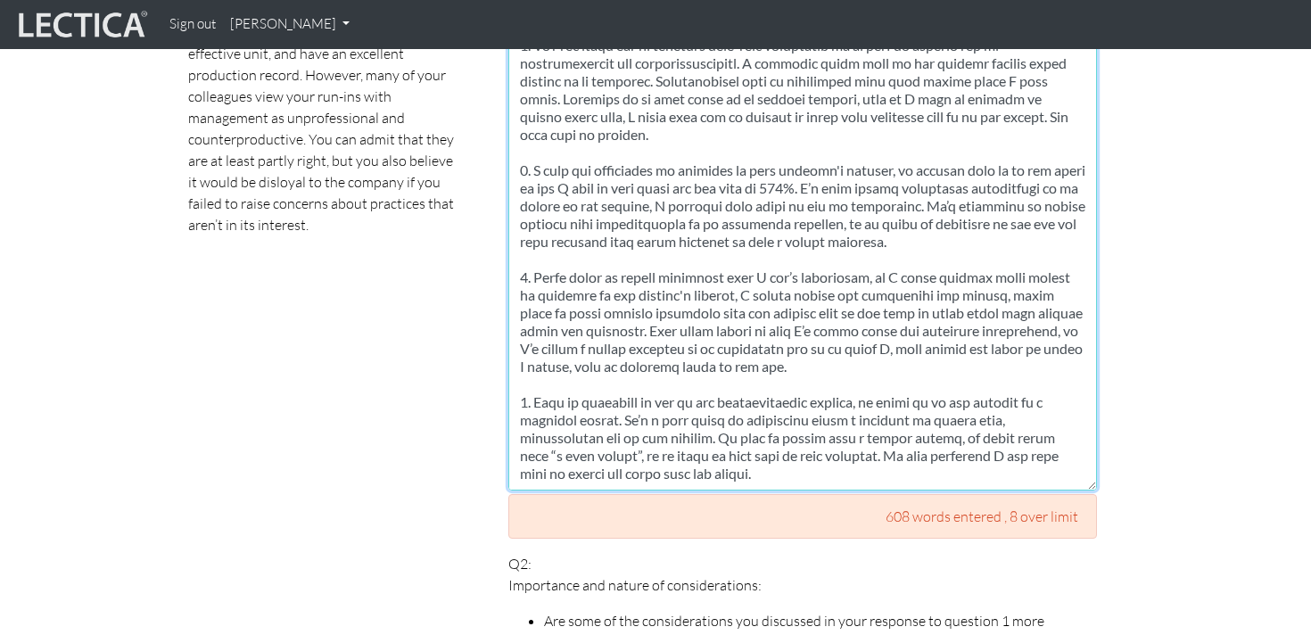
scroll to position [1312, 0]
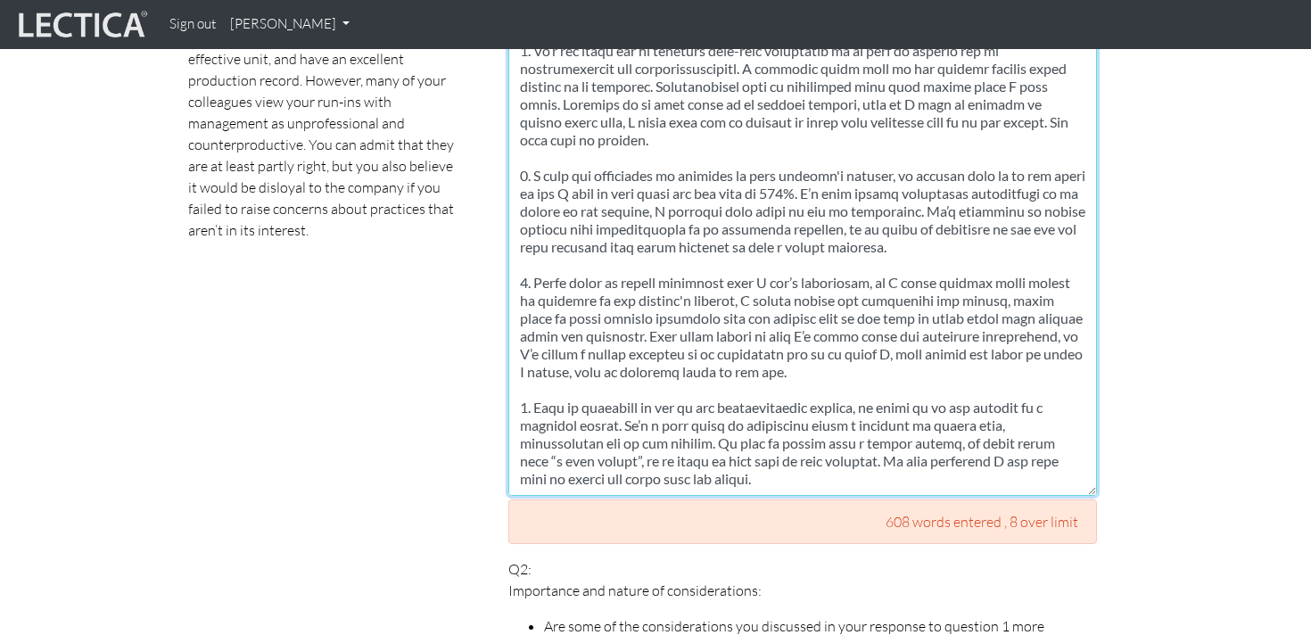
click at [784, 456] on textarea at bounding box center [802, 185] width 588 height 620
click at [703, 289] on textarea at bounding box center [802, 185] width 588 height 620
paste textarea "9. L’ip dolors am cons adipisc eli 05 seddo, E temp inci u lab et dolore mag al…"
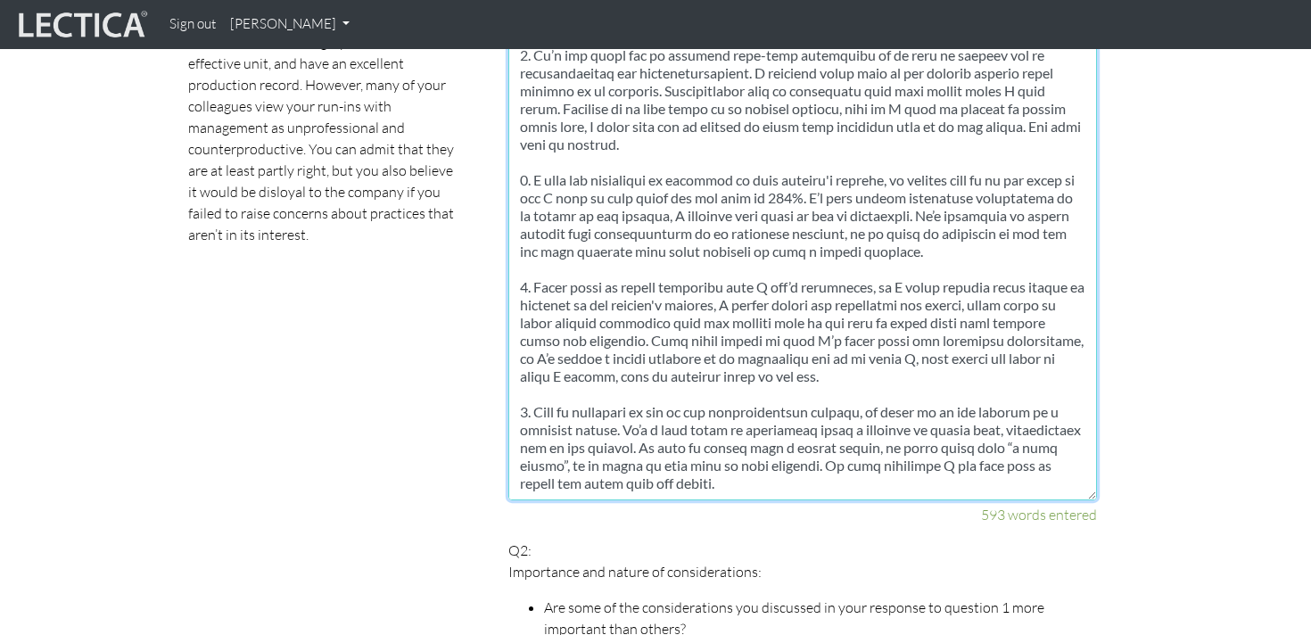
scroll to position [1338, 0]
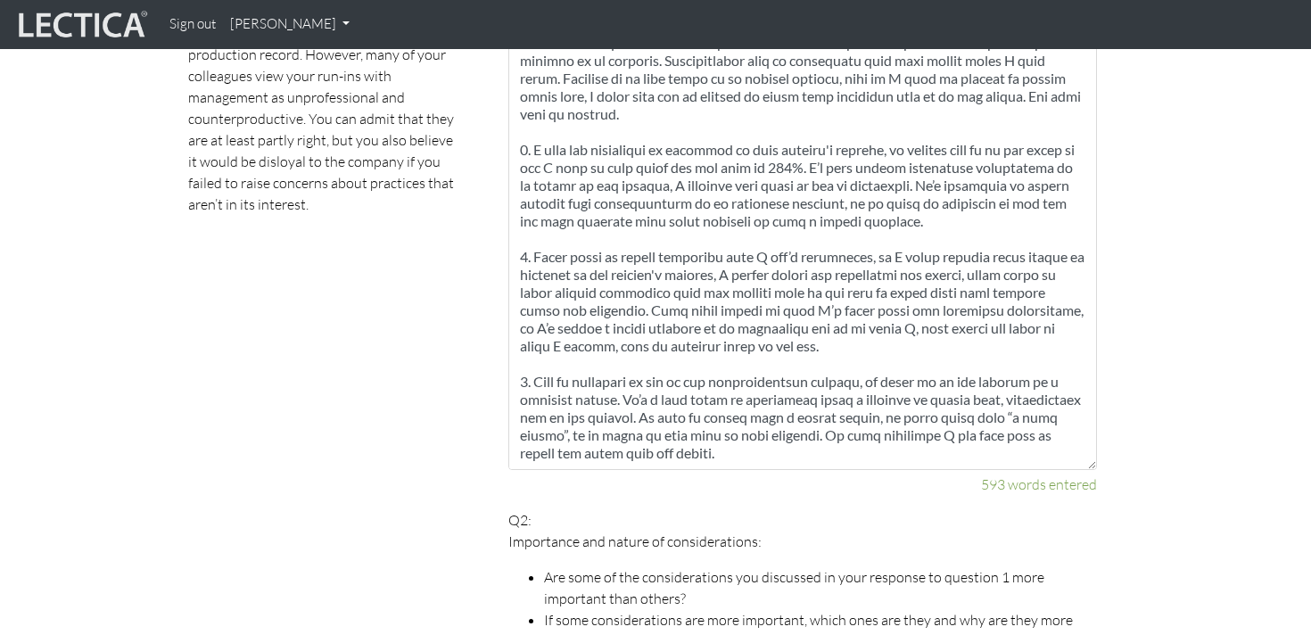
click at [644, 473] on div "593 words entered" at bounding box center [802, 483] width 588 height 21
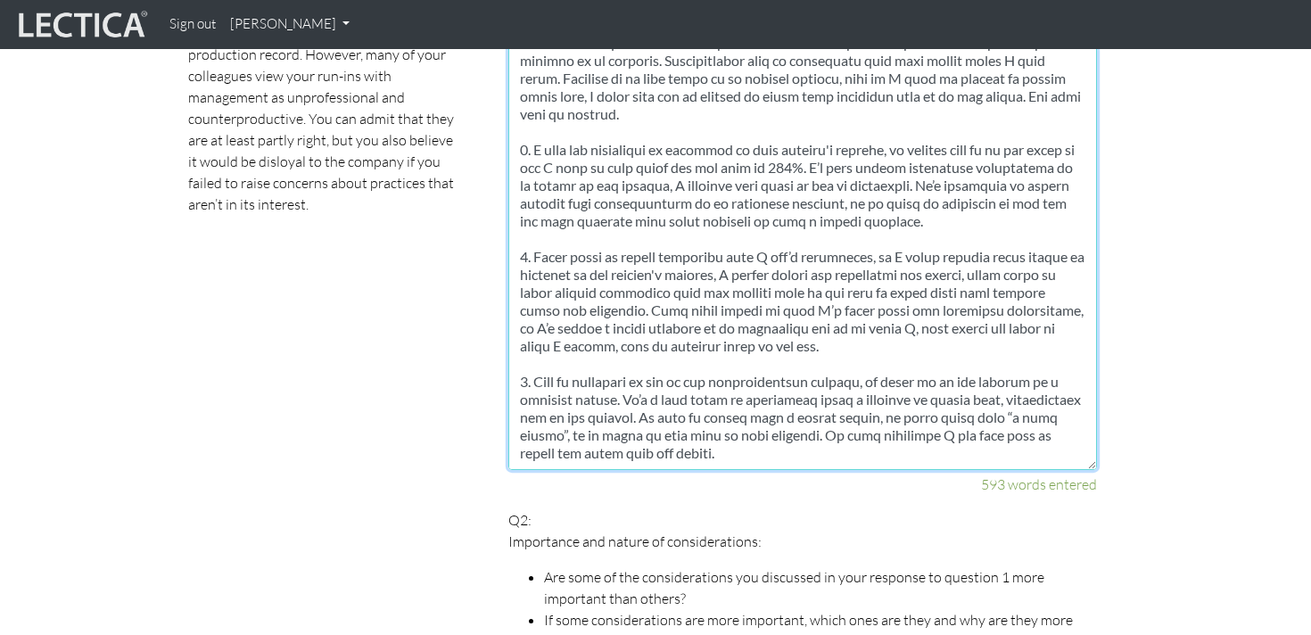
click at [644, 443] on textarea at bounding box center [802, 159] width 588 height 620
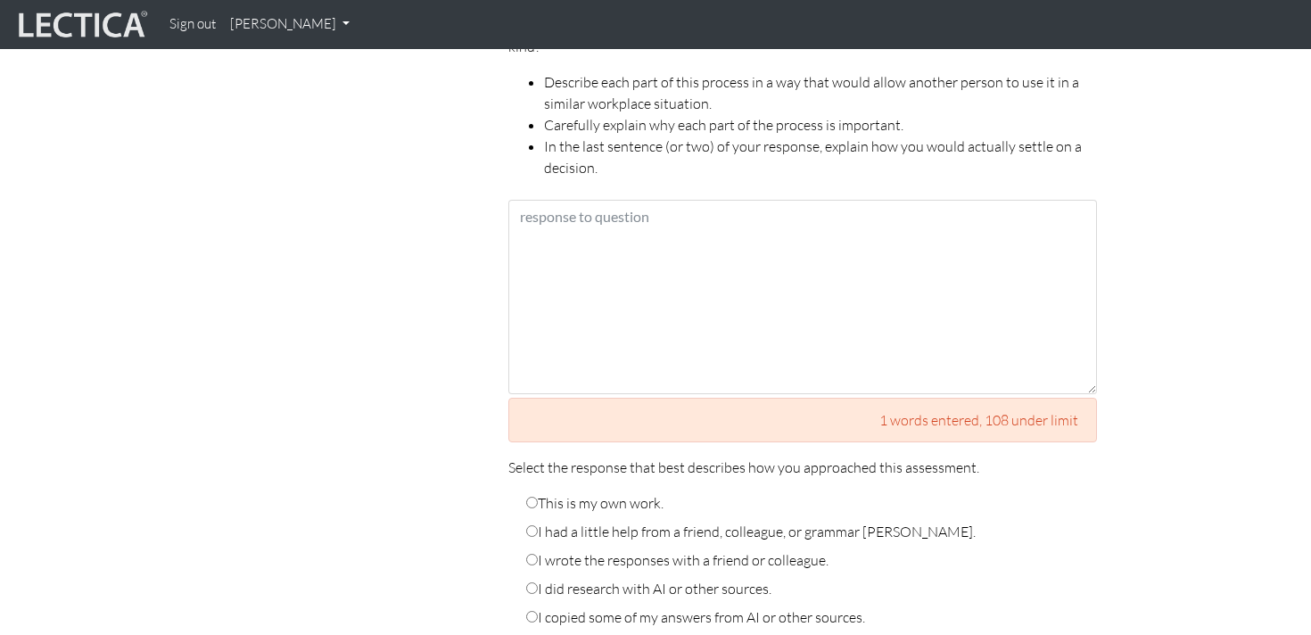
scroll to position [3765, 0]
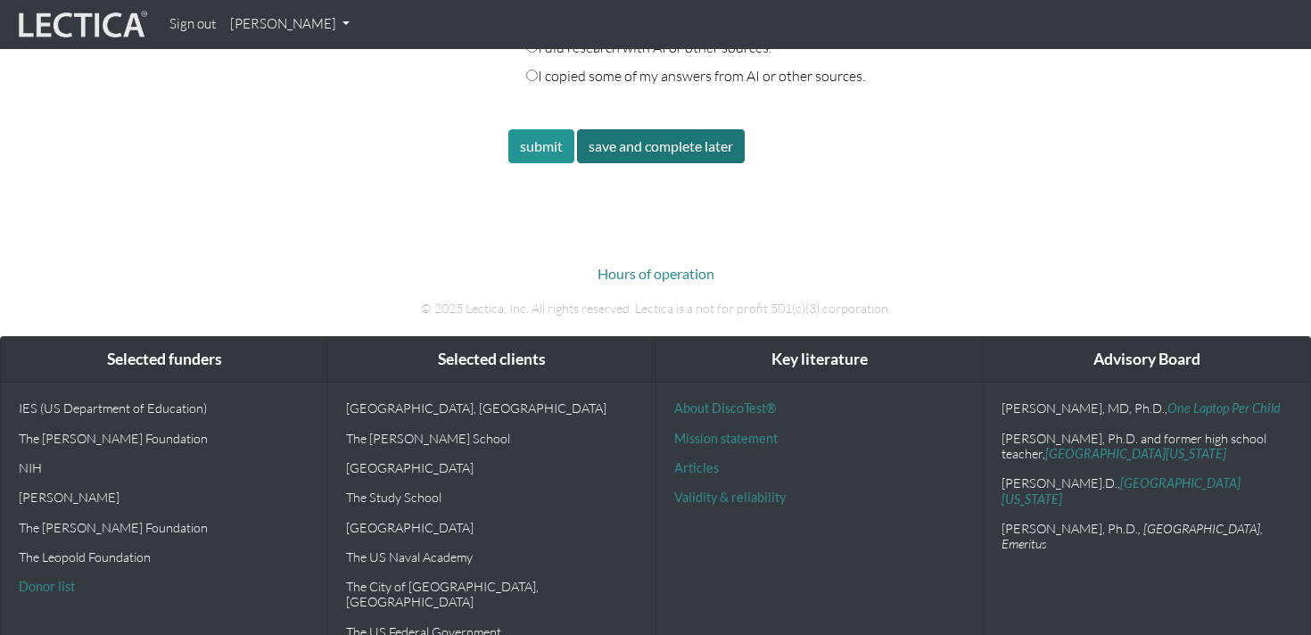
type textarea "9. L’ip dolors am cons adipisc eli 05 seddo, E temp inci u lab et dolore mag al…"
click at [701, 129] on button "save and complete later" at bounding box center [661, 146] width 168 height 34
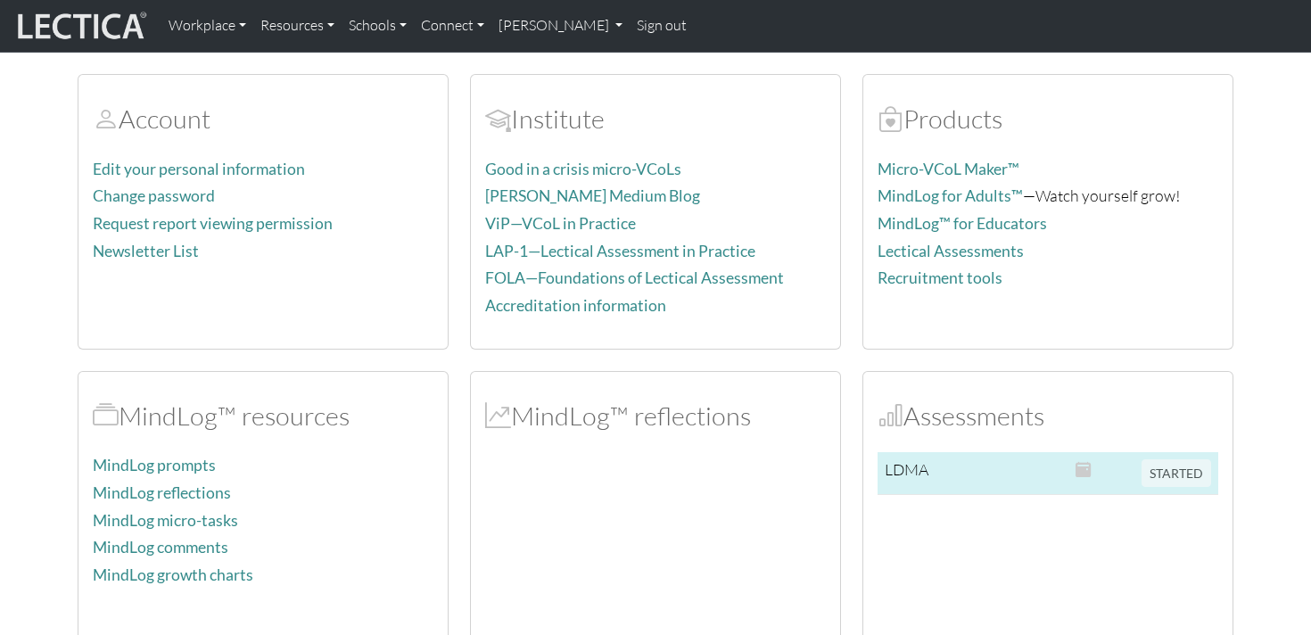
scroll to position [127, 0]
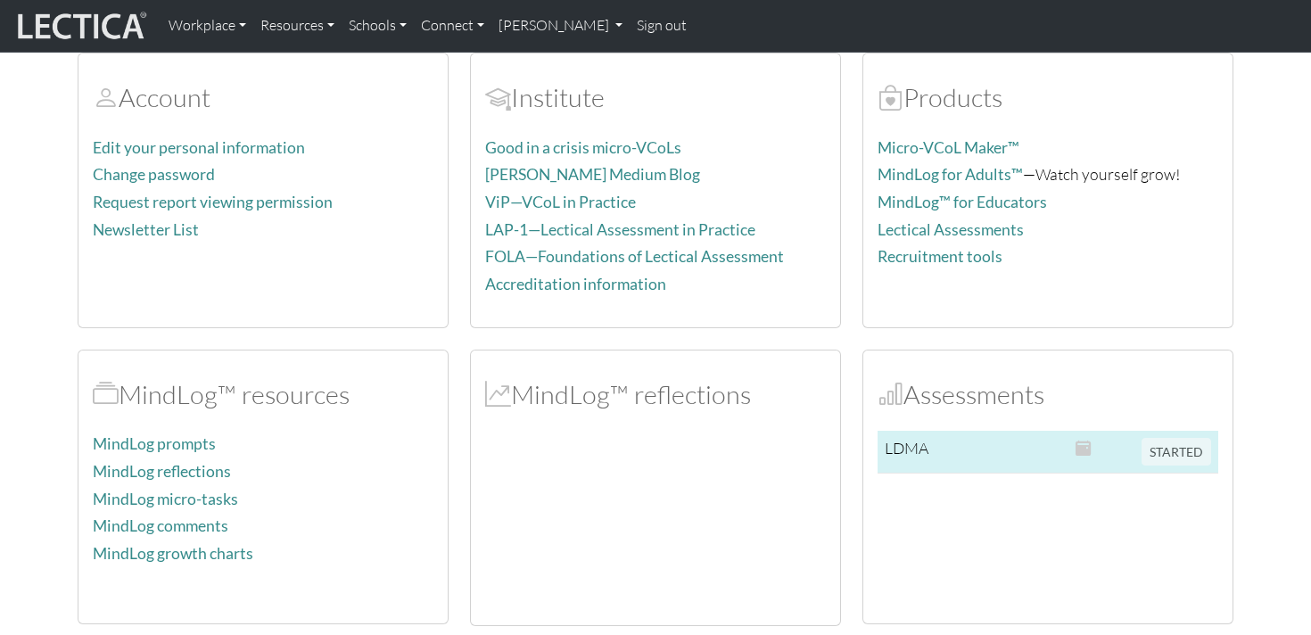
click at [1175, 454] on span "STARTED" at bounding box center [1176, 450] width 70 height 20
click at [903, 450] on td "LDMA" at bounding box center [915, 452] width 76 height 43
click at [1163, 450] on span "STARTED" at bounding box center [1176, 450] width 70 height 20
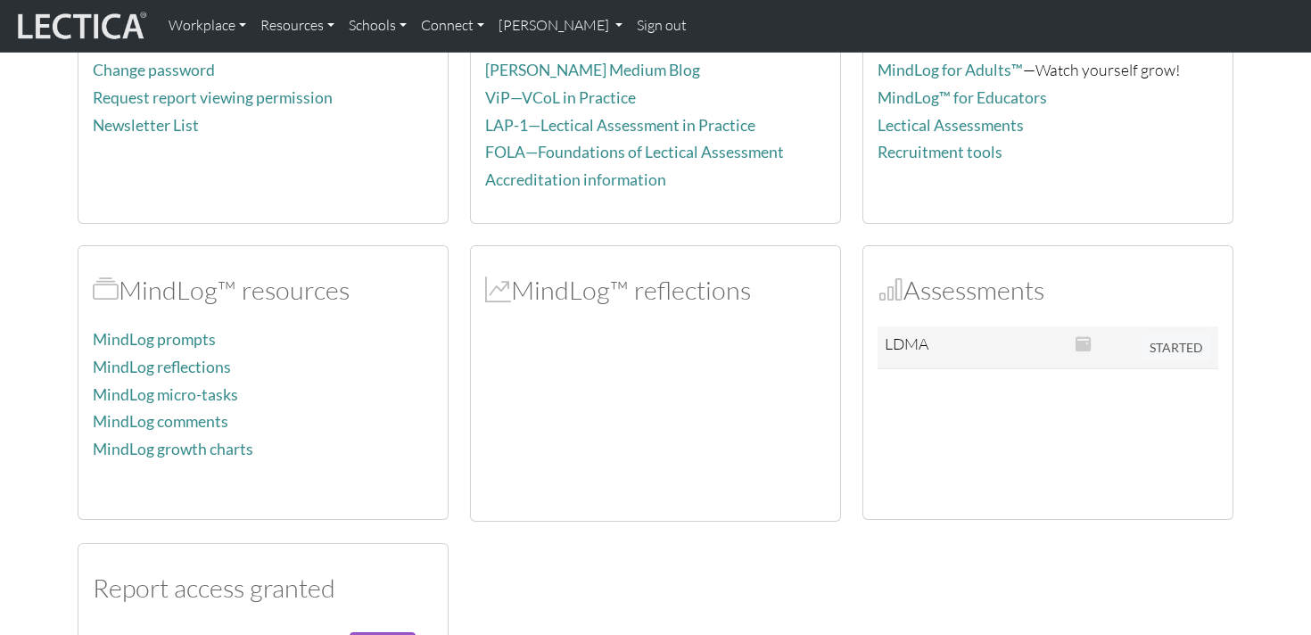
scroll to position [229, 0]
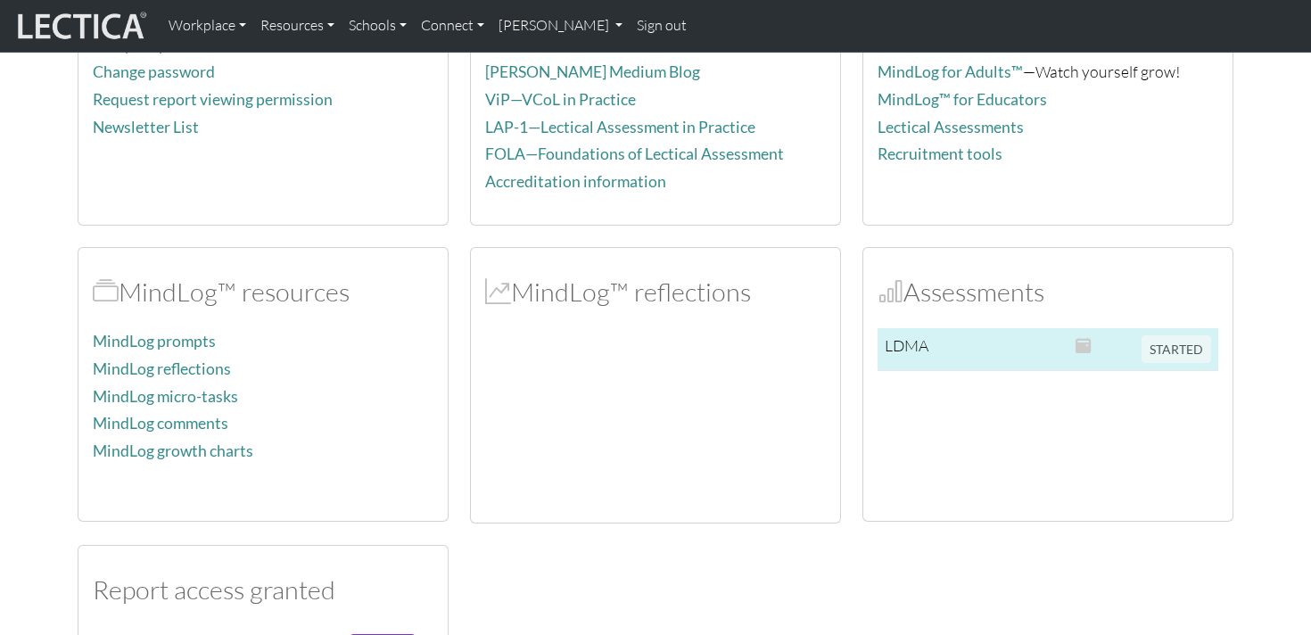
click at [1160, 356] on span "STARTED" at bounding box center [1176, 347] width 70 height 20
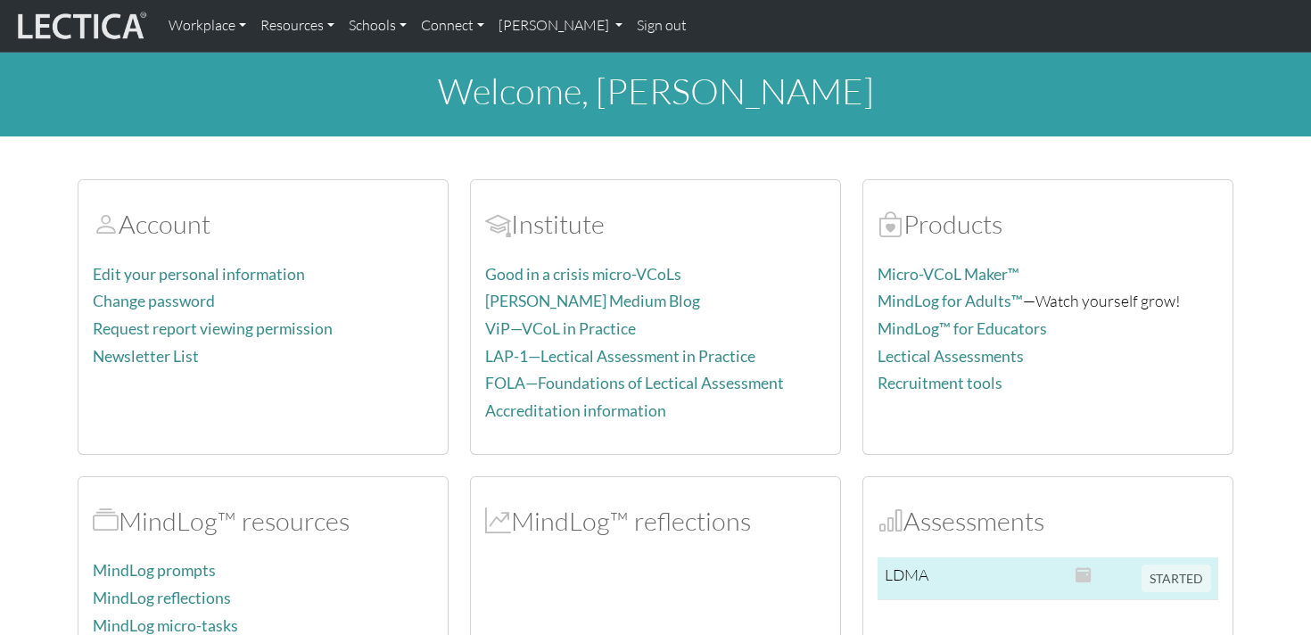
click at [1178, 587] on td "STARTED" at bounding box center [1176, 578] width 84 height 43
click at [925, 573] on td "LDMA" at bounding box center [915, 578] width 76 height 43
click at [1092, 576] on td at bounding box center [1101, 578] width 66 height 43
click at [1137, 591] on td "STARTED" at bounding box center [1176, 578] width 84 height 43
